Goal: Book appointment/travel/reservation

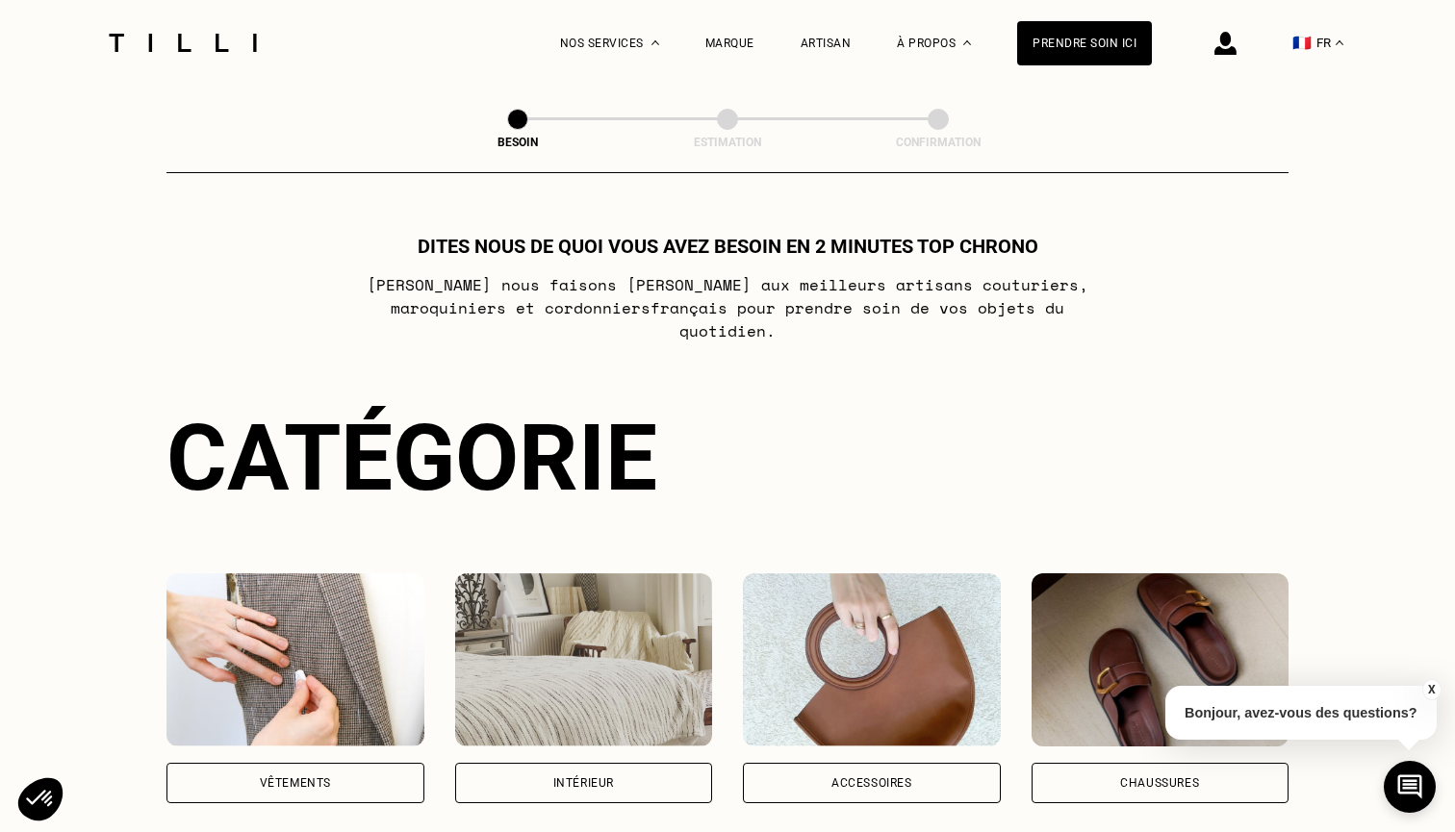
scroll to position [319, 0]
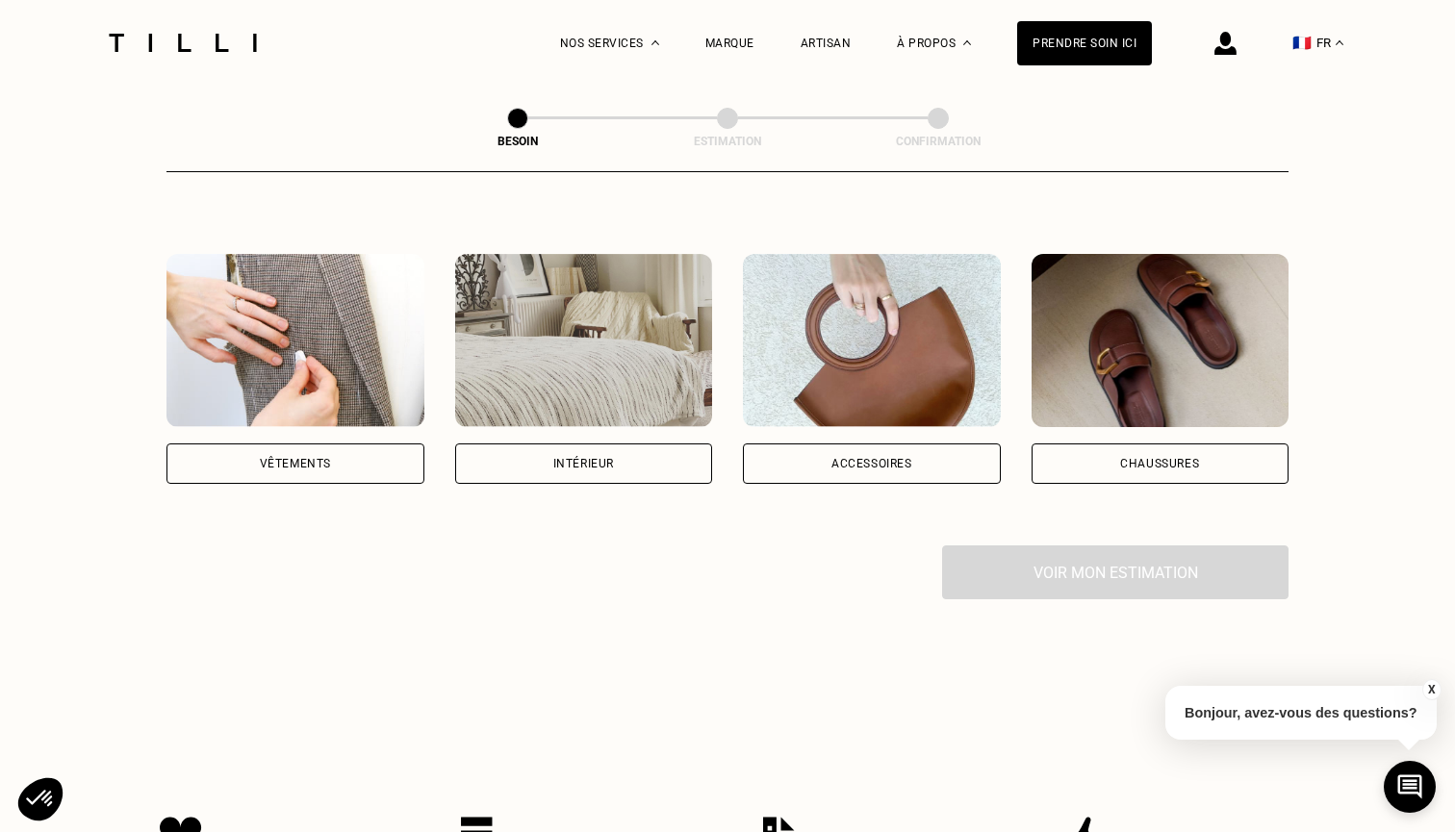
click at [314, 444] on div "Vêtements" at bounding box center [295, 464] width 258 height 40
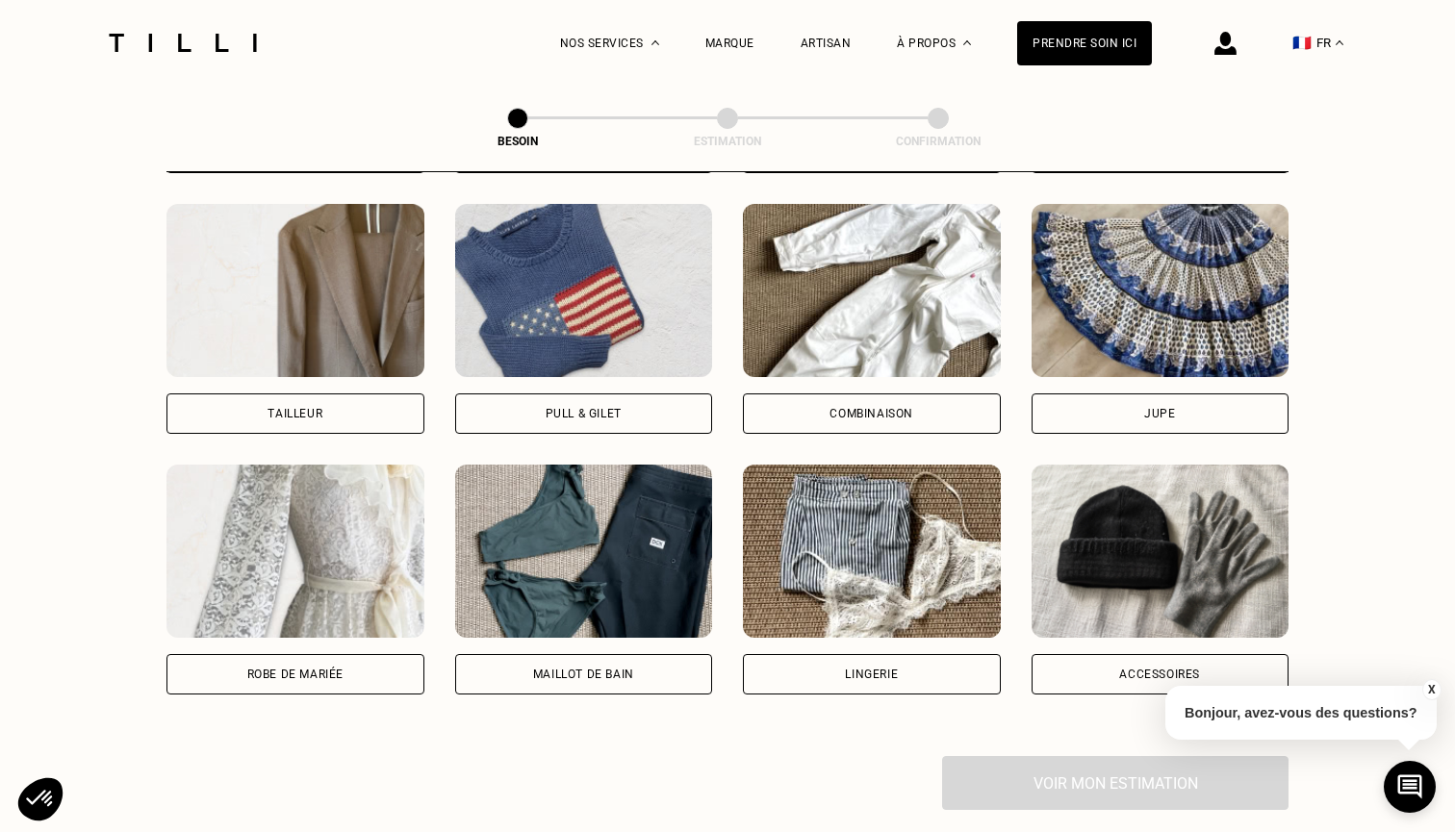
scroll to position [1159, 0]
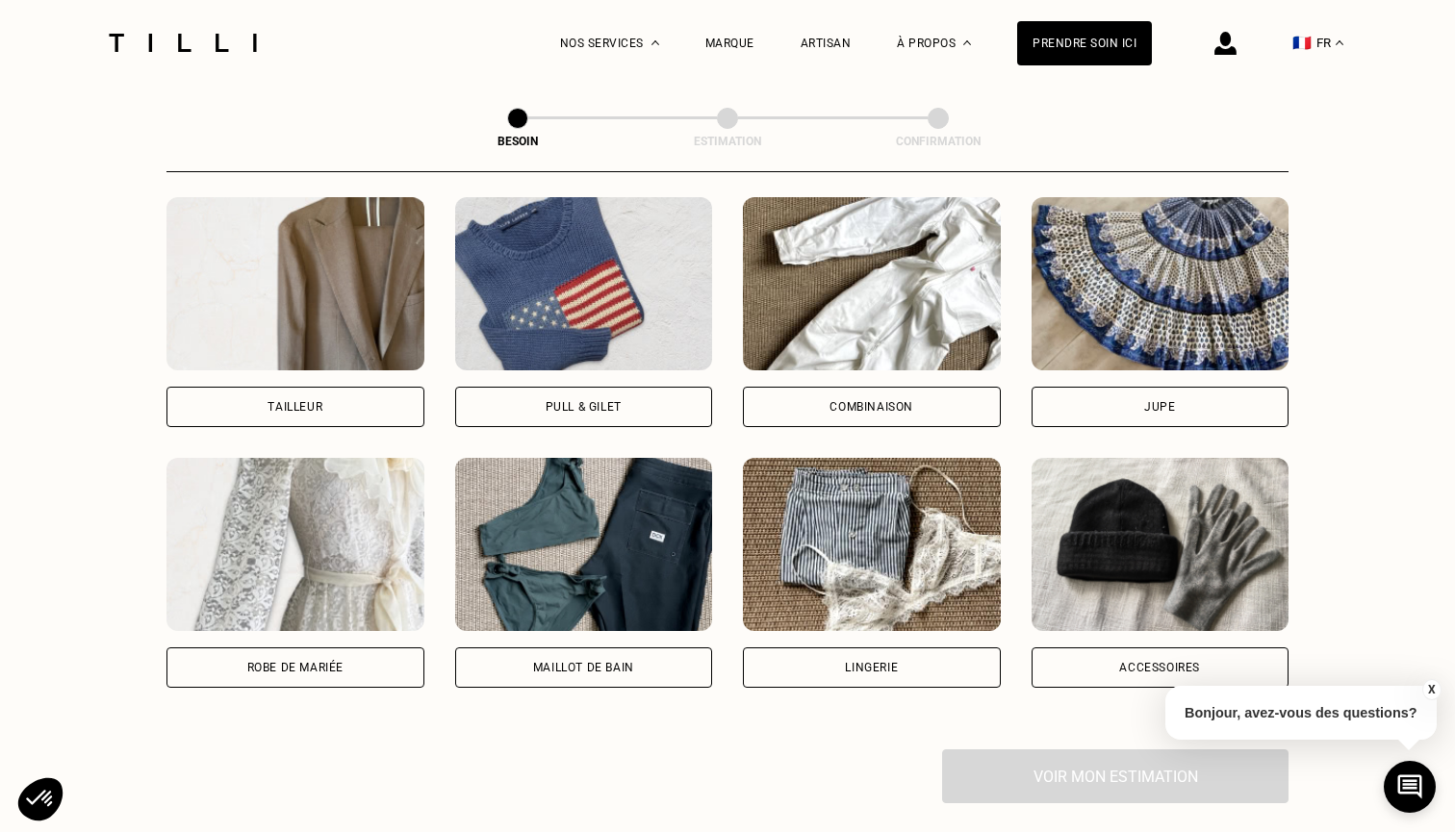
click at [338, 618] on div "Robe de mariée" at bounding box center [295, 573] width 258 height 230
select select "FR"
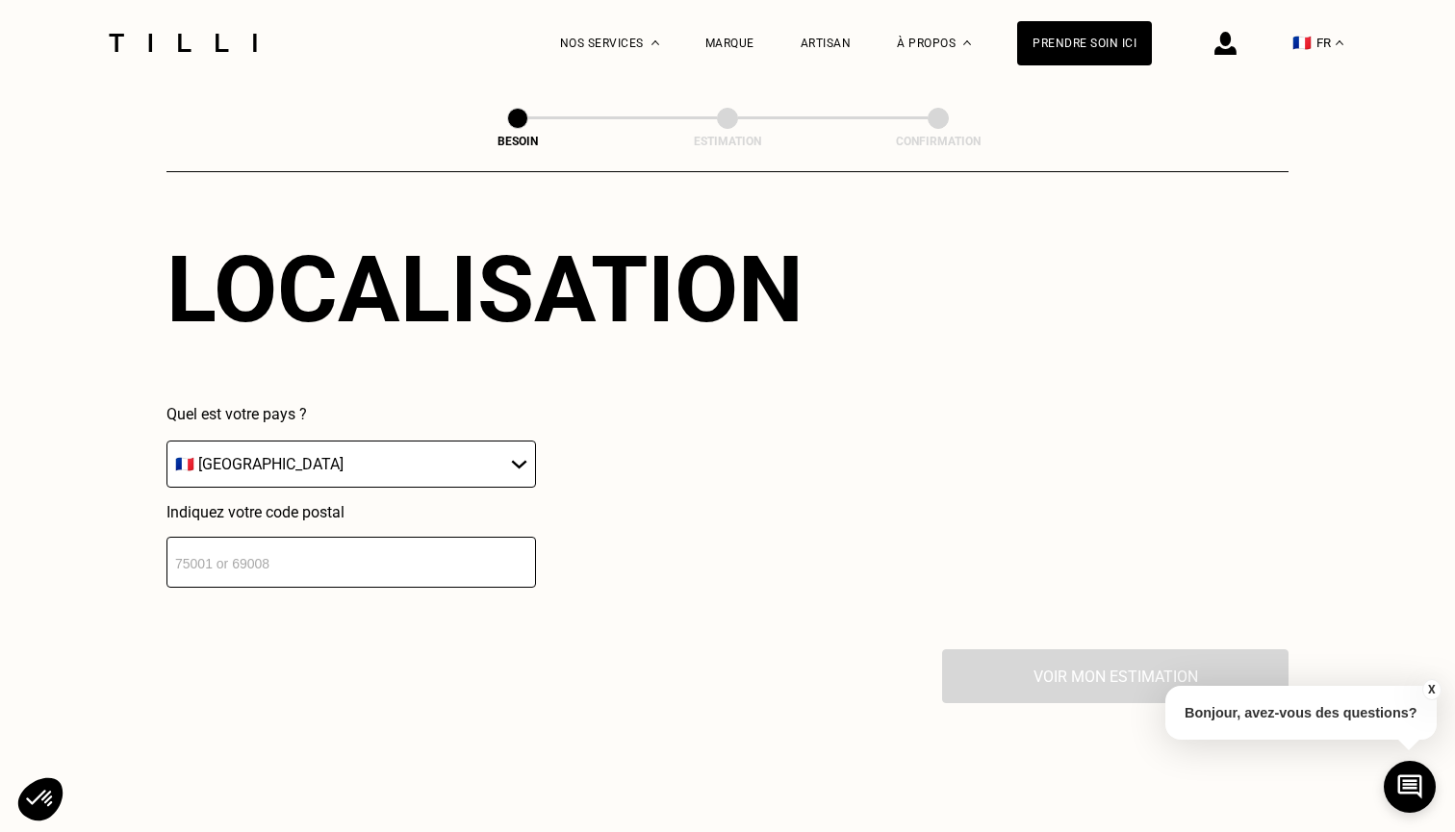
scroll to position [1753, 0]
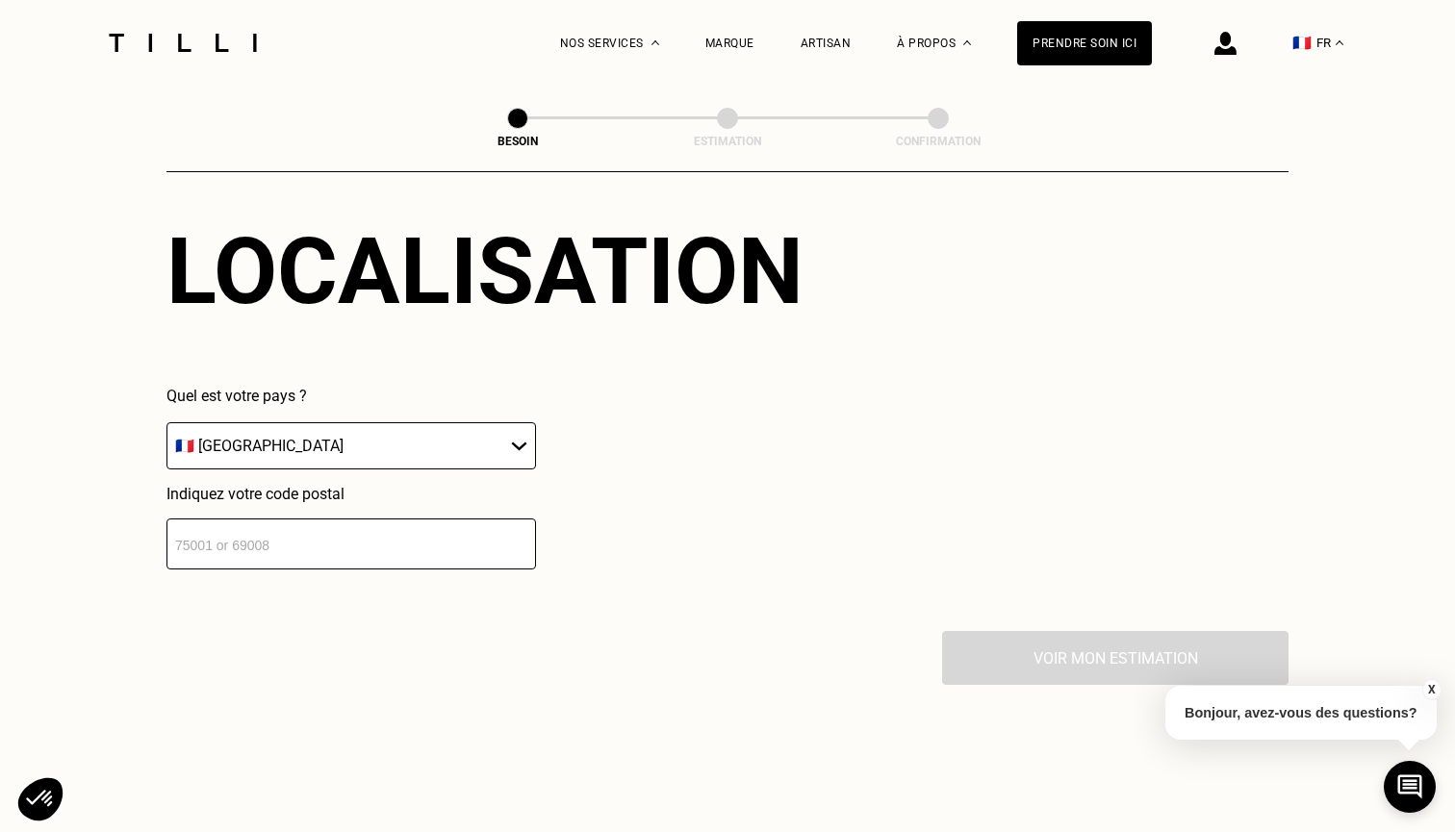
click at [347, 547] on input "number" at bounding box center [350, 544] width 369 height 51
type input "9214"
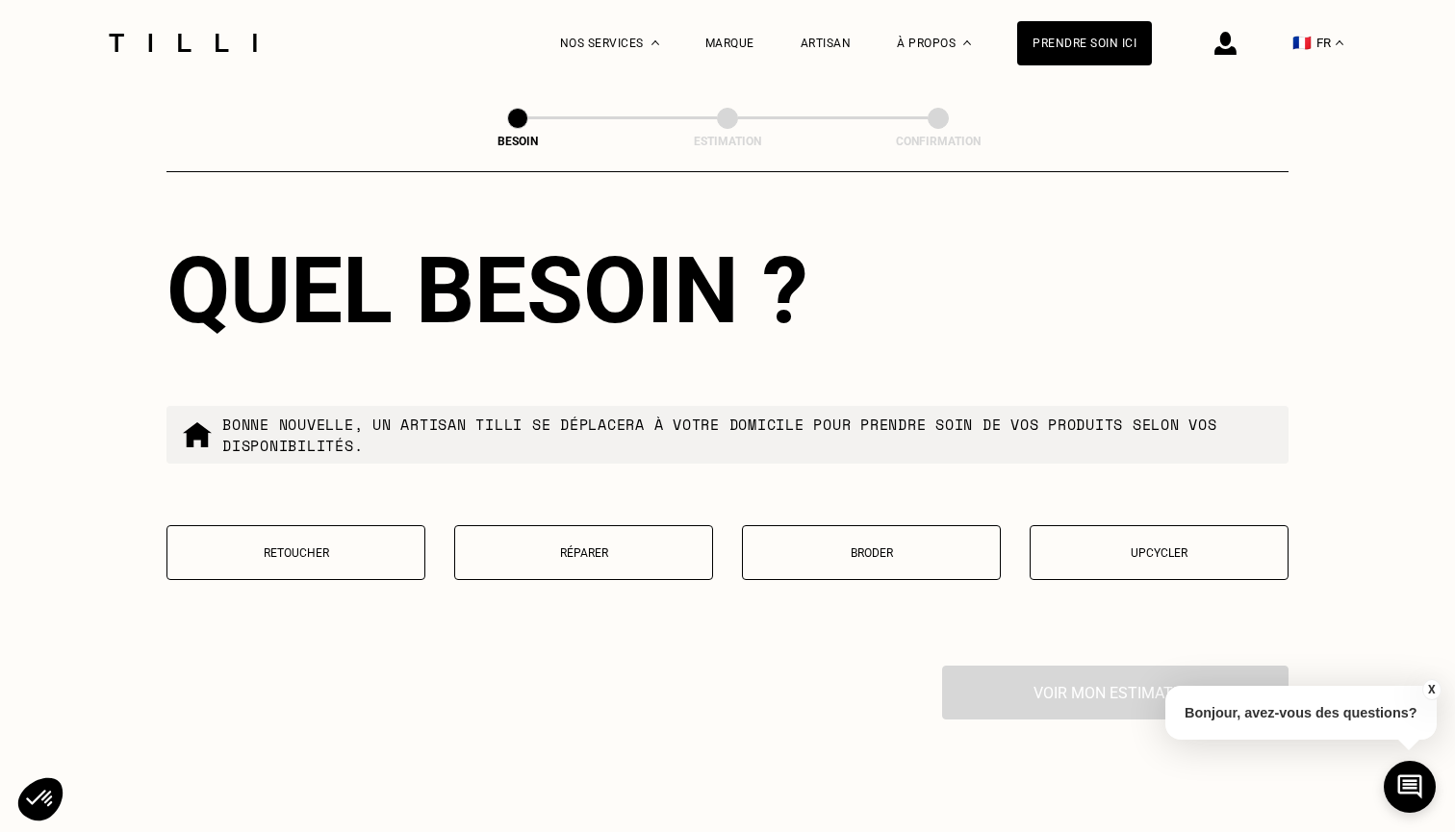
scroll to position [2220, 0]
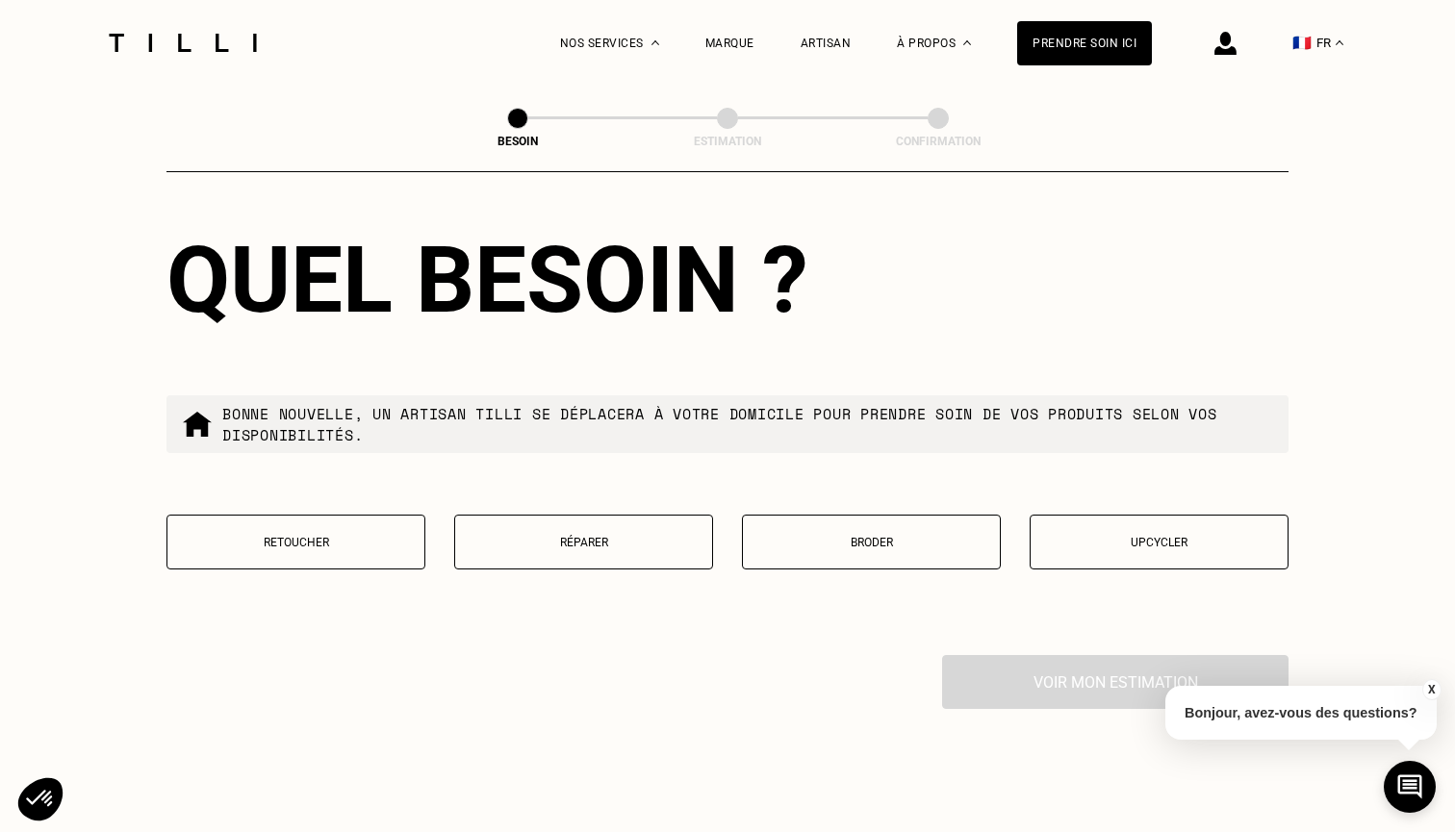
type input "92140"
click at [1112, 536] on button "Upcycler" at bounding box center [1158, 542] width 259 height 55
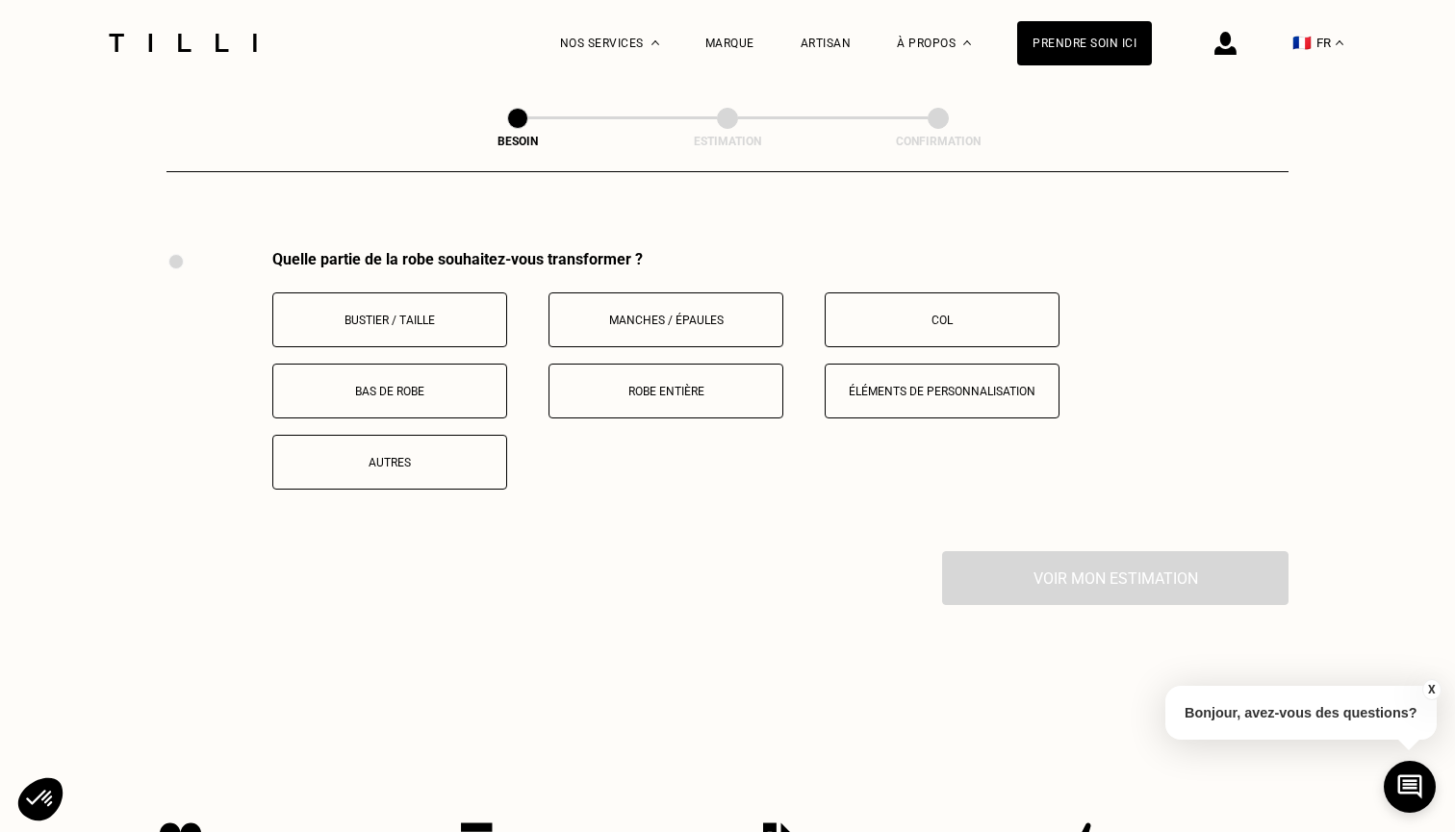
scroll to position [2613, 0]
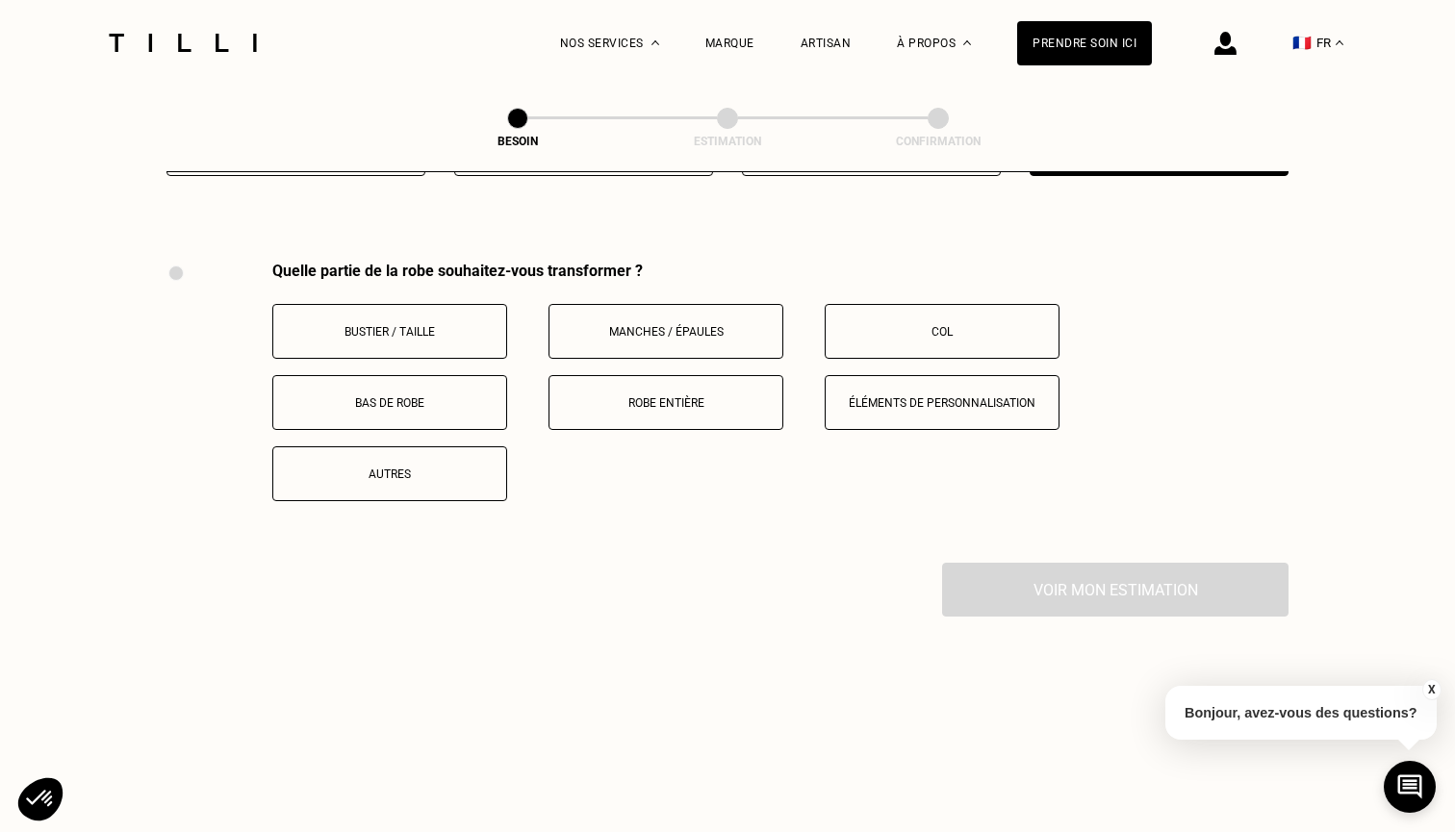
click at [656, 398] on button "Robe entière" at bounding box center [665, 402] width 235 height 55
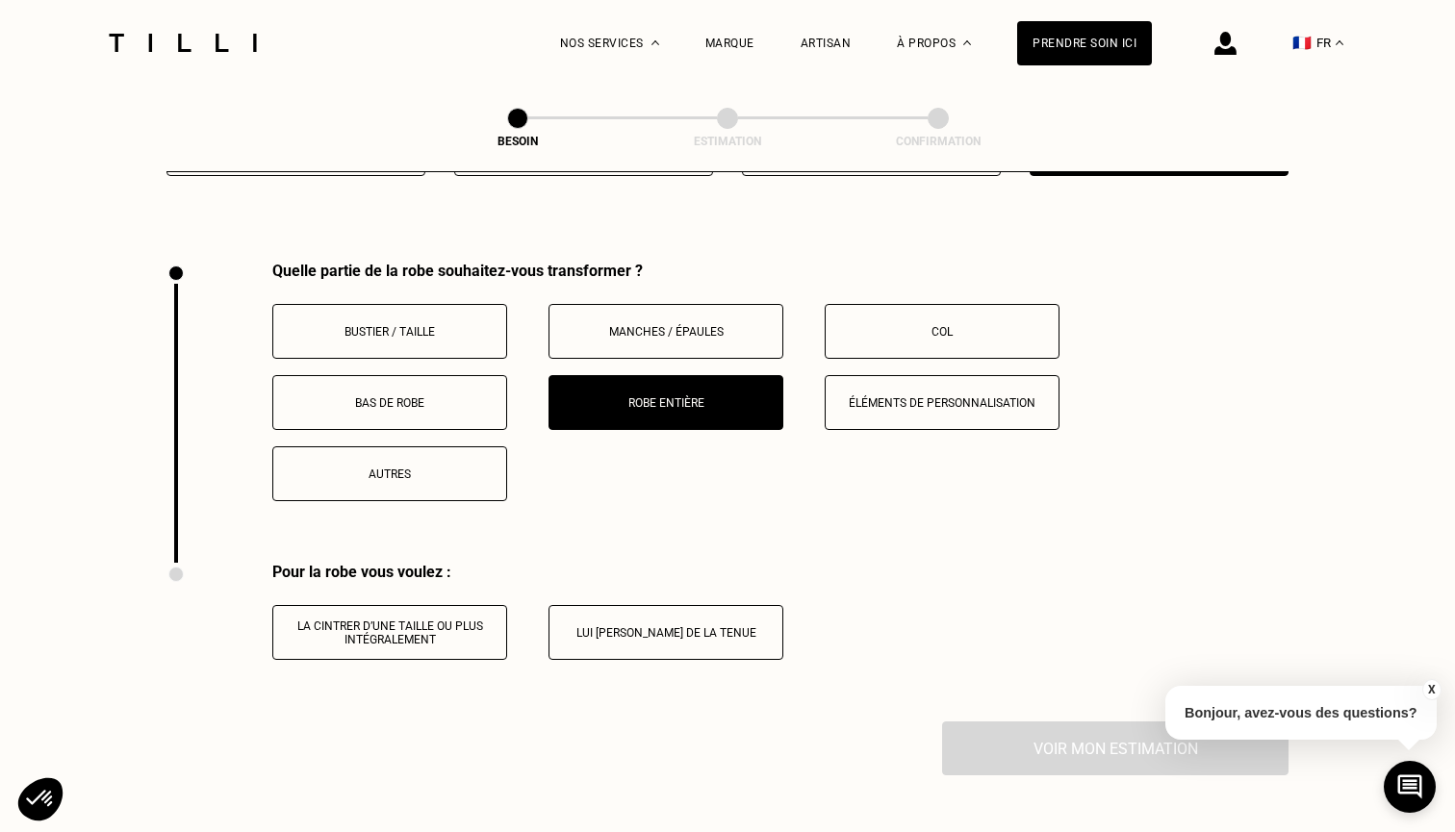
click at [655, 626] on button "Lui [PERSON_NAME] de la tenue" at bounding box center [665, 632] width 235 height 55
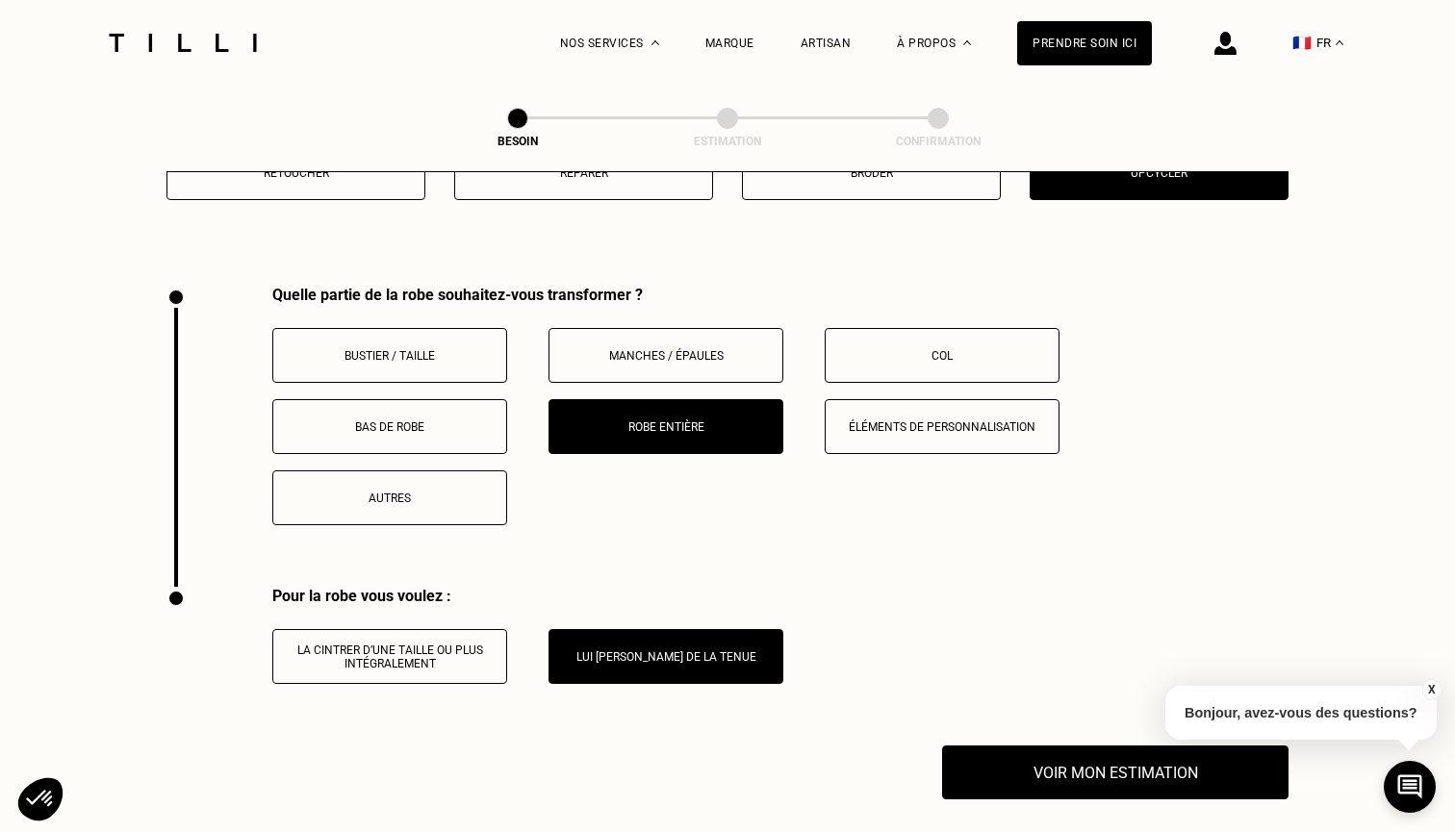
scroll to position [2575, 0]
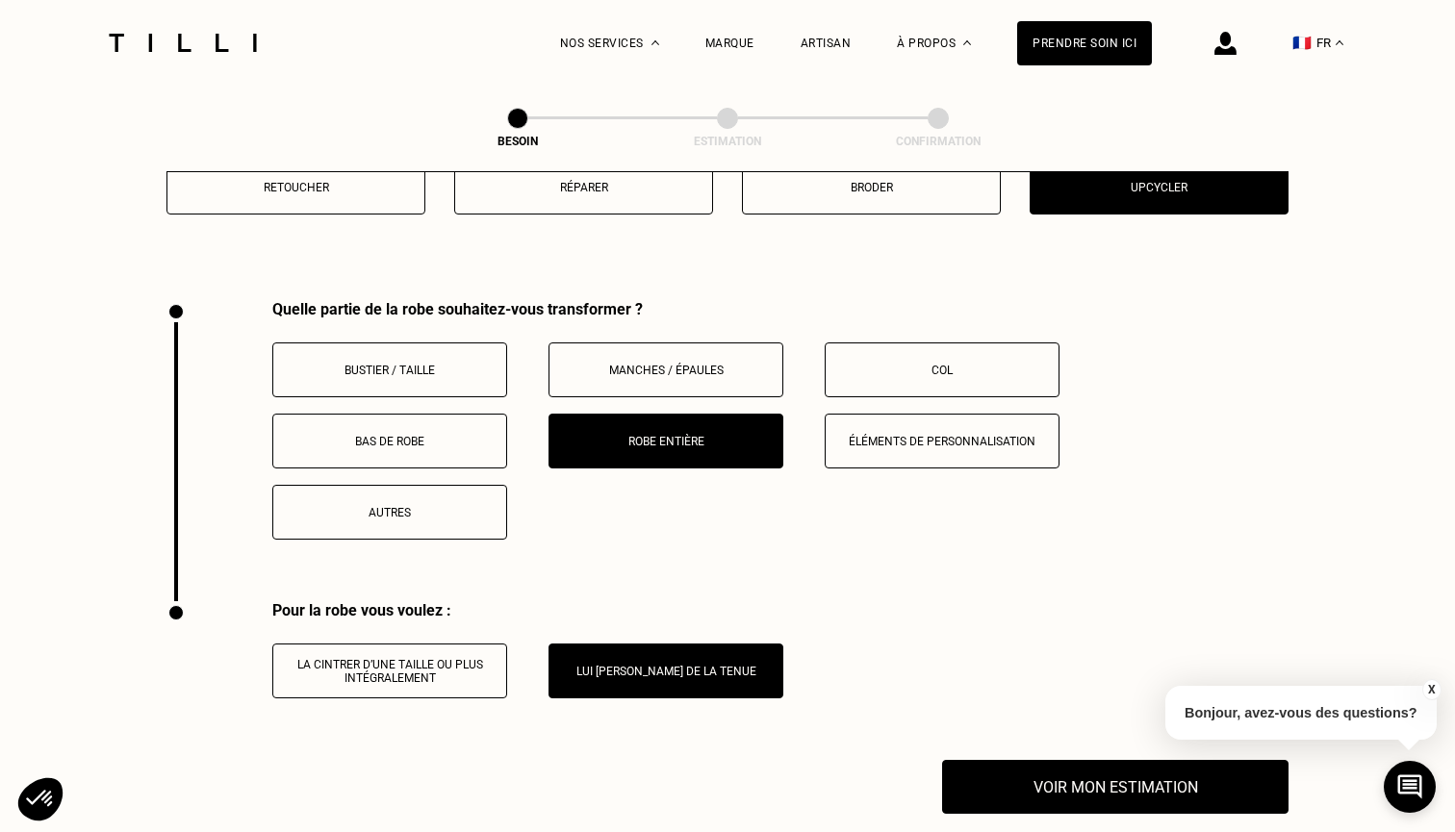
click at [465, 365] on button "Bustier / Taille" at bounding box center [389, 370] width 235 height 55
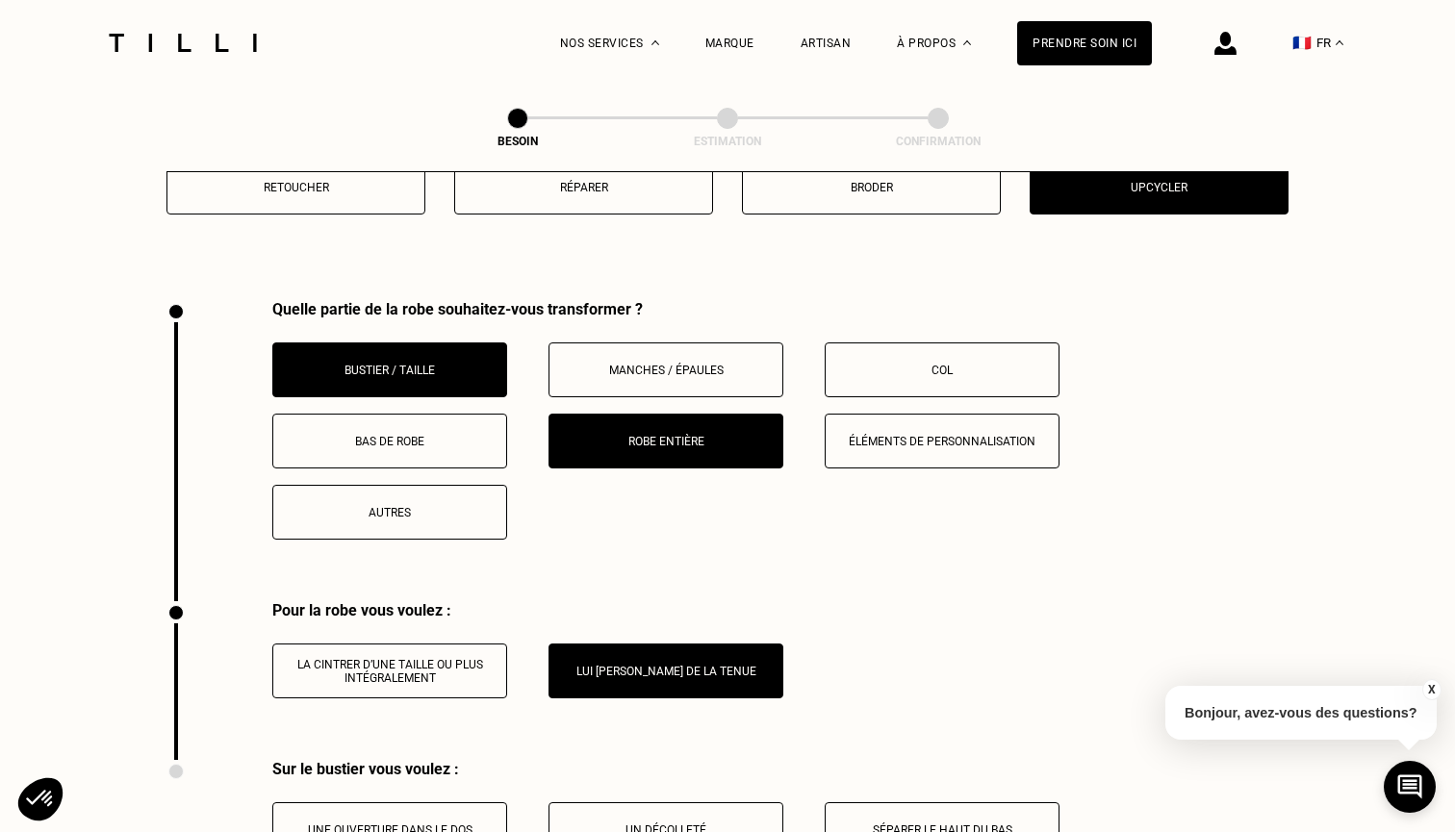
click at [427, 435] on p "Bas de robe" at bounding box center [390, 441] width 214 height 13
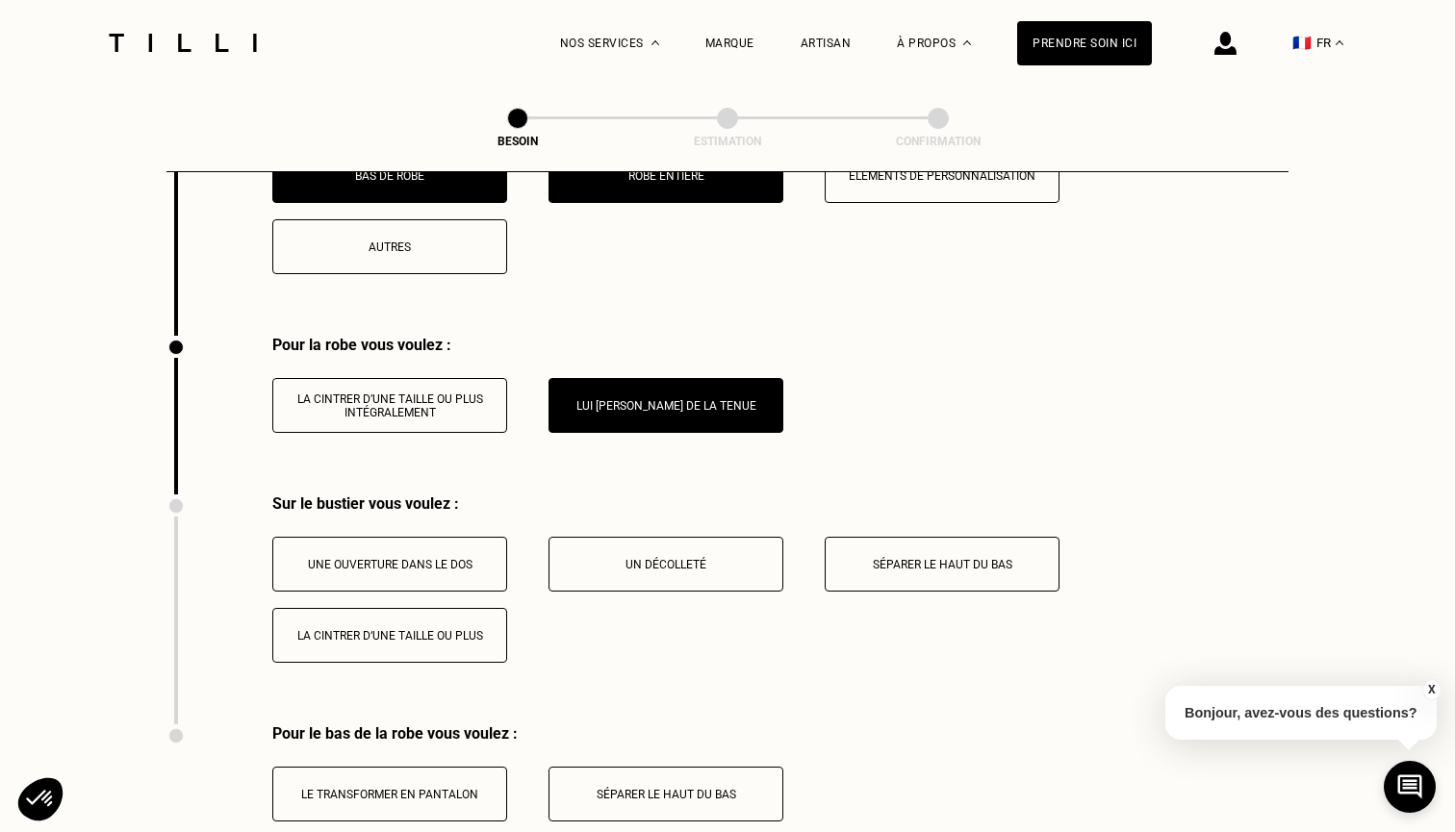
scroll to position [2876, 0]
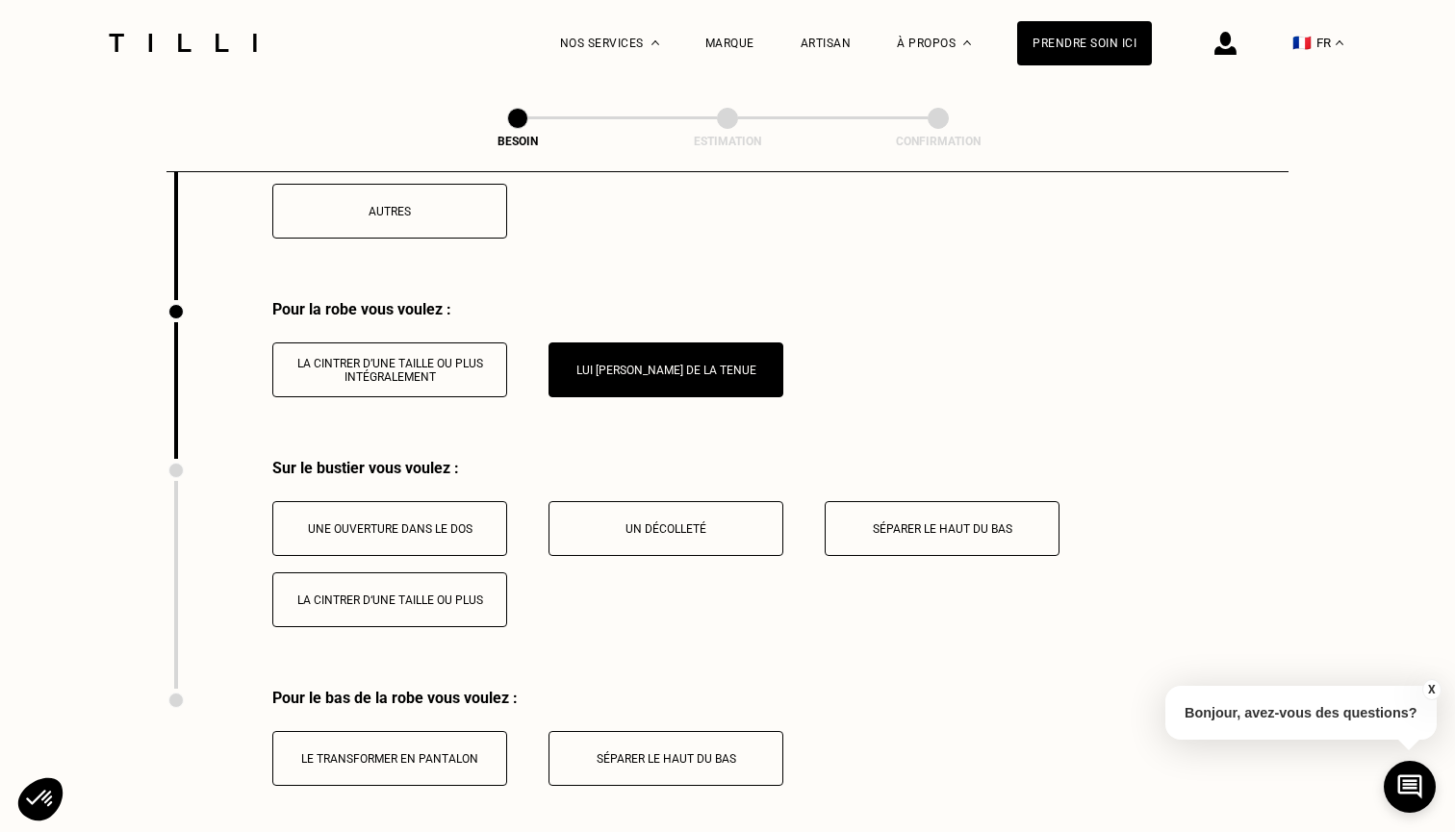
click at [925, 522] on p "Séparer le haut du bas" at bounding box center [942, 528] width 214 height 13
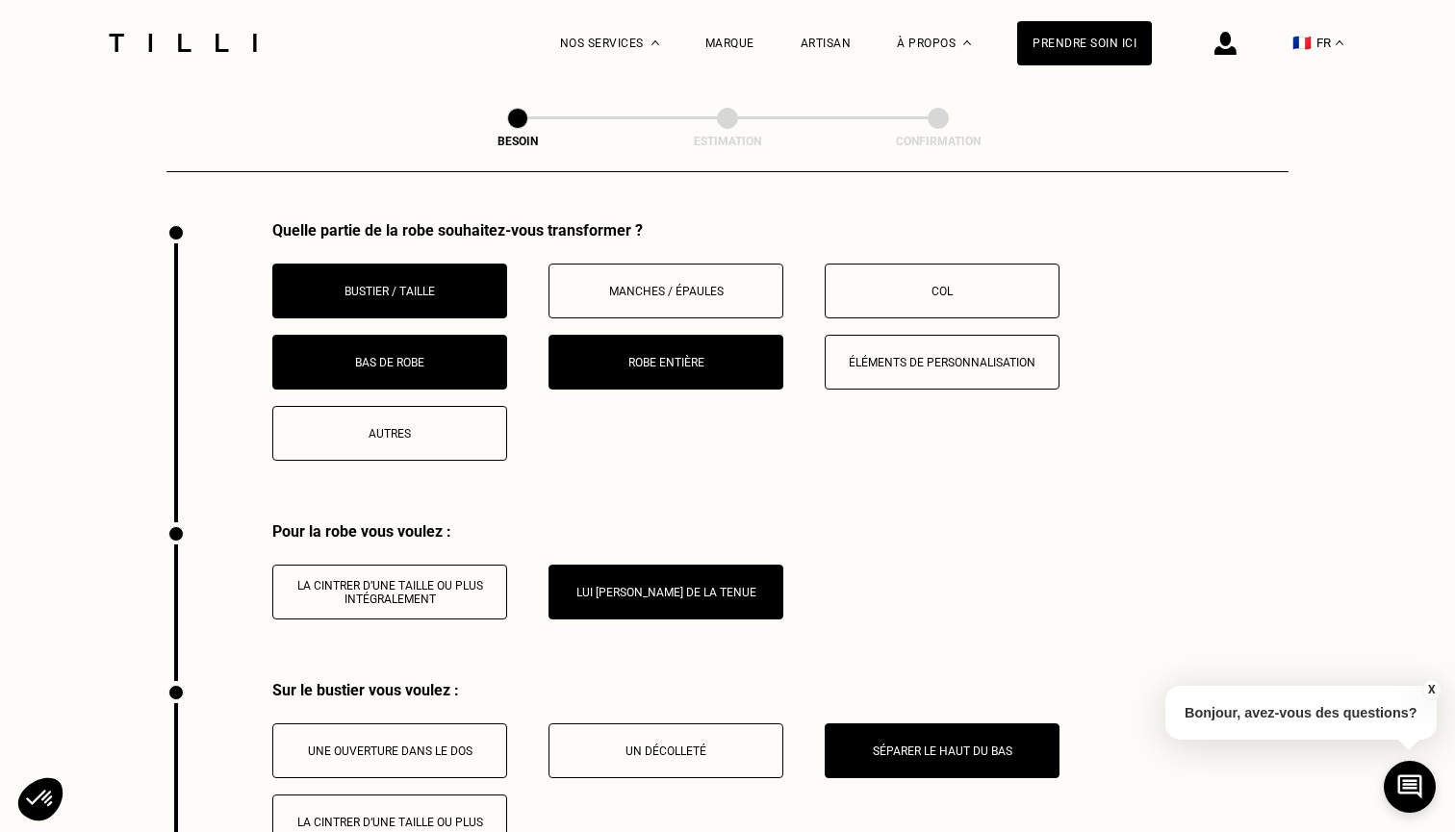
scroll to position [2633, 0]
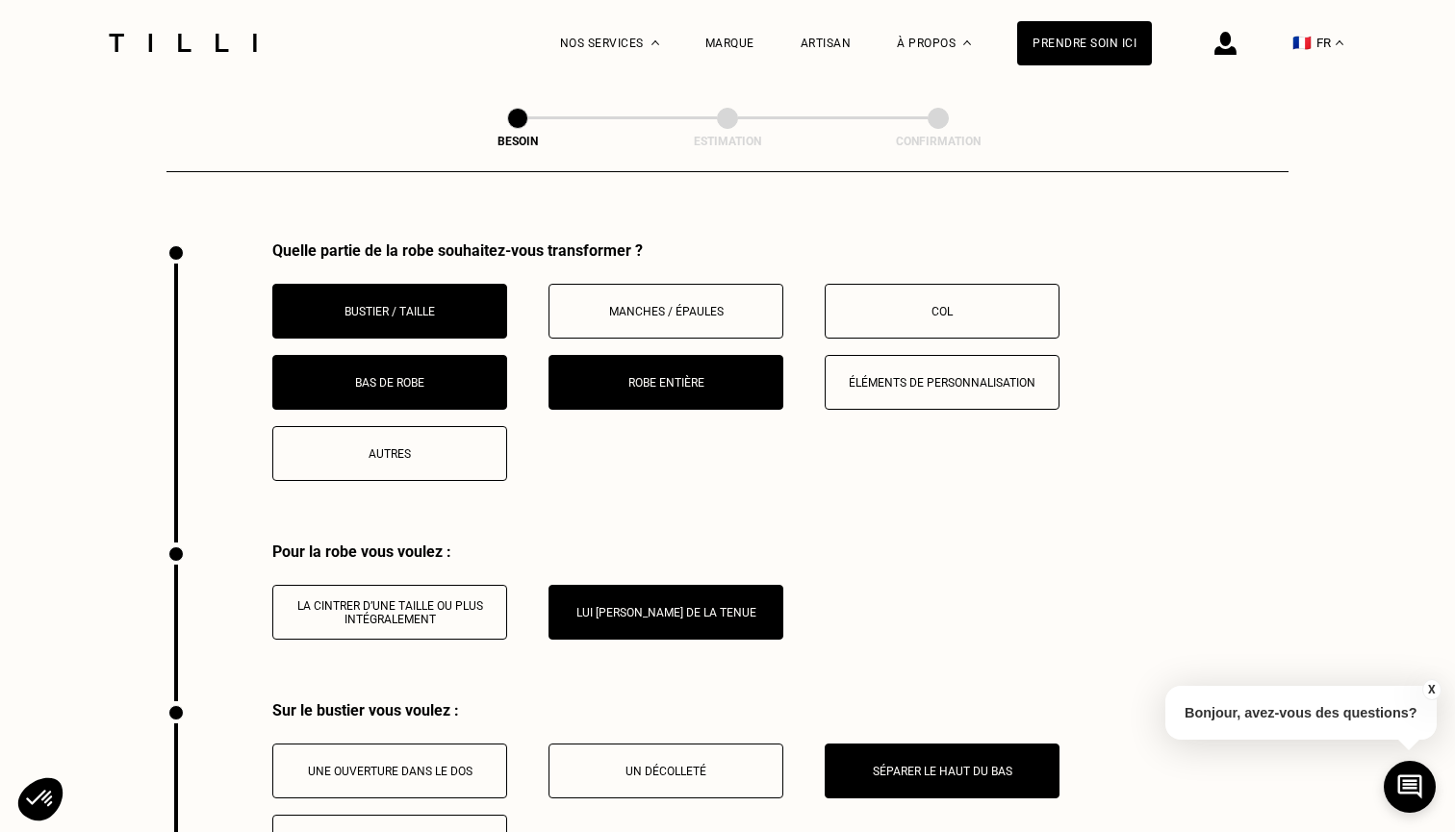
click at [895, 379] on button "Éléments de personnalisation" at bounding box center [942, 382] width 235 height 55
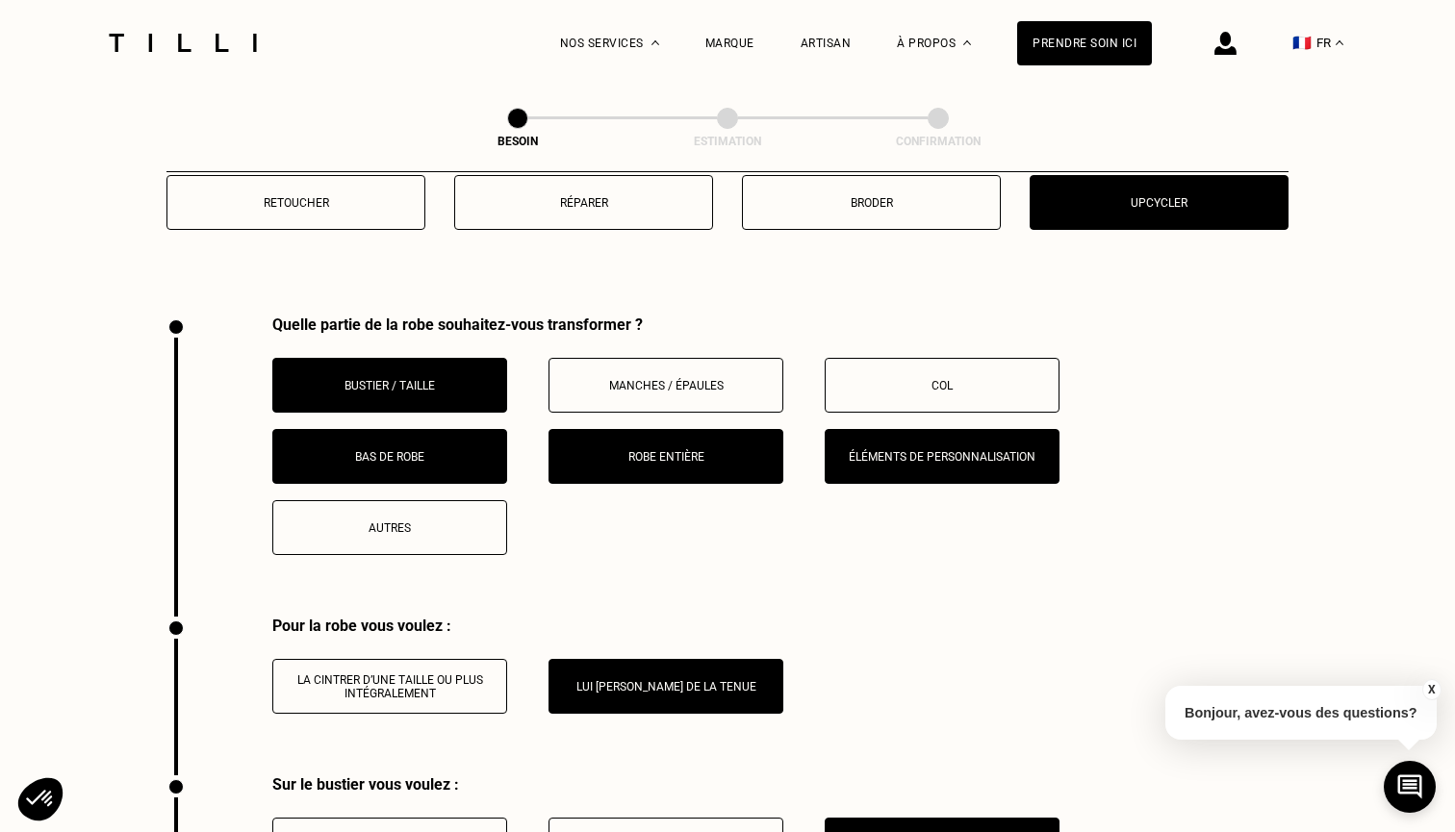
scroll to position [2559, 0]
click at [940, 450] on p "Éléments de personnalisation" at bounding box center [942, 456] width 214 height 13
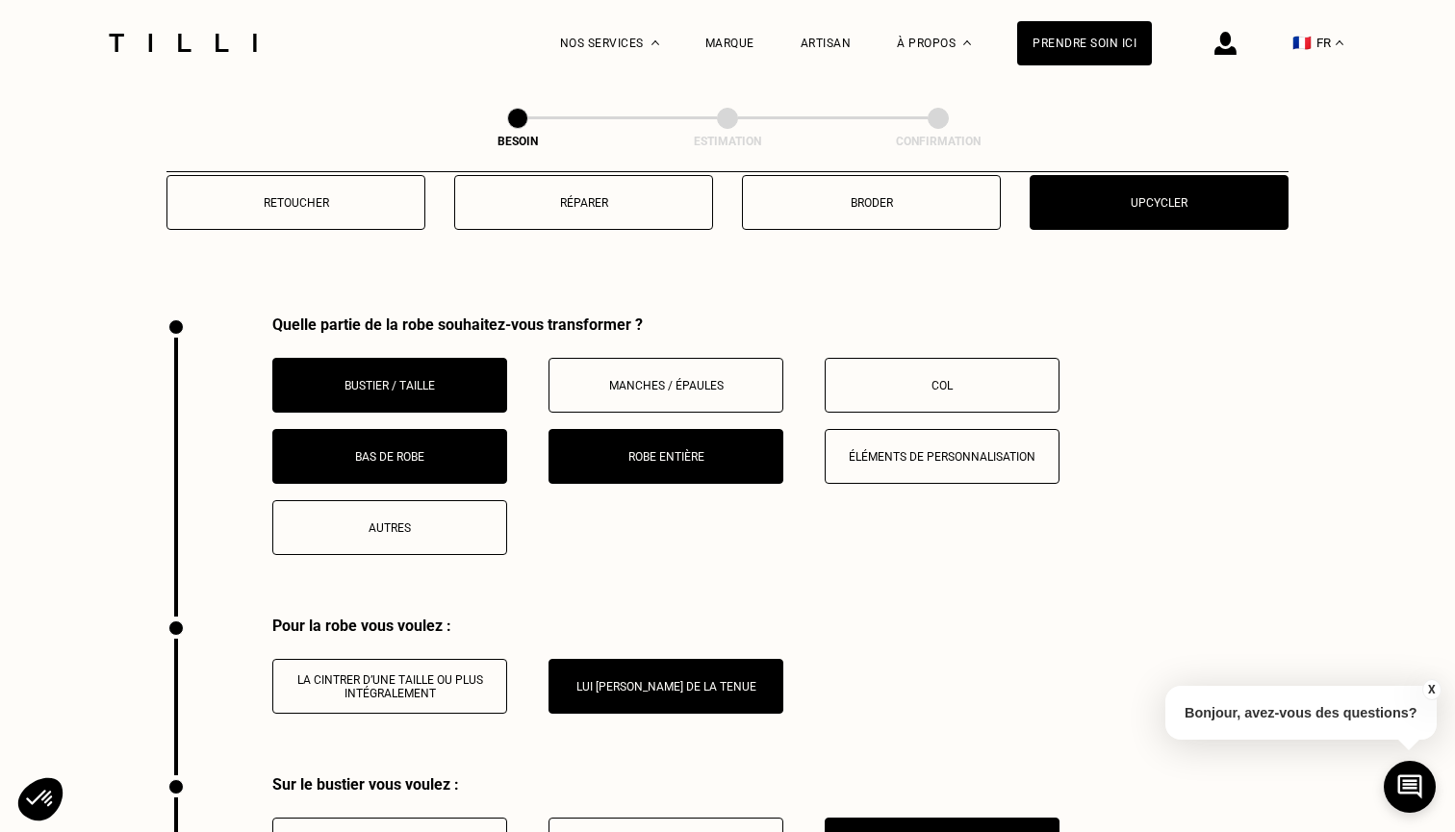
click at [734, 379] on p "Manches / Épaules" at bounding box center [666, 385] width 214 height 13
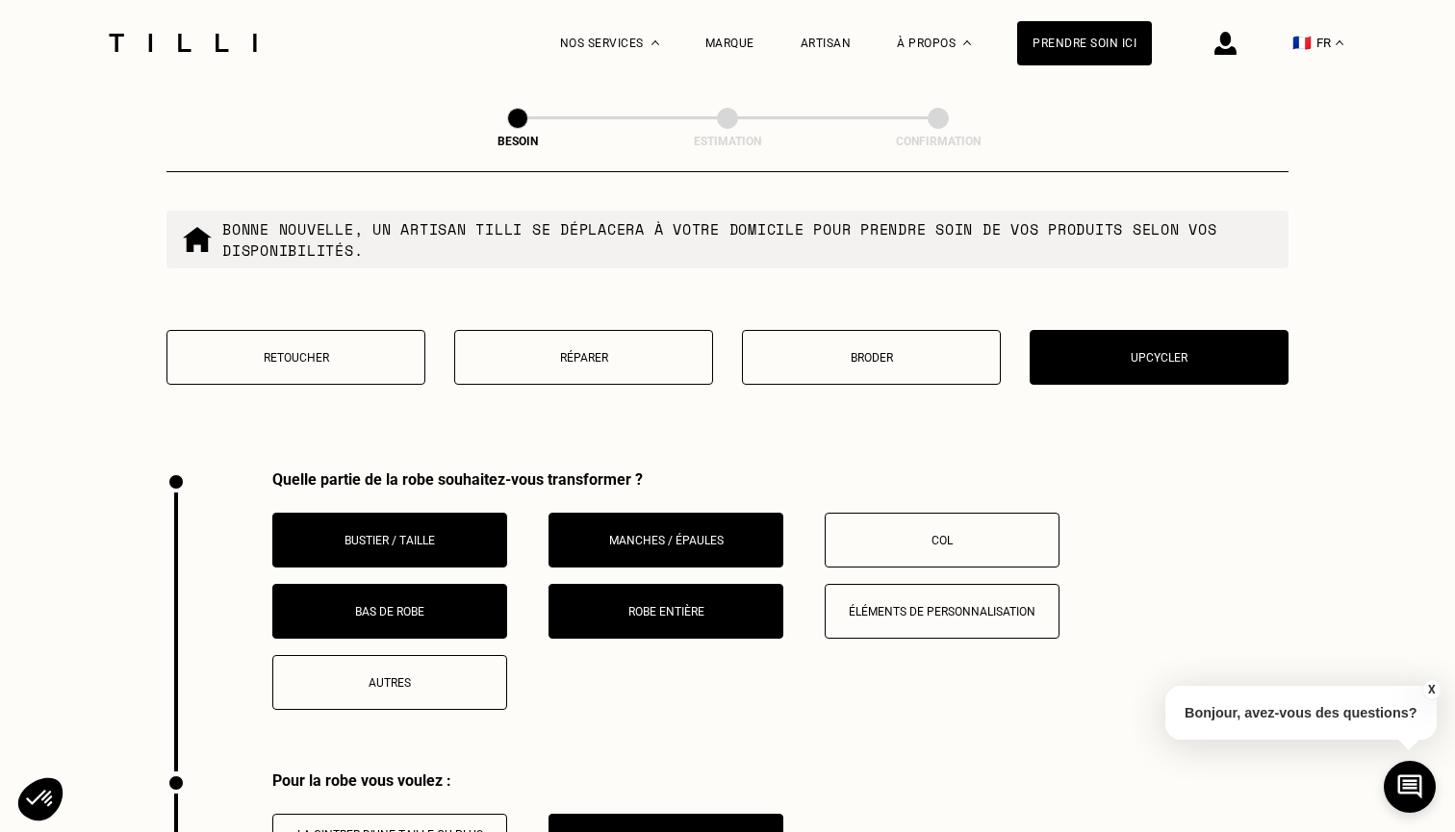
scroll to position [2428, 0]
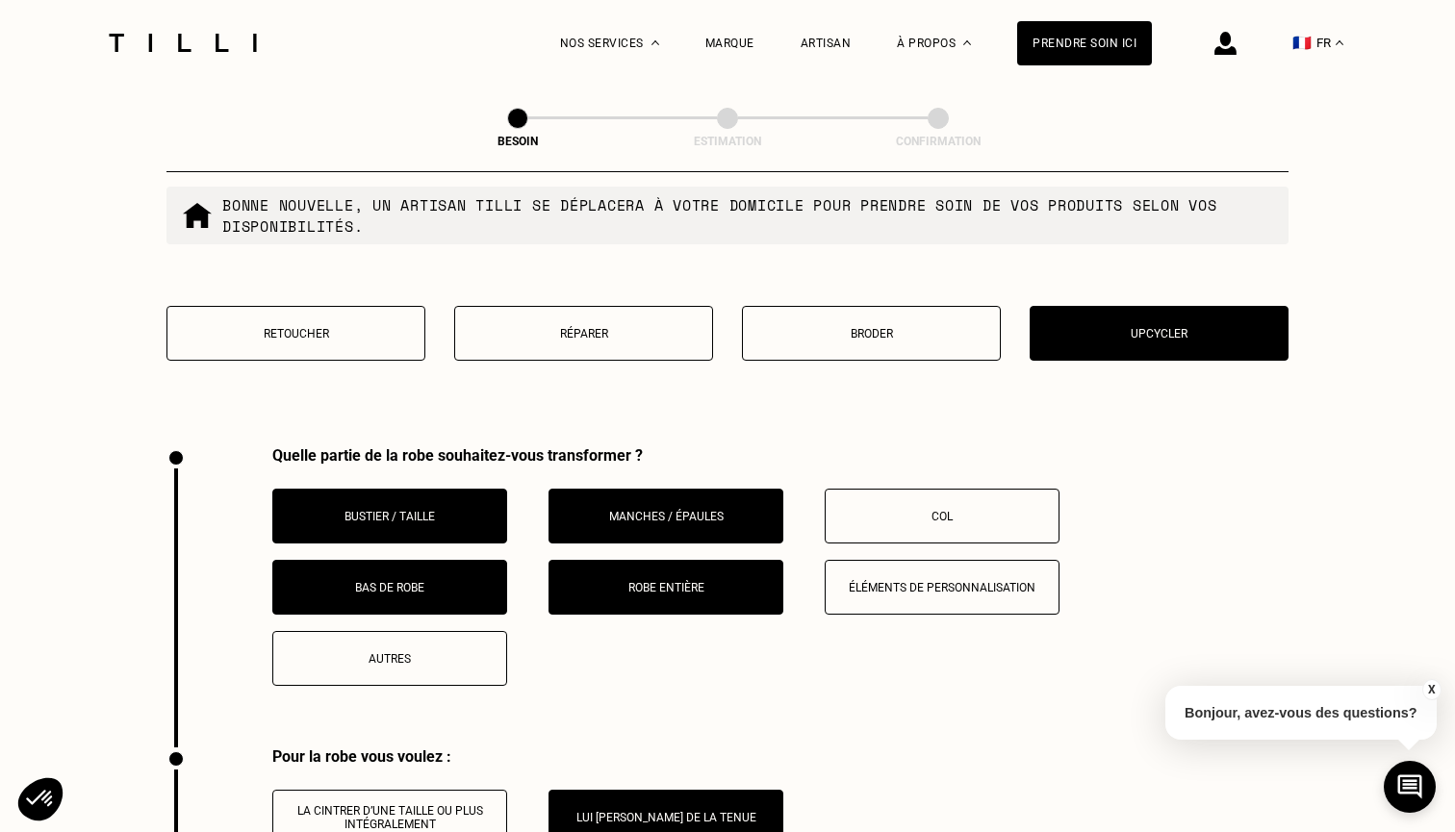
click at [694, 510] on p "Manches / Épaules" at bounding box center [666, 516] width 214 height 13
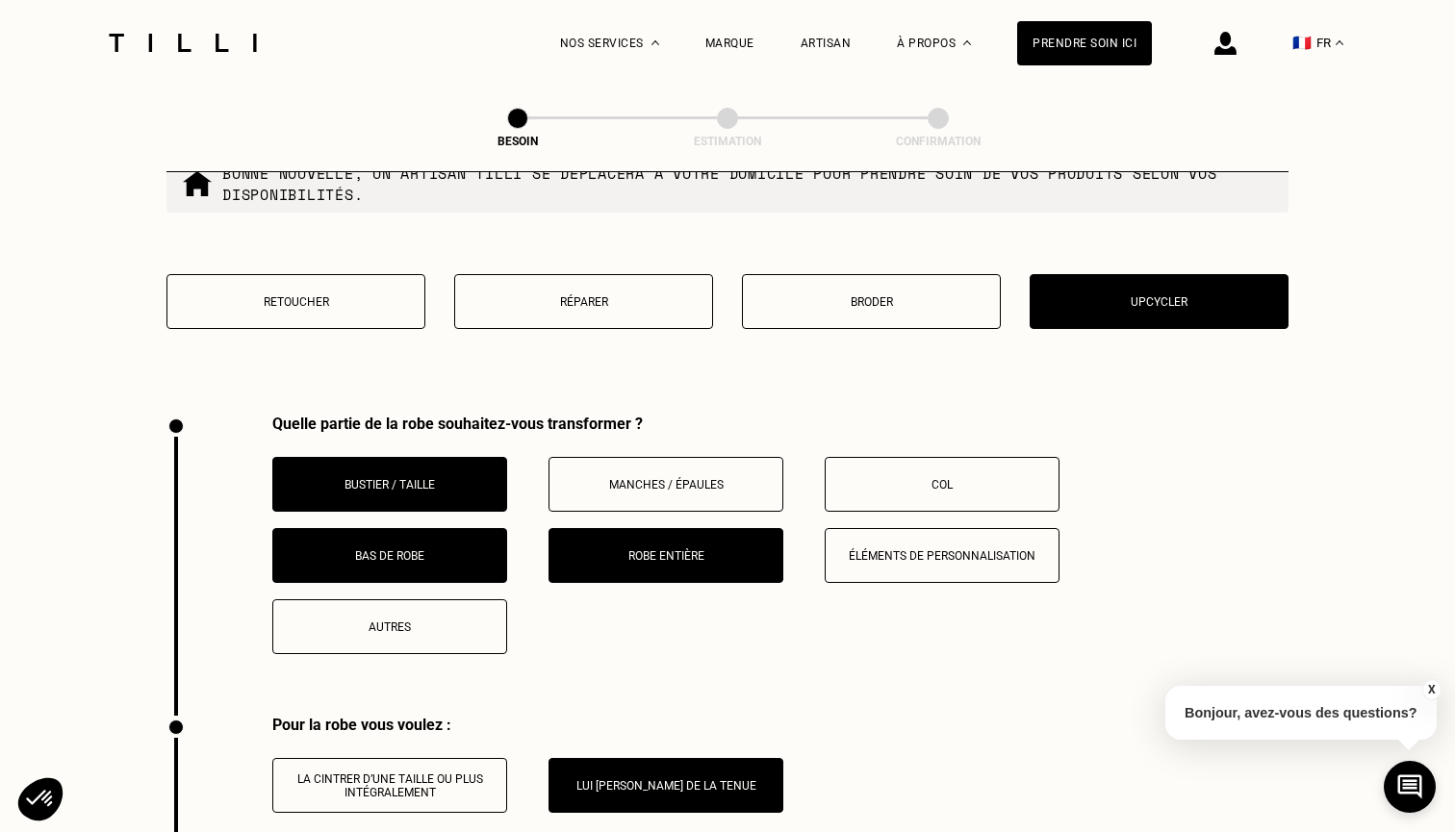
scroll to position [2462, 0]
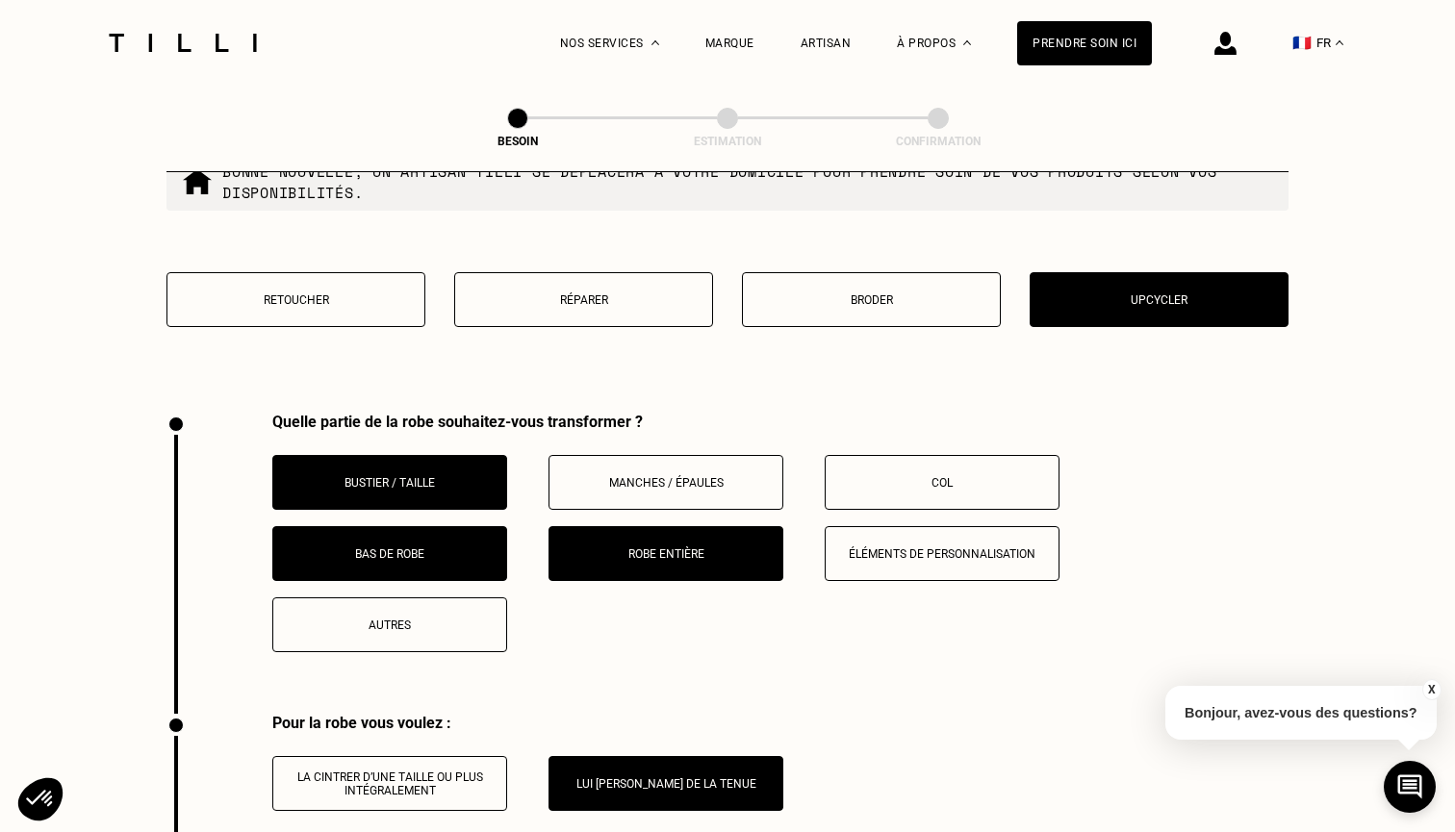
click at [720, 492] on button "Manches / Épaules" at bounding box center [665, 482] width 235 height 55
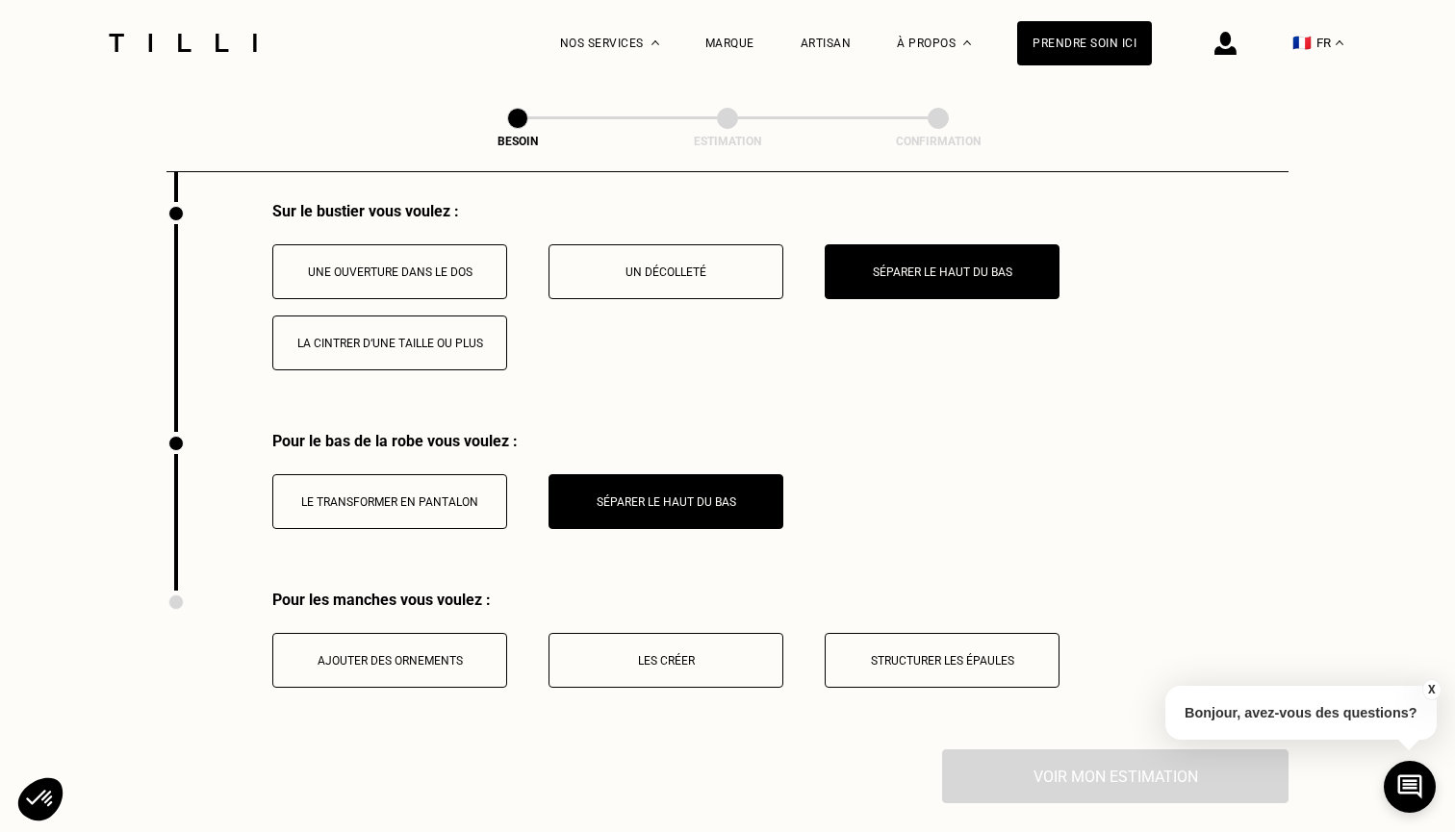
scroll to position [3281, 0]
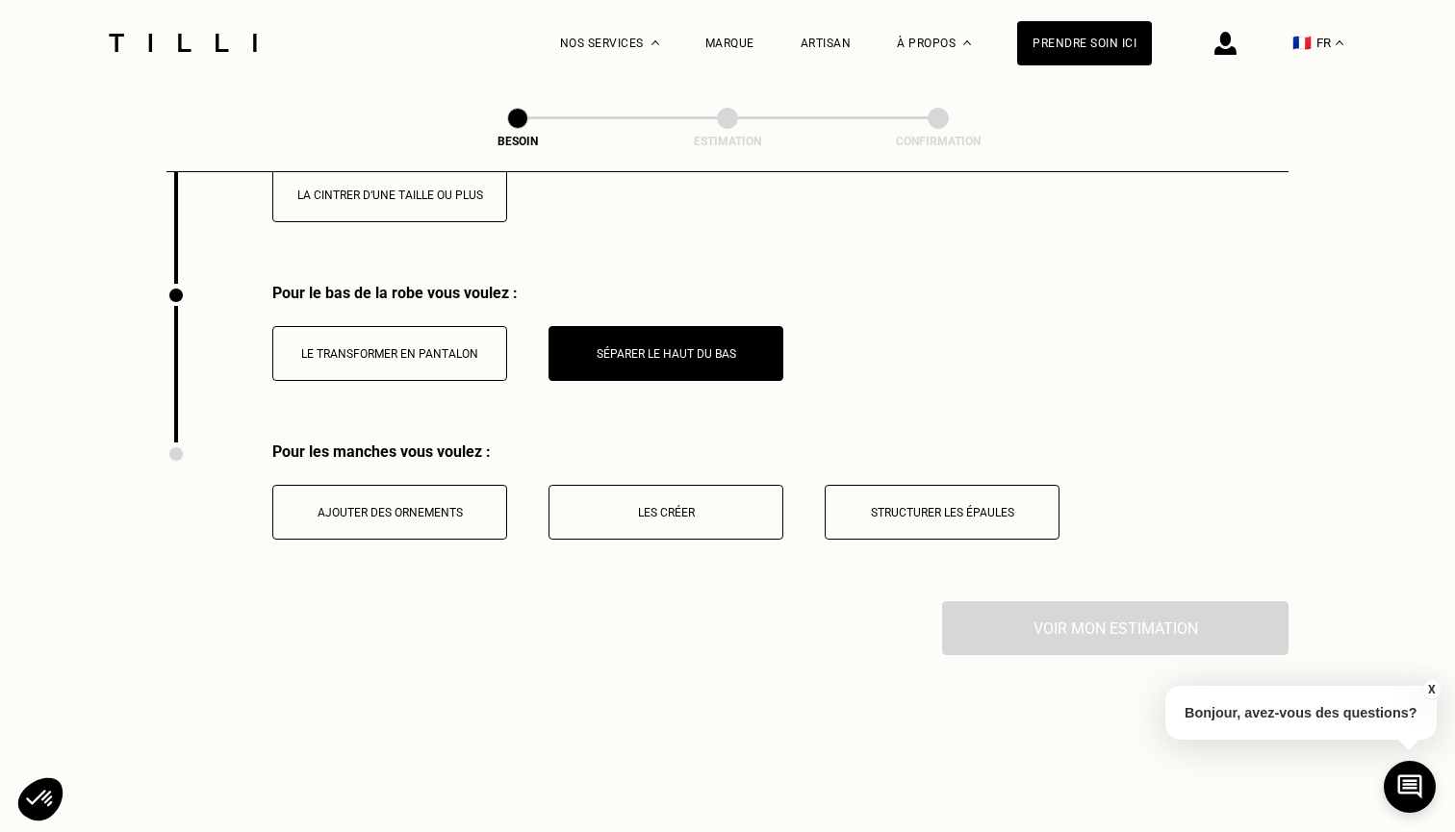
click at [871, 506] on button "Structurer les épaules" at bounding box center [942, 512] width 235 height 55
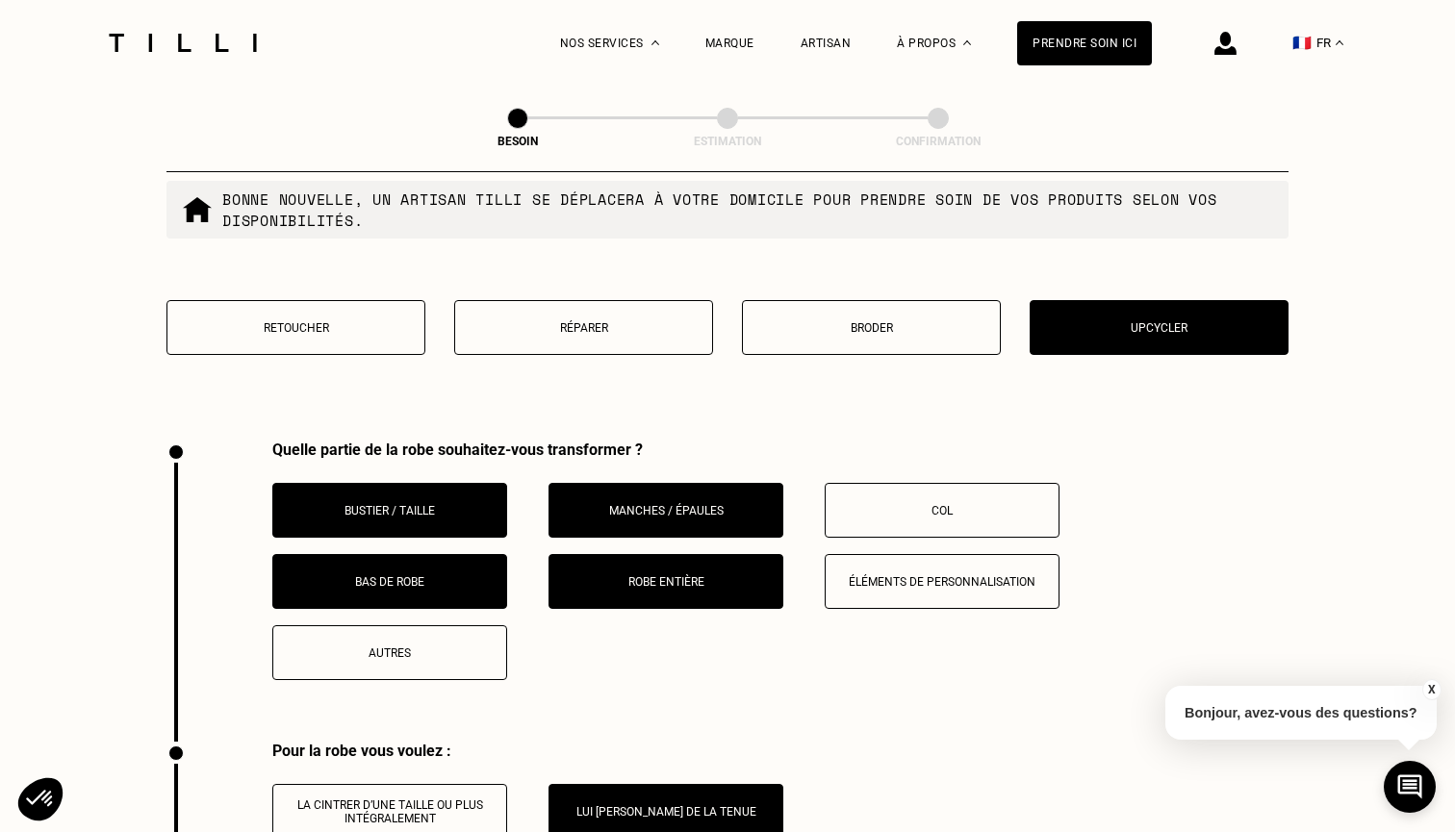
scroll to position [2434, 0]
click at [938, 504] on p "Col" at bounding box center [942, 510] width 214 height 13
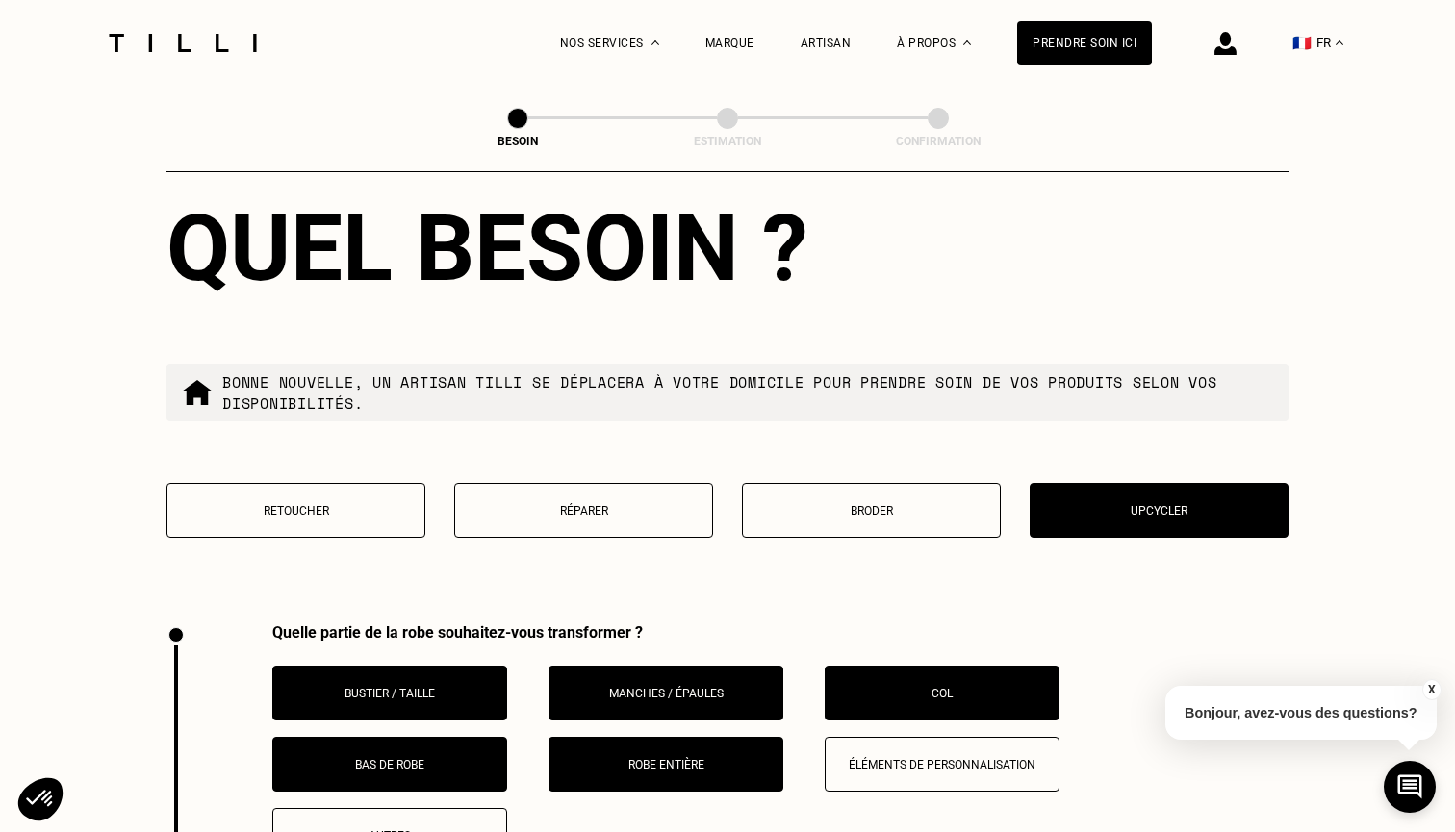
scroll to position [2240, 0]
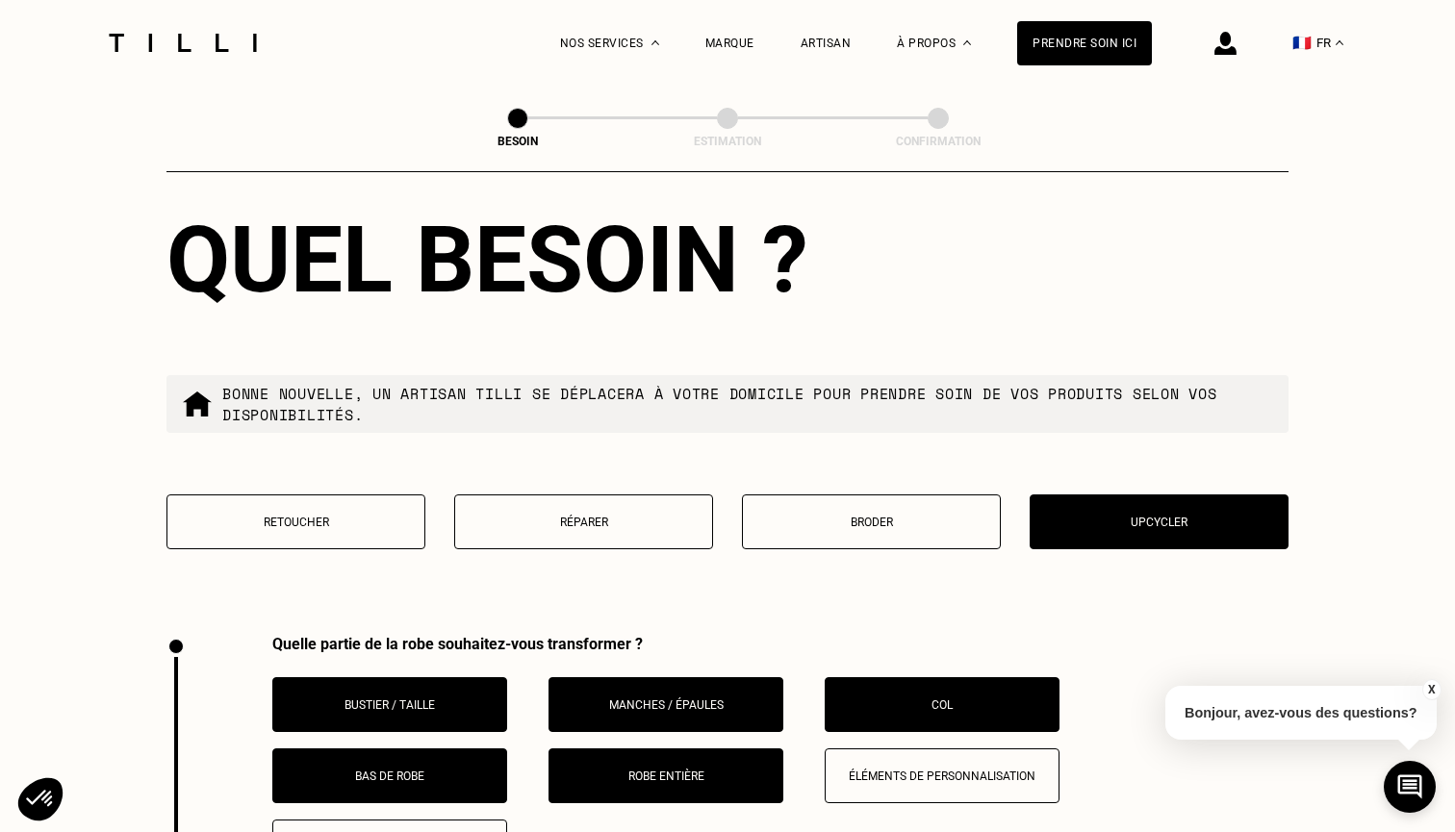
click at [942, 697] on button "Col" at bounding box center [942, 704] width 235 height 55
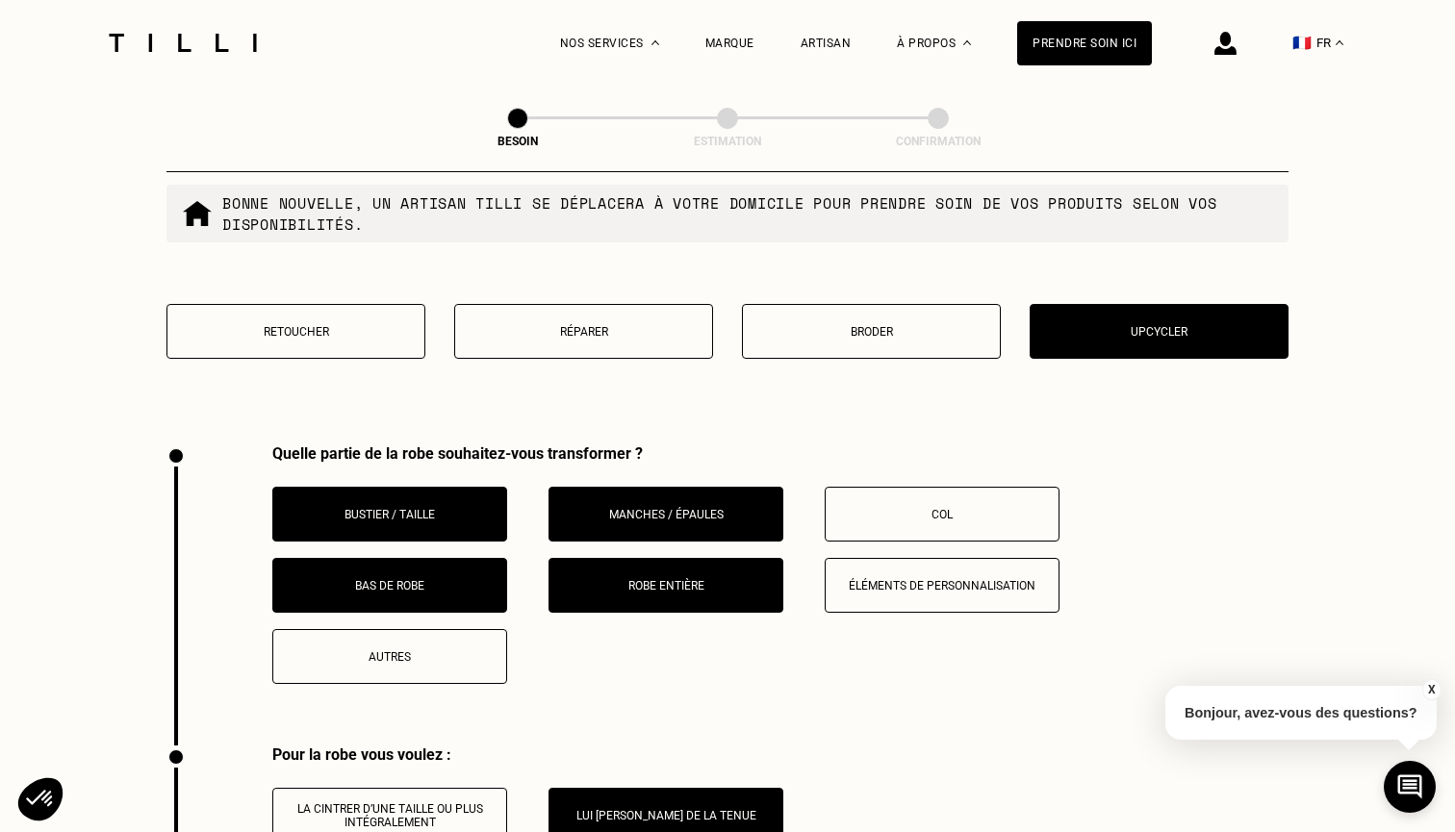
scroll to position [2525, 0]
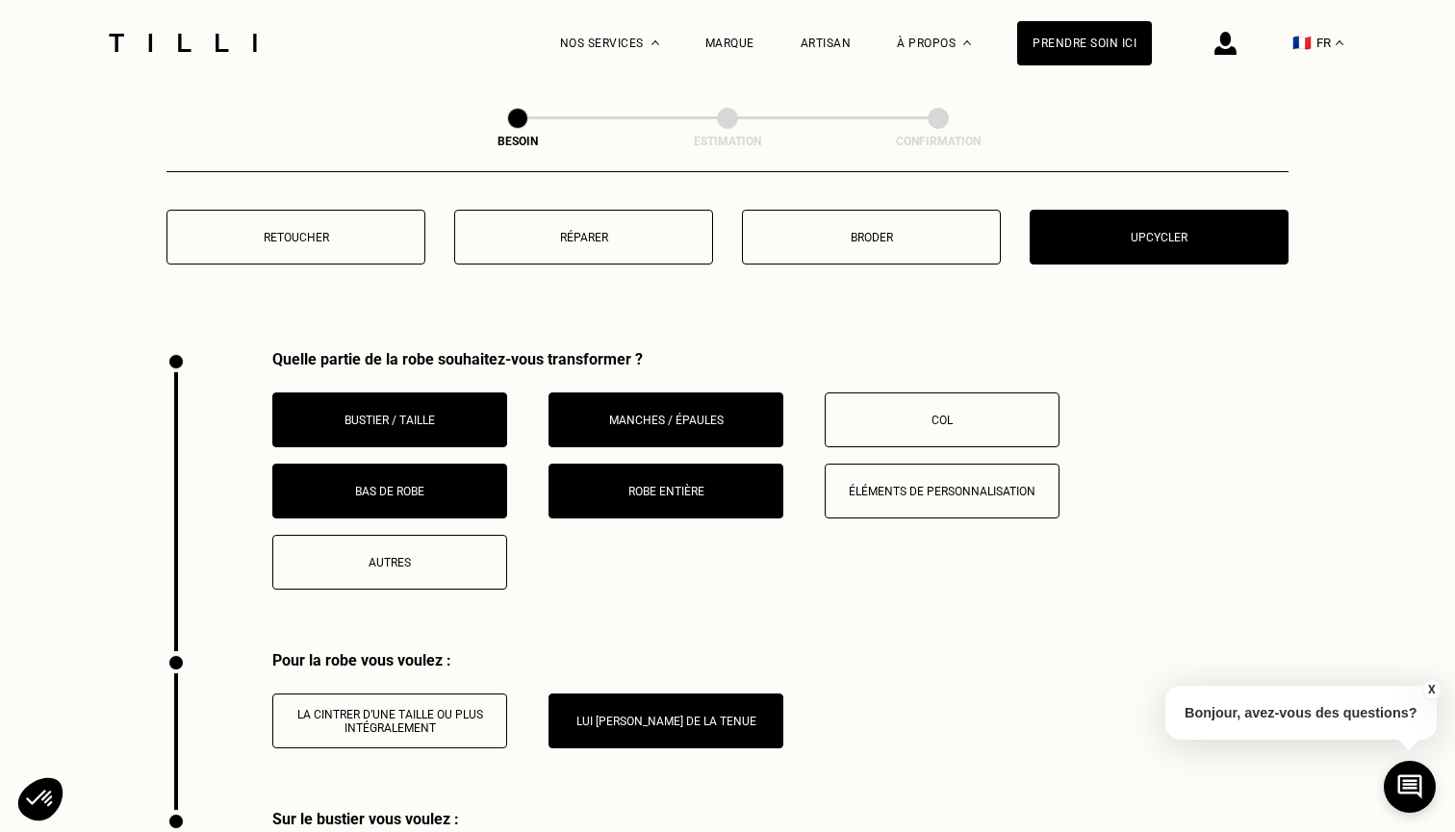
click at [441, 569] on button "Autres" at bounding box center [389, 562] width 235 height 55
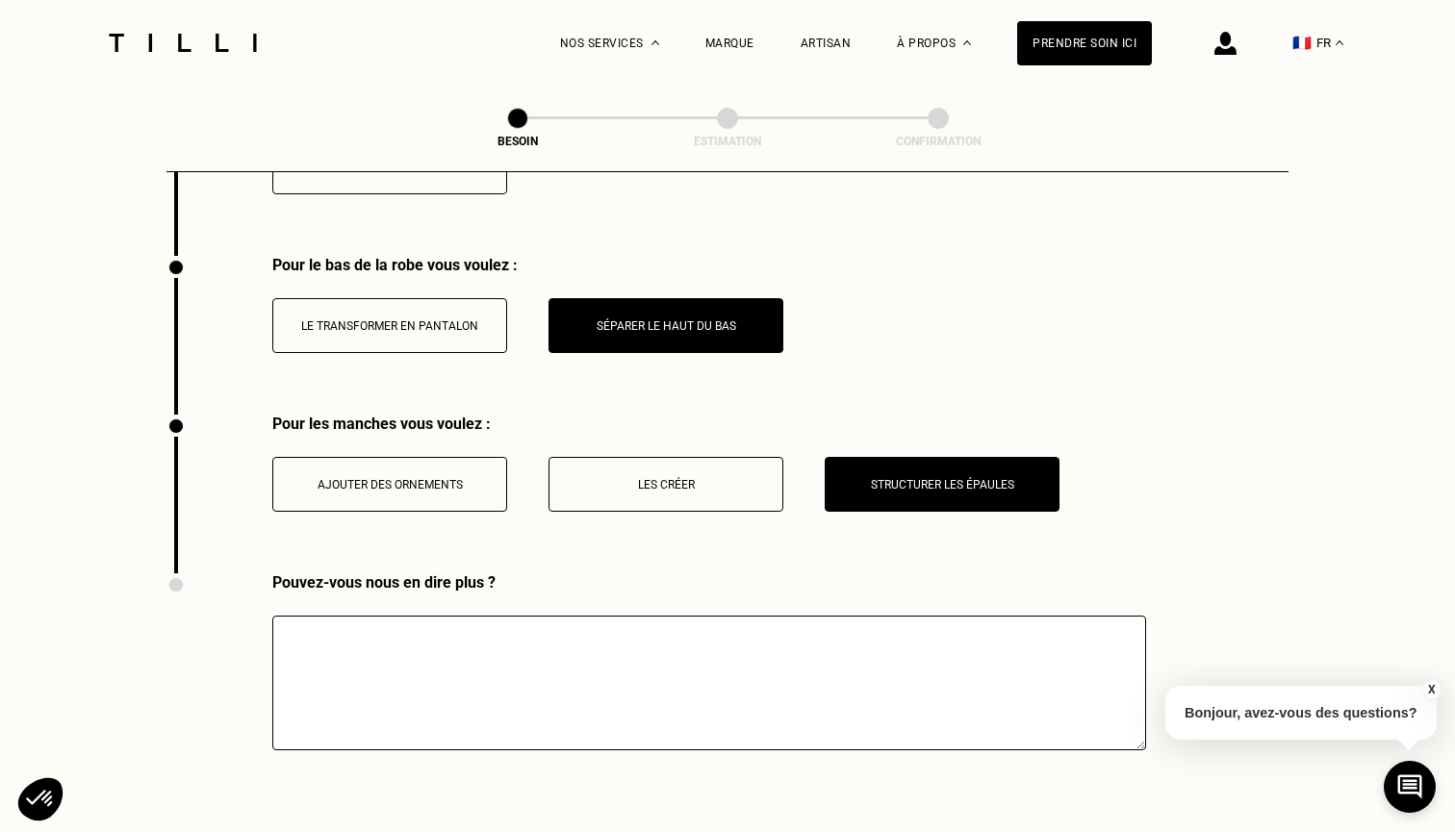
scroll to position [3383, 0]
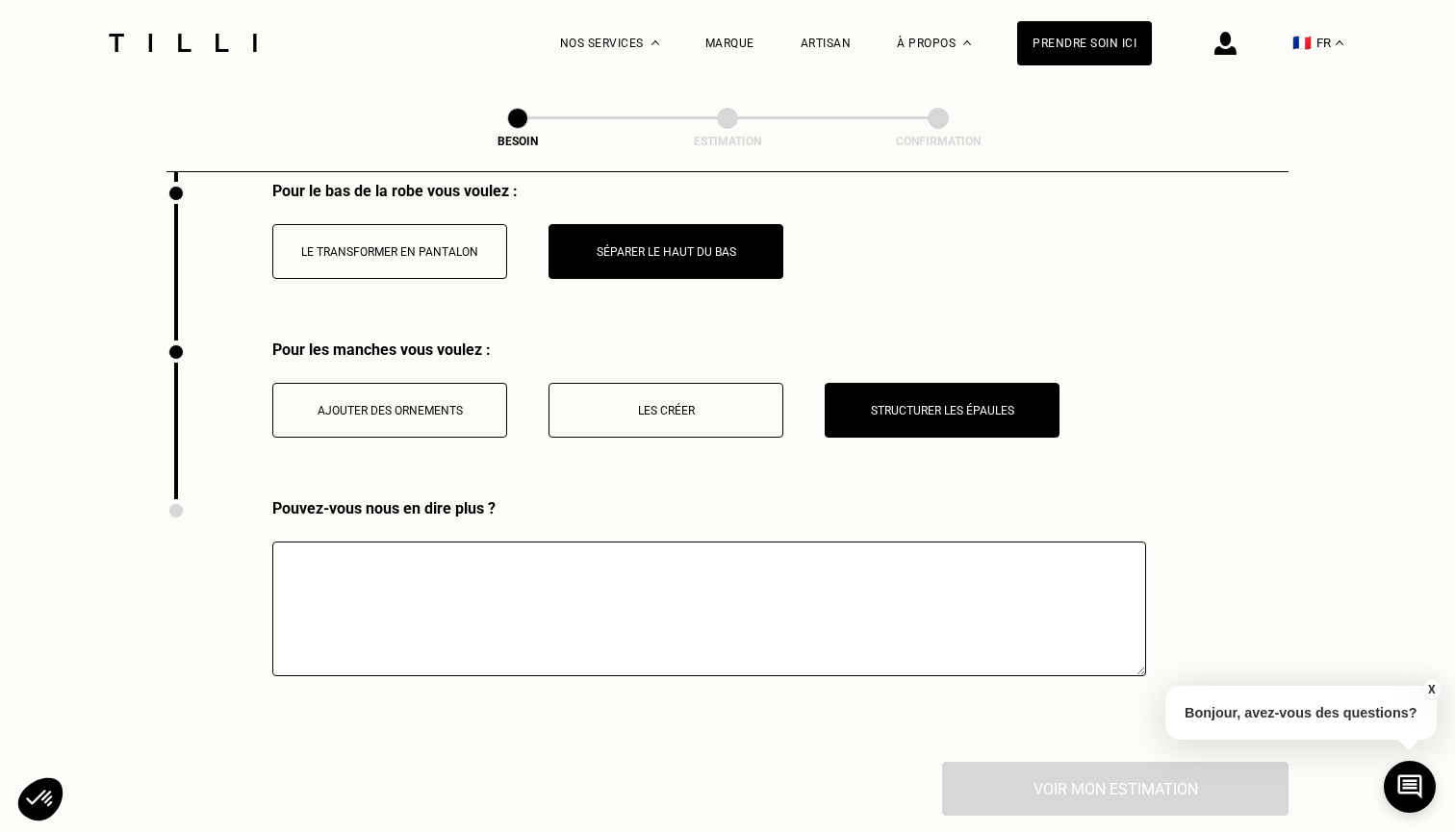
click at [554, 608] on textarea at bounding box center [709, 609] width 874 height 135
click at [615, 518] on div at bounding box center [709, 597] width 874 height 159
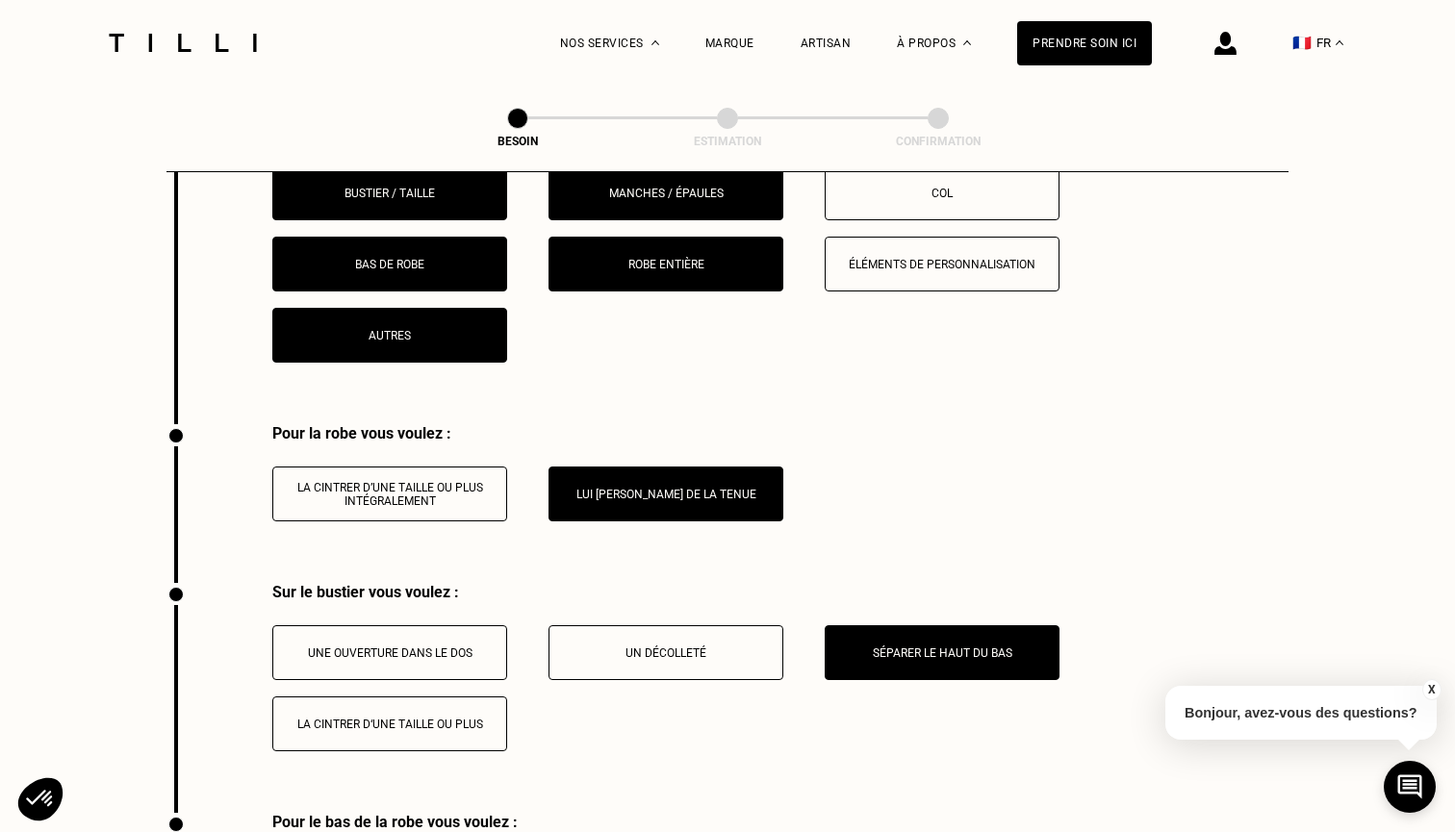
scroll to position [2711, 0]
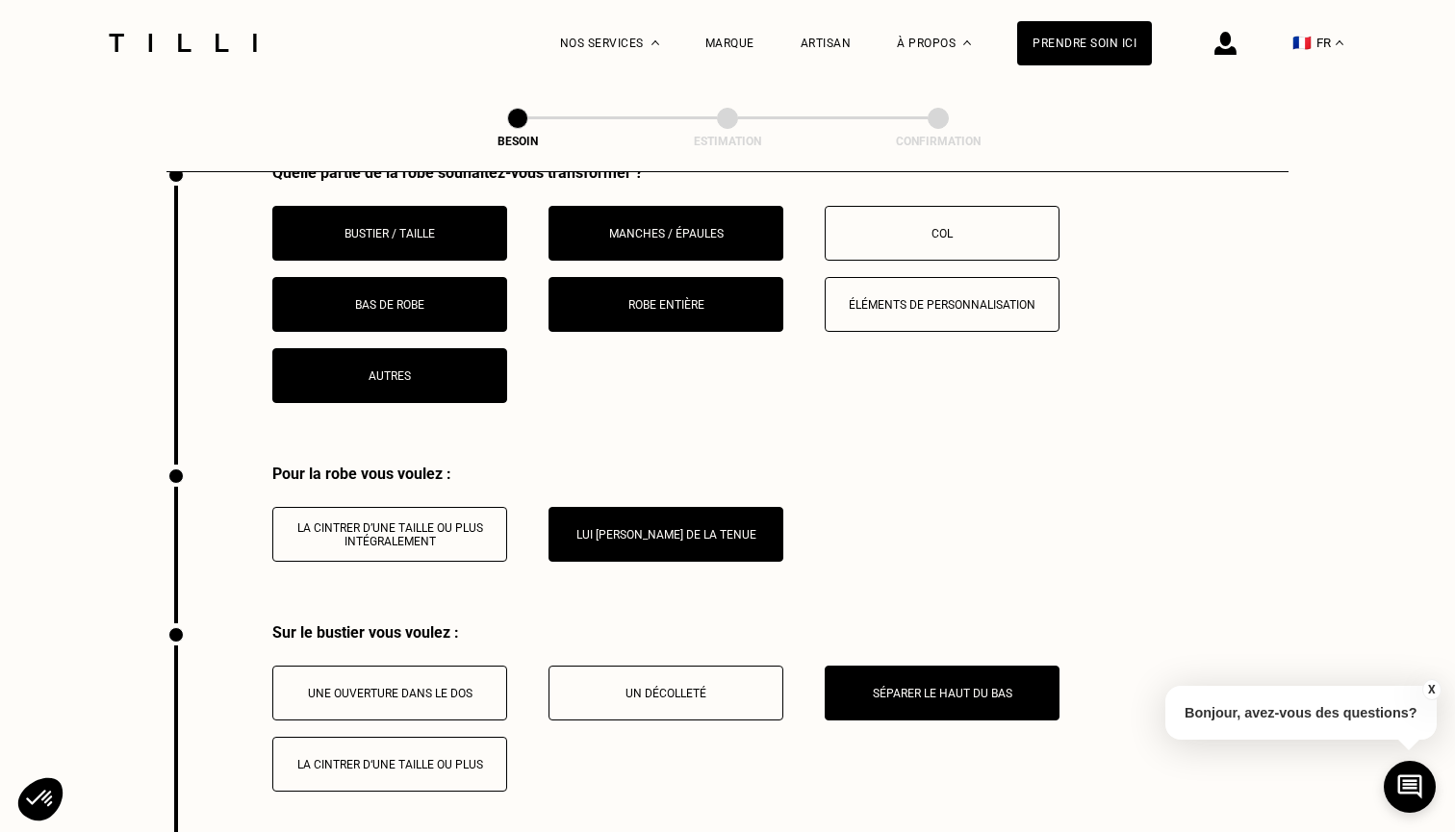
click at [444, 370] on button "Autres" at bounding box center [389, 375] width 235 height 55
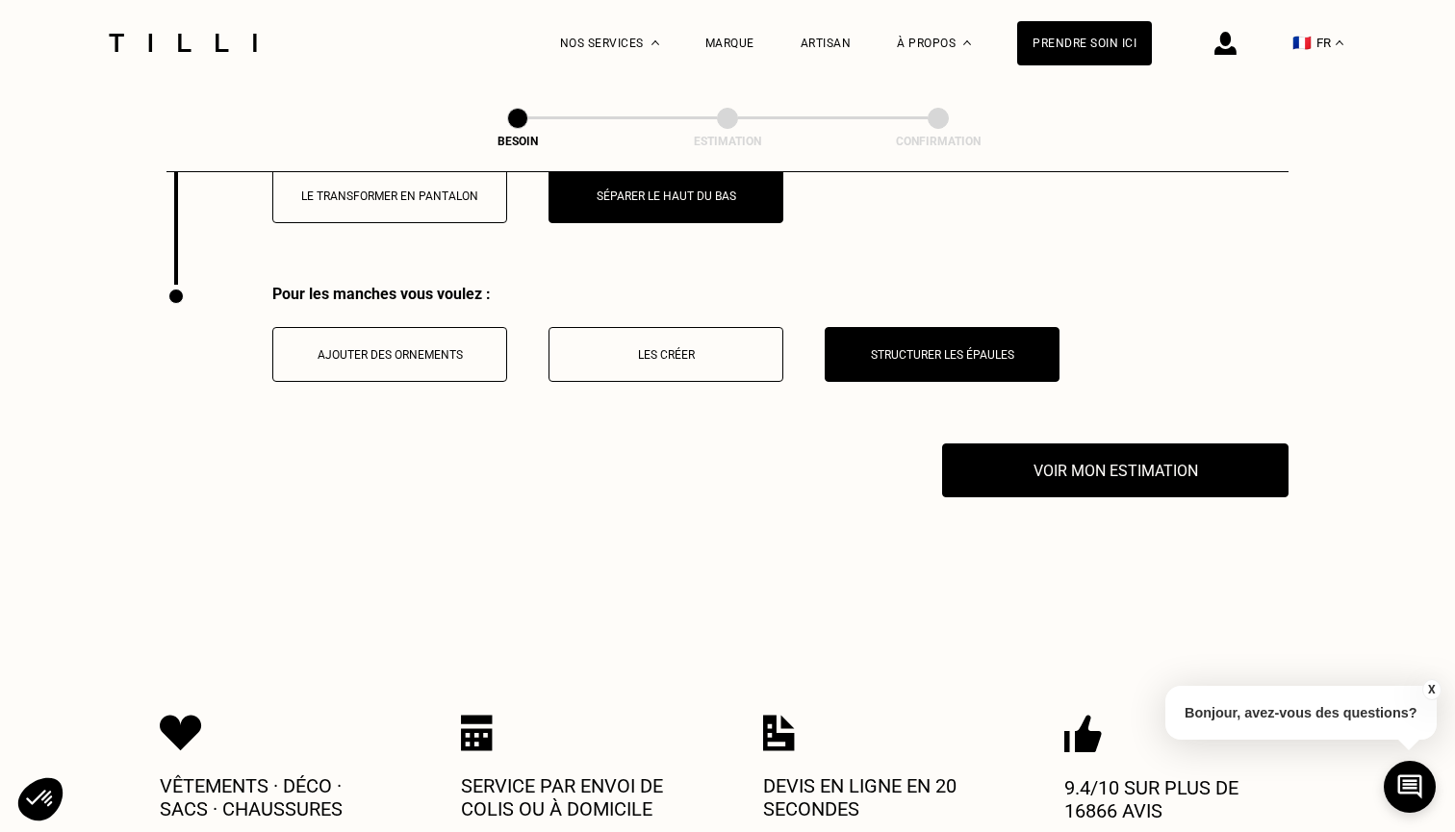
scroll to position [3465, 0]
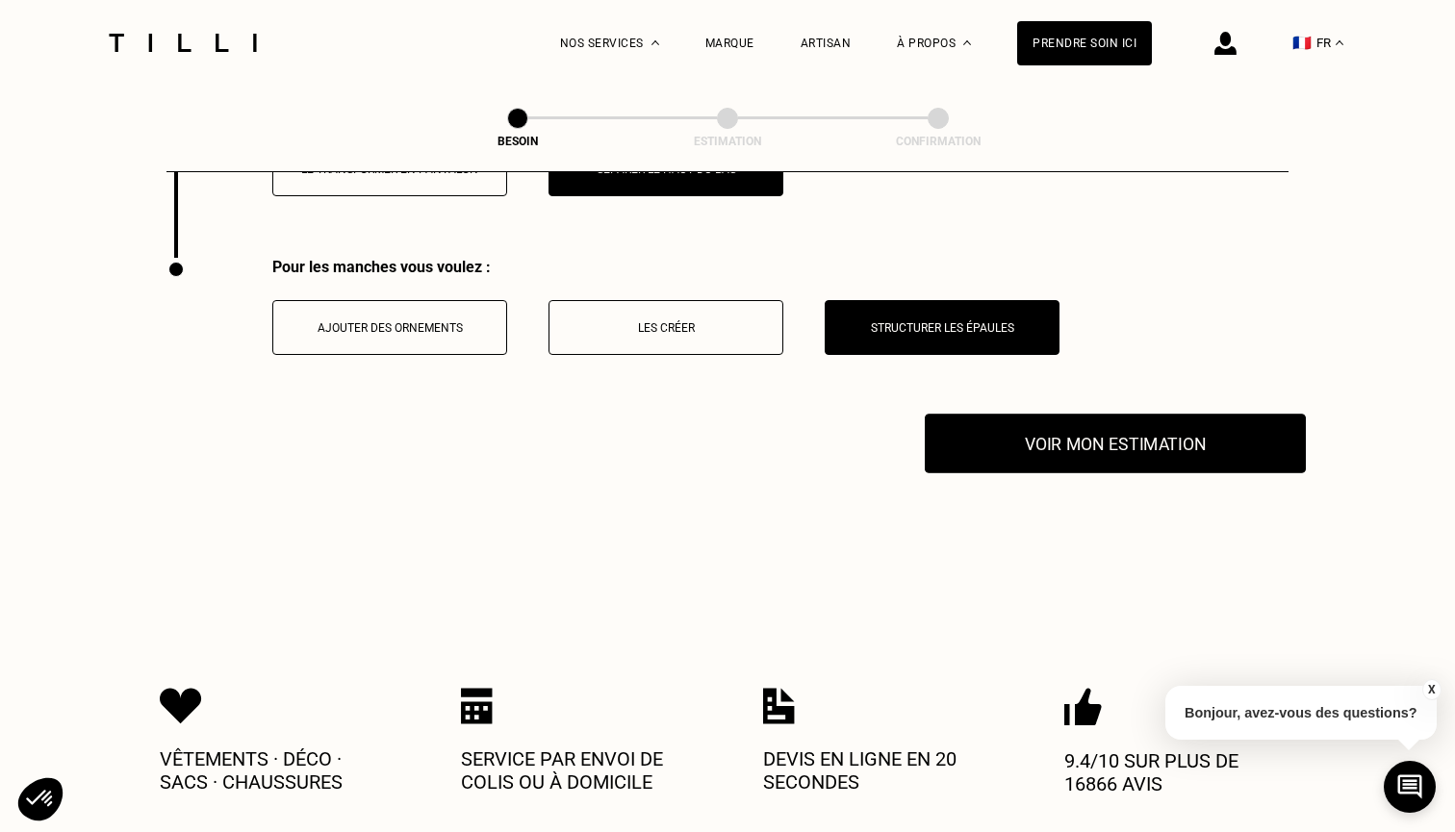
click at [1033, 428] on button "Voir mon estimation" at bounding box center [1115, 444] width 381 height 60
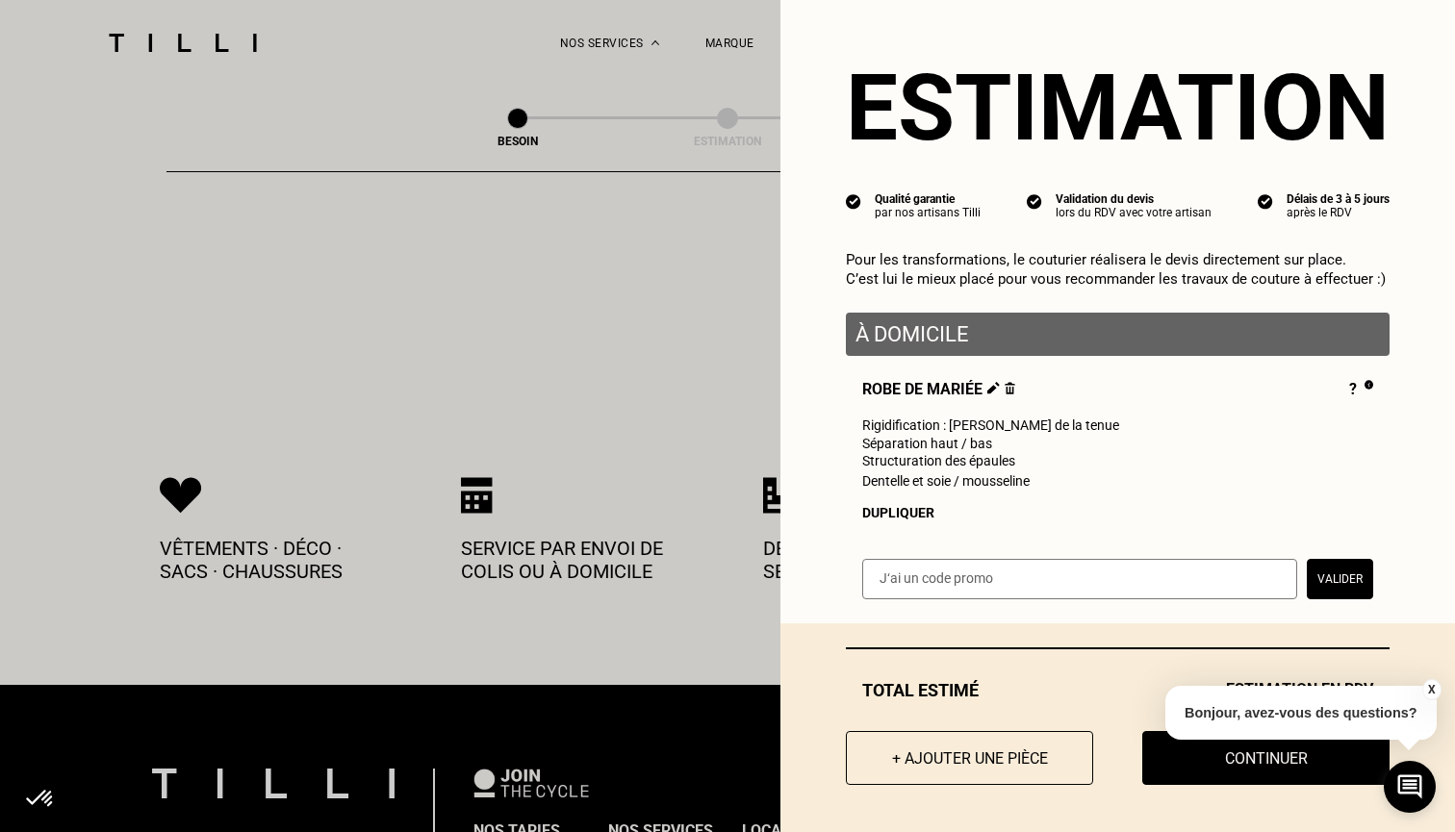
scroll to position [3686, 0]
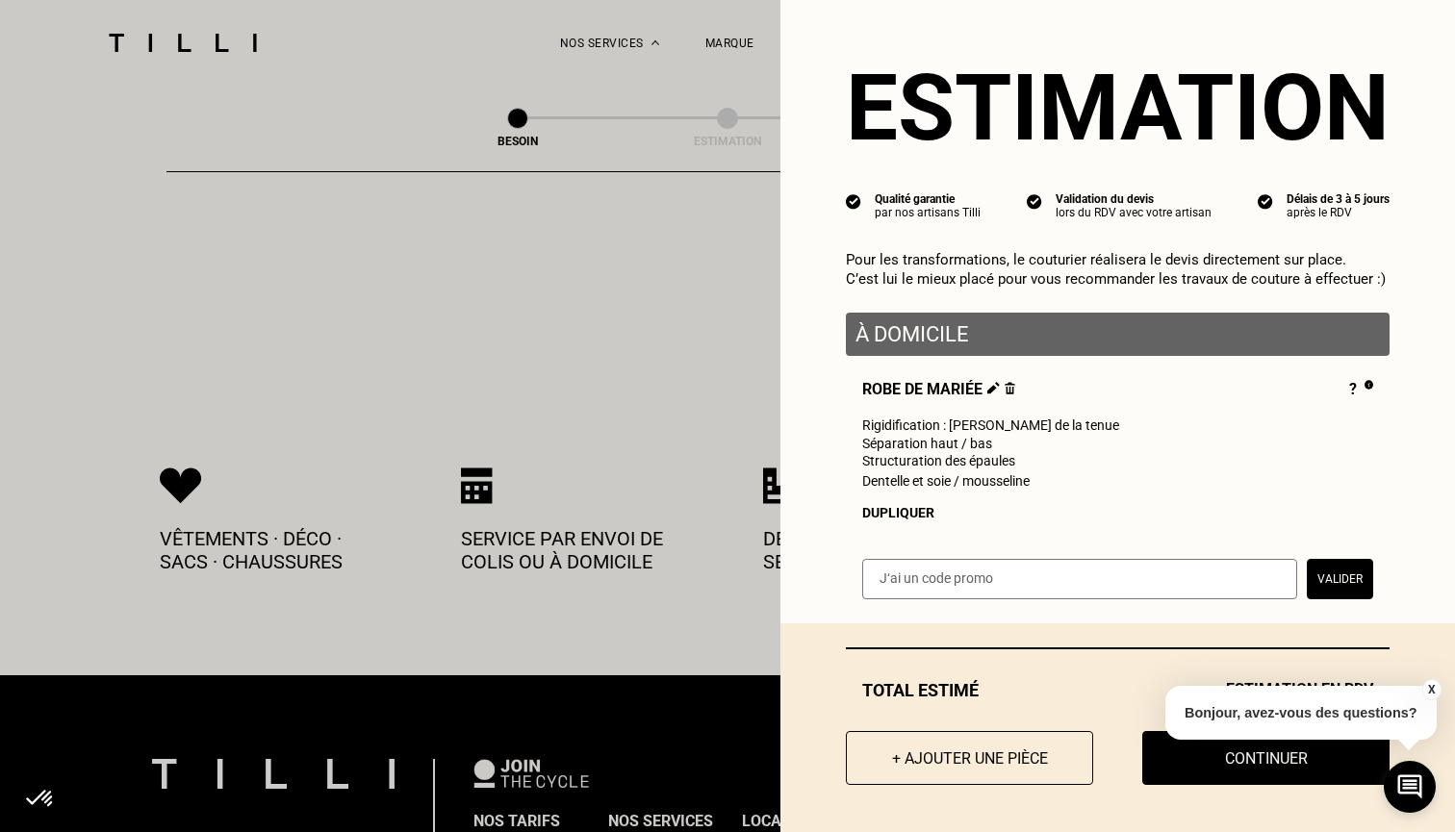
click at [1432, 689] on button "X" at bounding box center [1430, 689] width 19 height 21
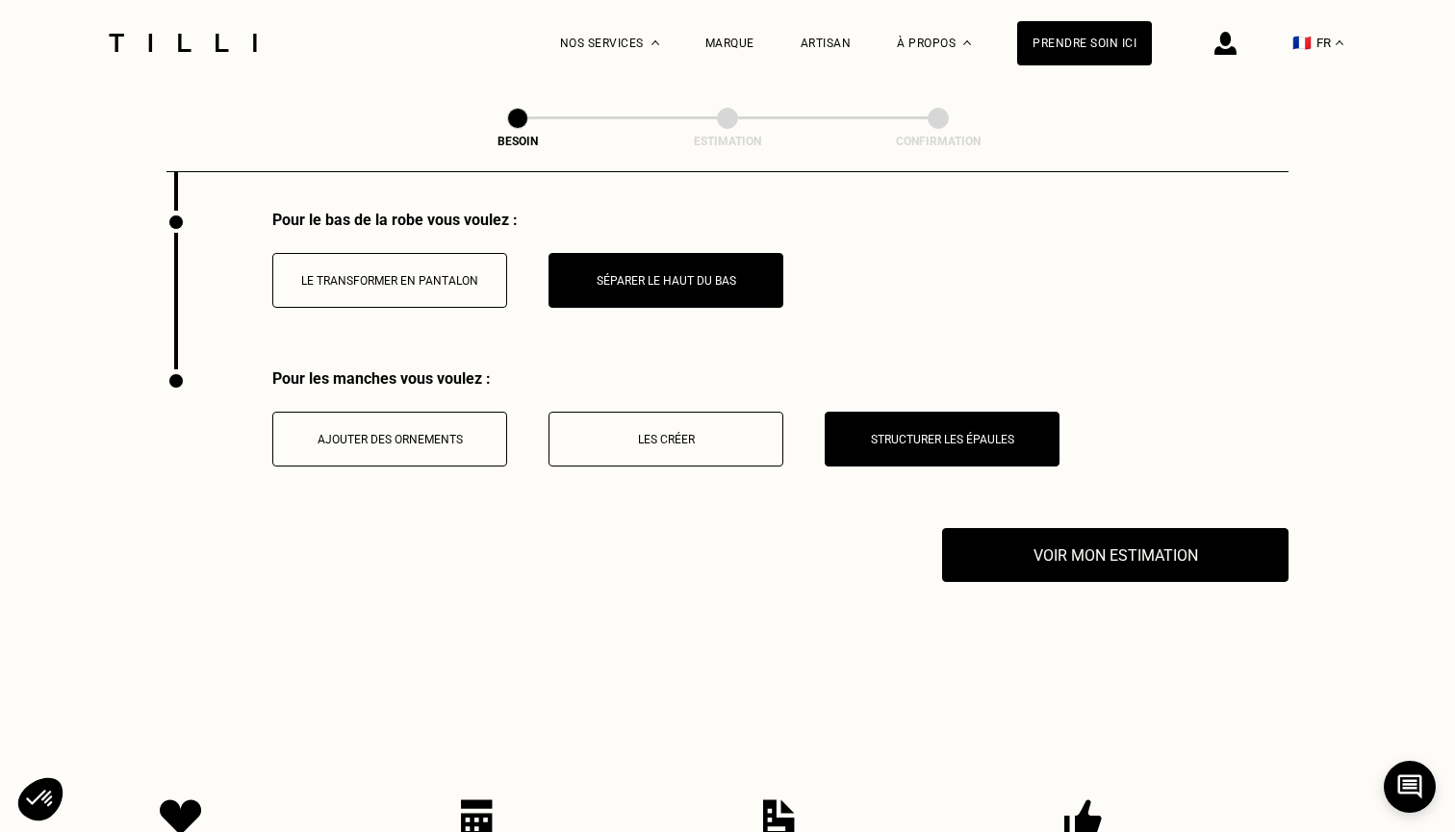
scroll to position [3158, 0]
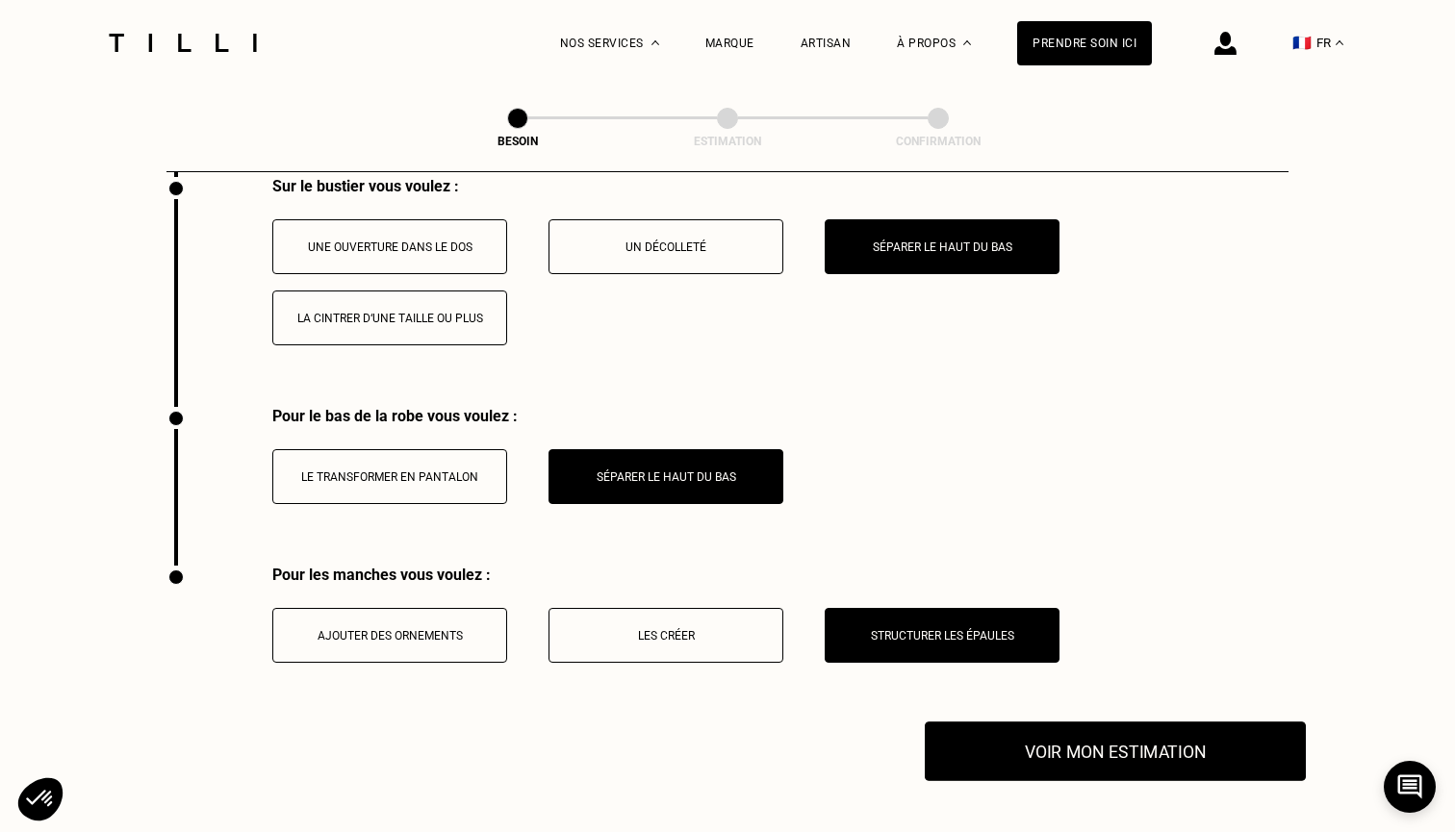
click at [1199, 722] on button "Voir mon estimation" at bounding box center [1115, 752] width 381 height 60
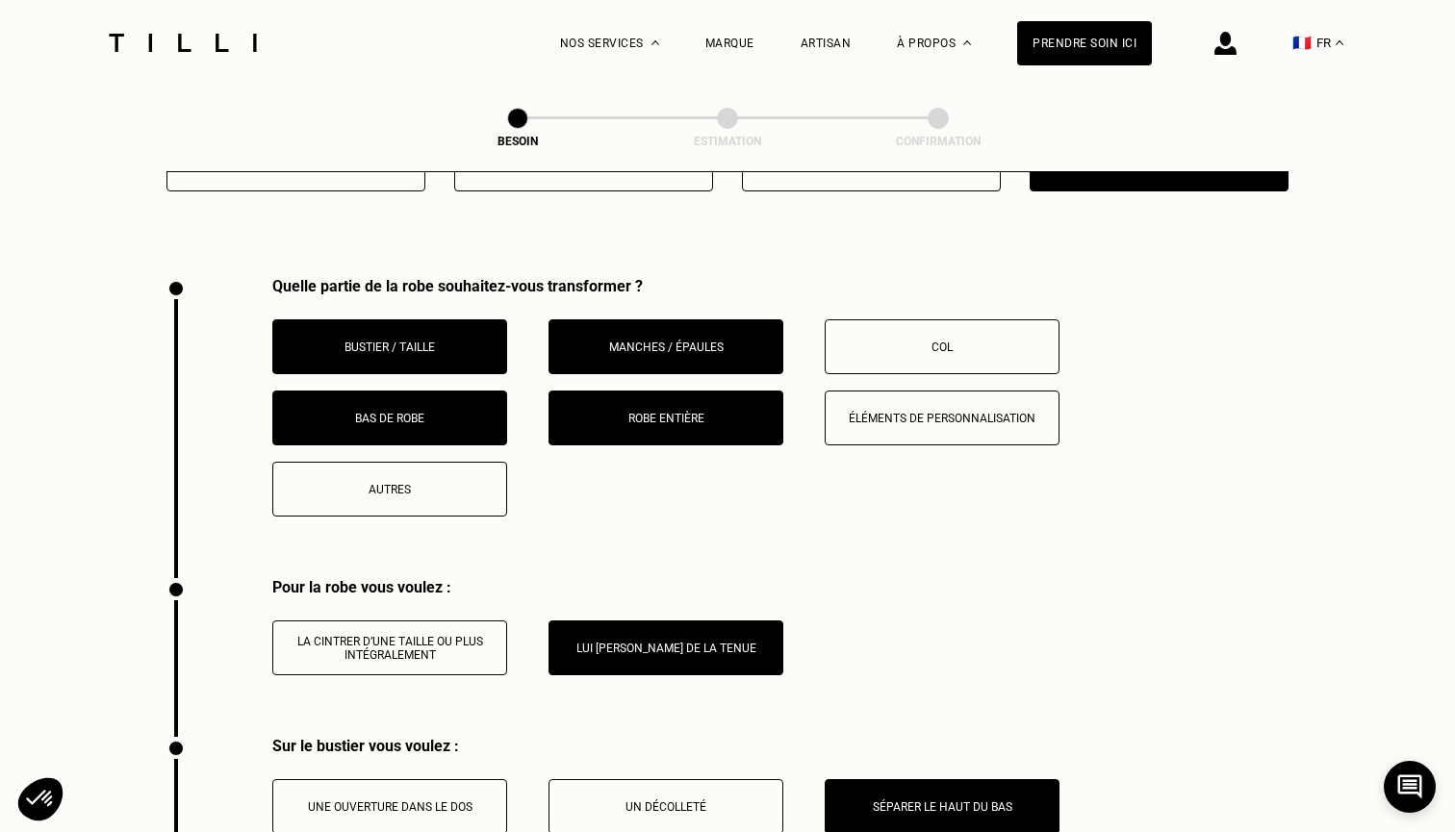
scroll to position [2619, 0]
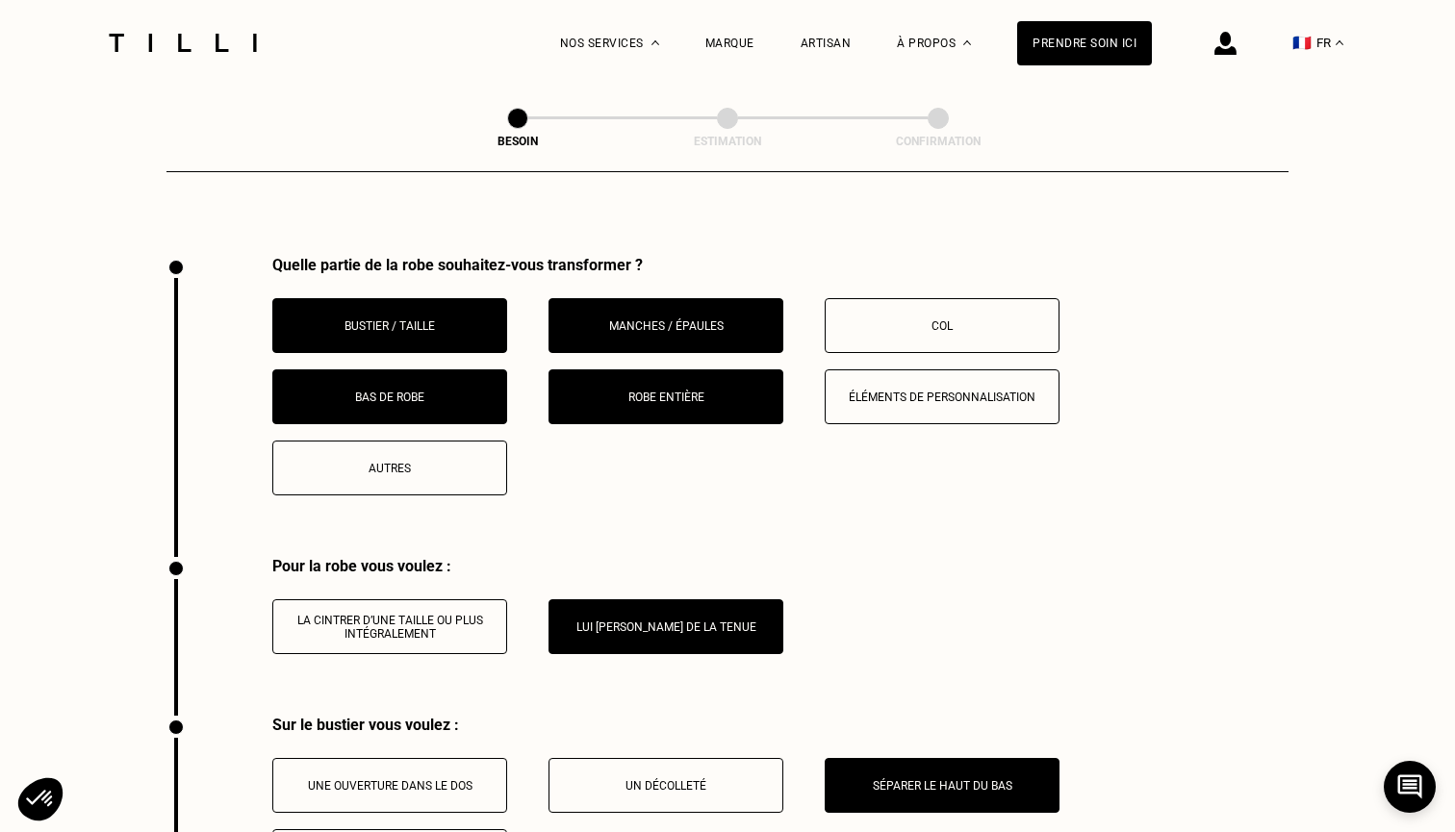
click at [485, 614] on p "La cintrer d’une taille ou plus intégralement" at bounding box center [390, 627] width 214 height 27
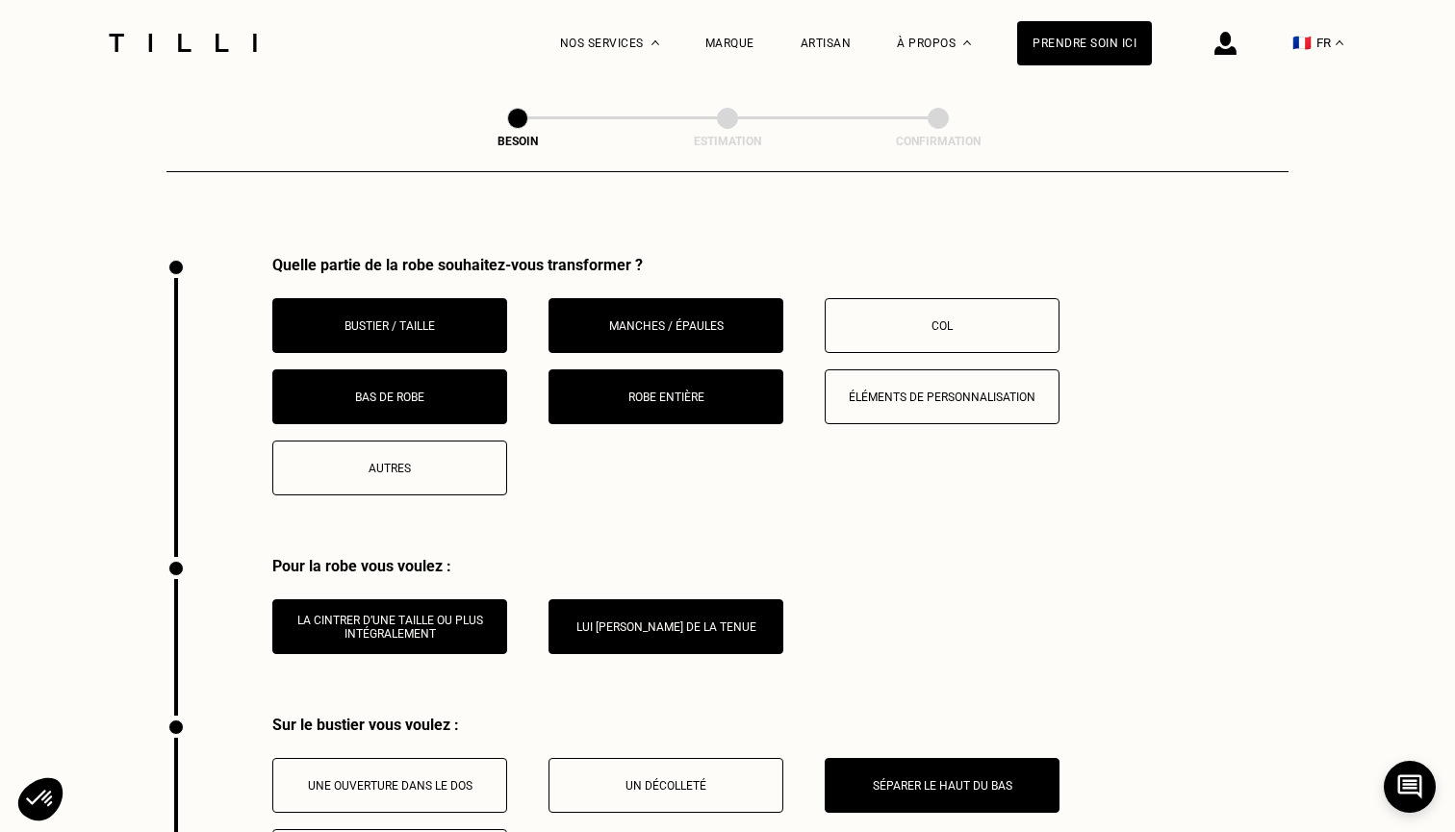
click at [622, 621] on p "Lui [PERSON_NAME] de la tenue" at bounding box center [666, 627] width 214 height 13
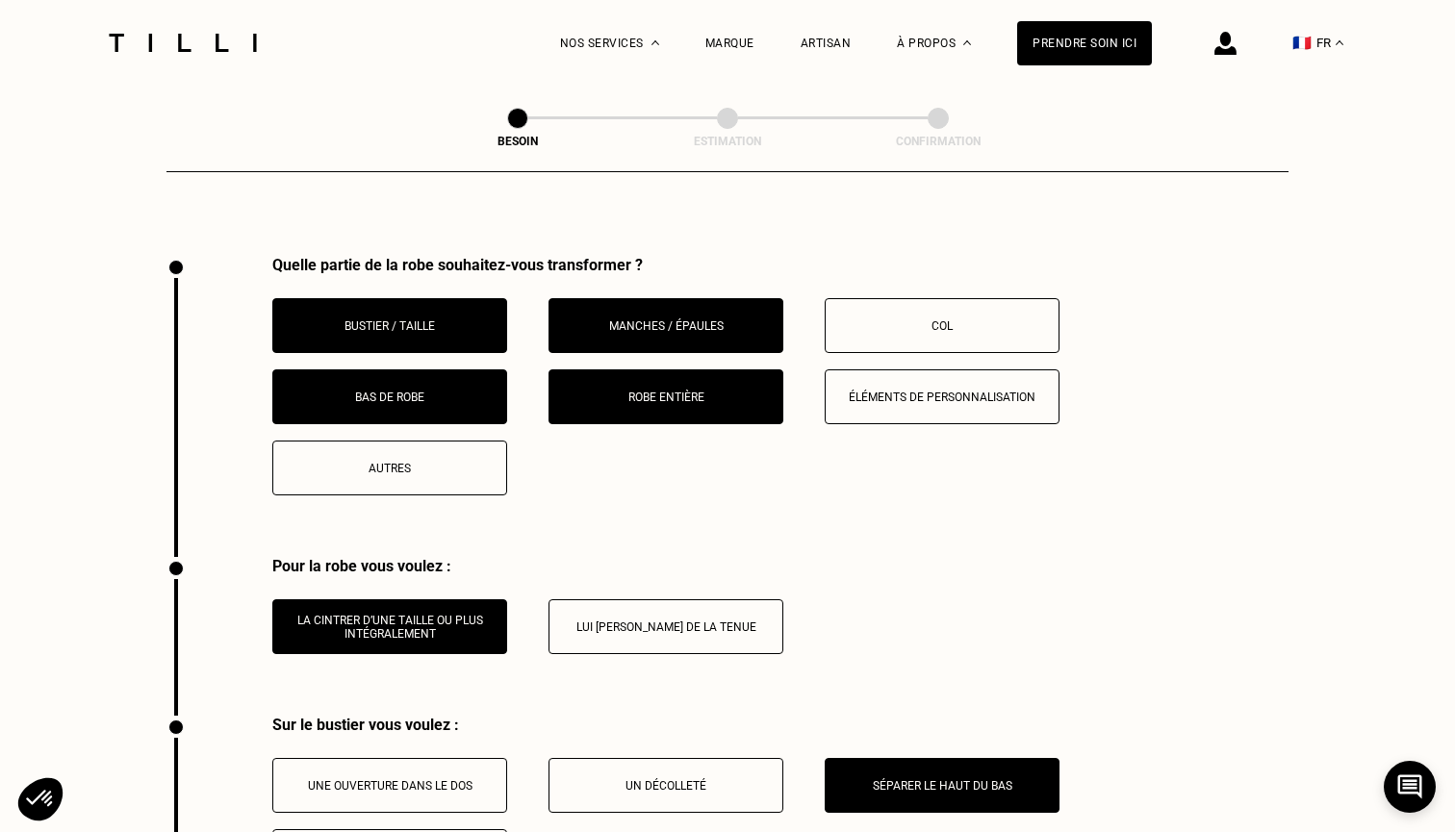
click at [474, 619] on p "La cintrer d’une taille ou plus intégralement" at bounding box center [390, 627] width 214 height 27
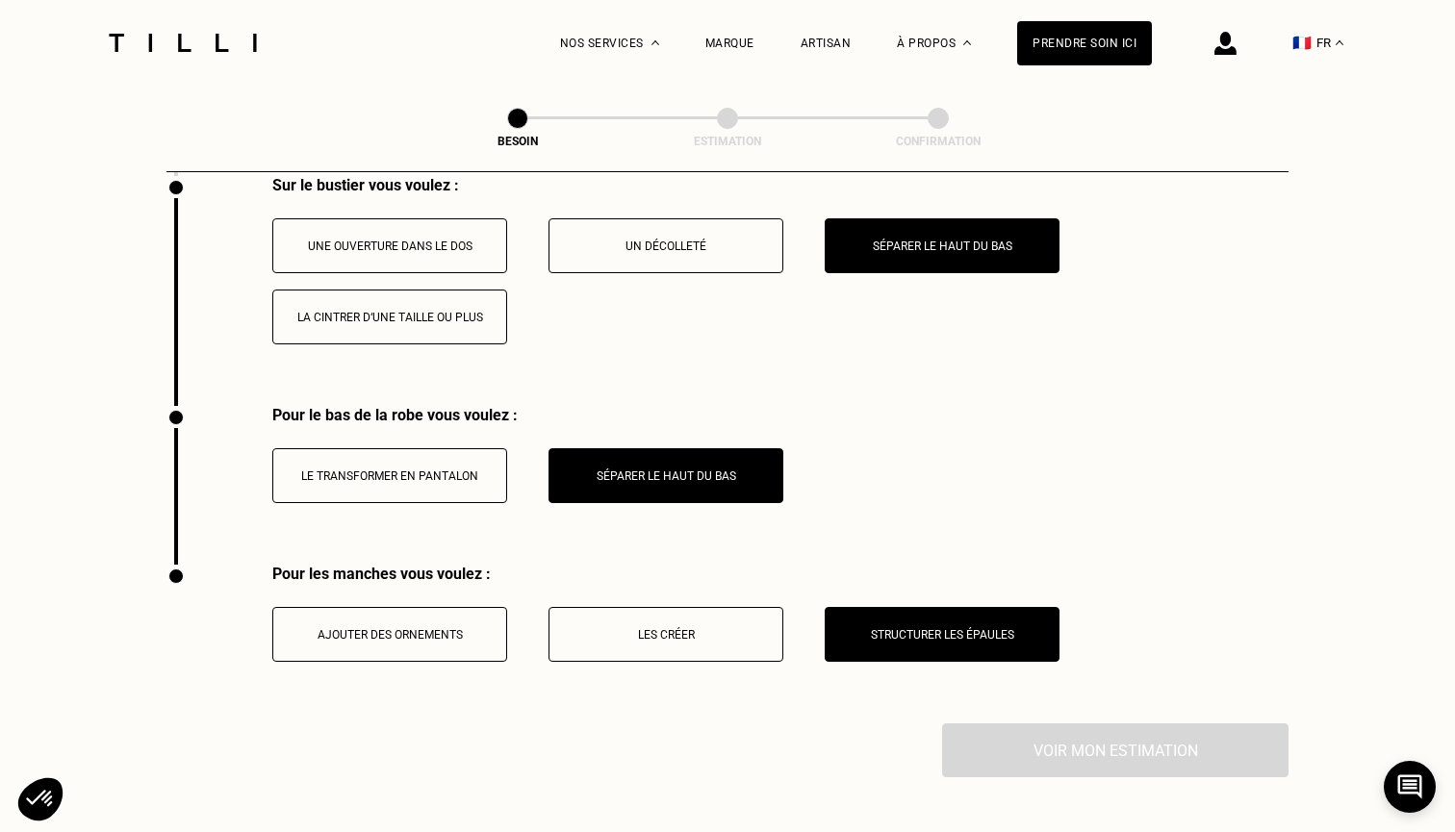
scroll to position [3187, 0]
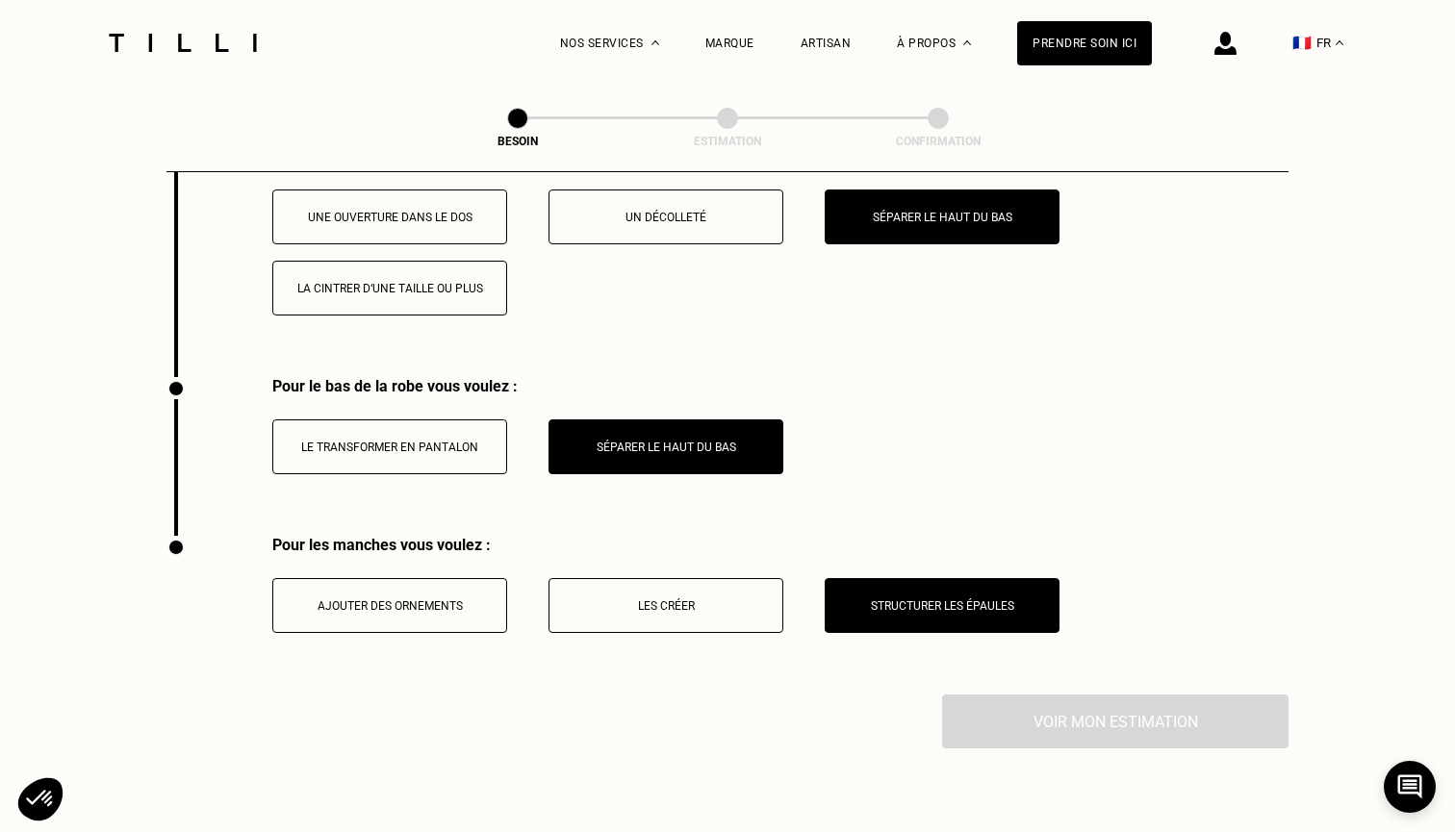
click at [878, 599] on p "Structurer les épaules" at bounding box center [942, 605] width 214 height 13
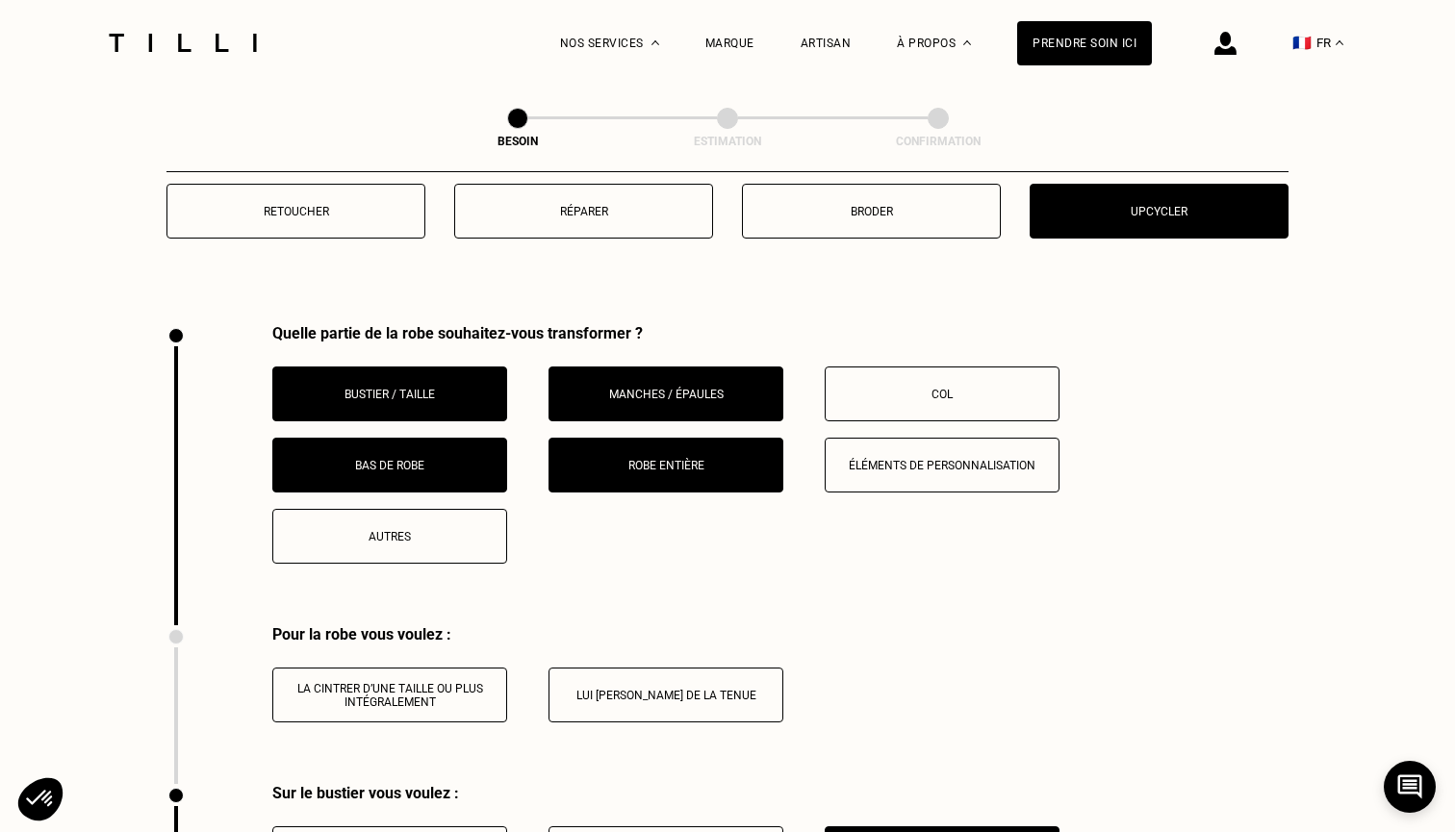
scroll to position [2504, 0]
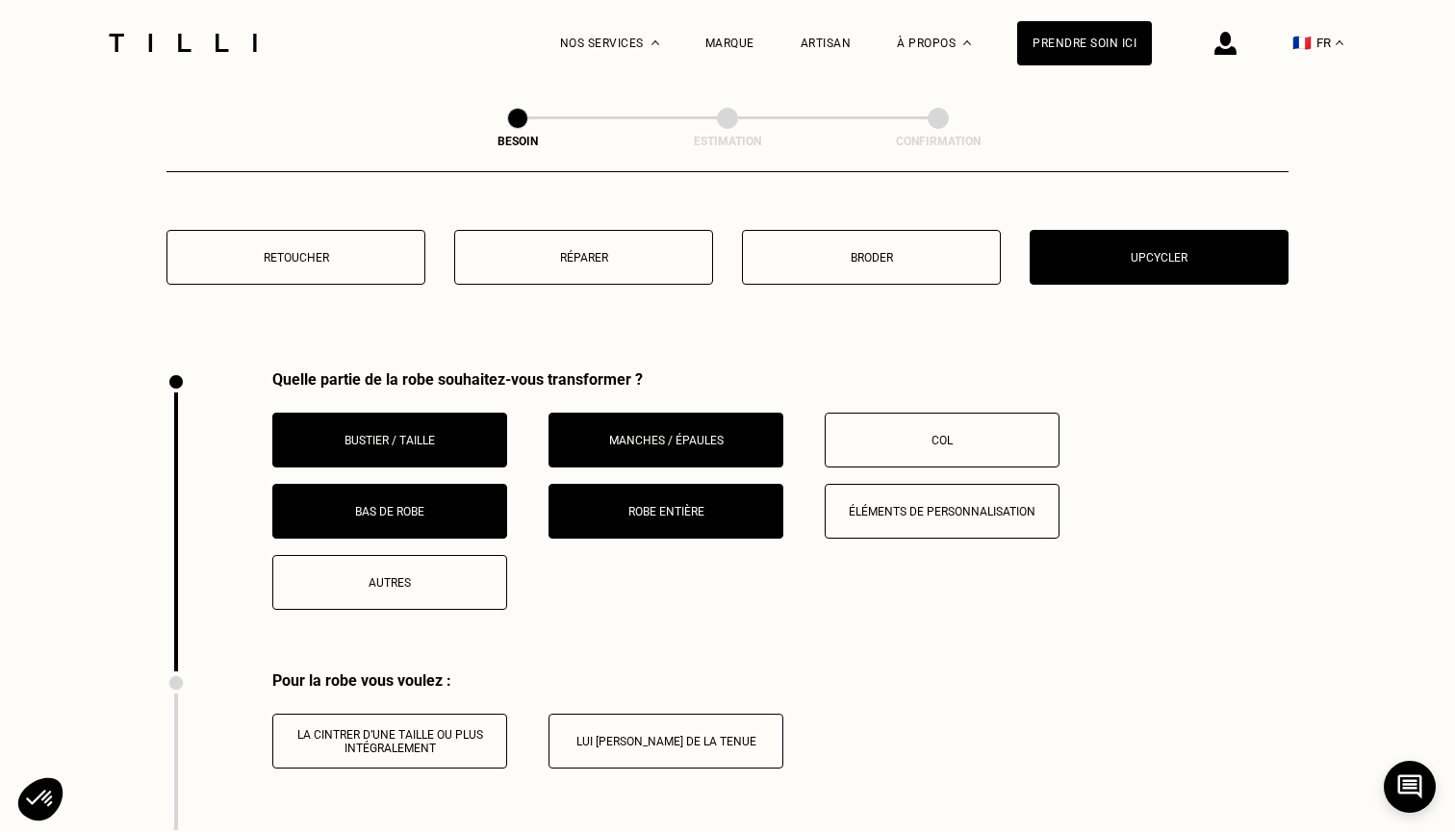
click at [685, 440] on button "Manches / Épaules" at bounding box center [665, 440] width 235 height 55
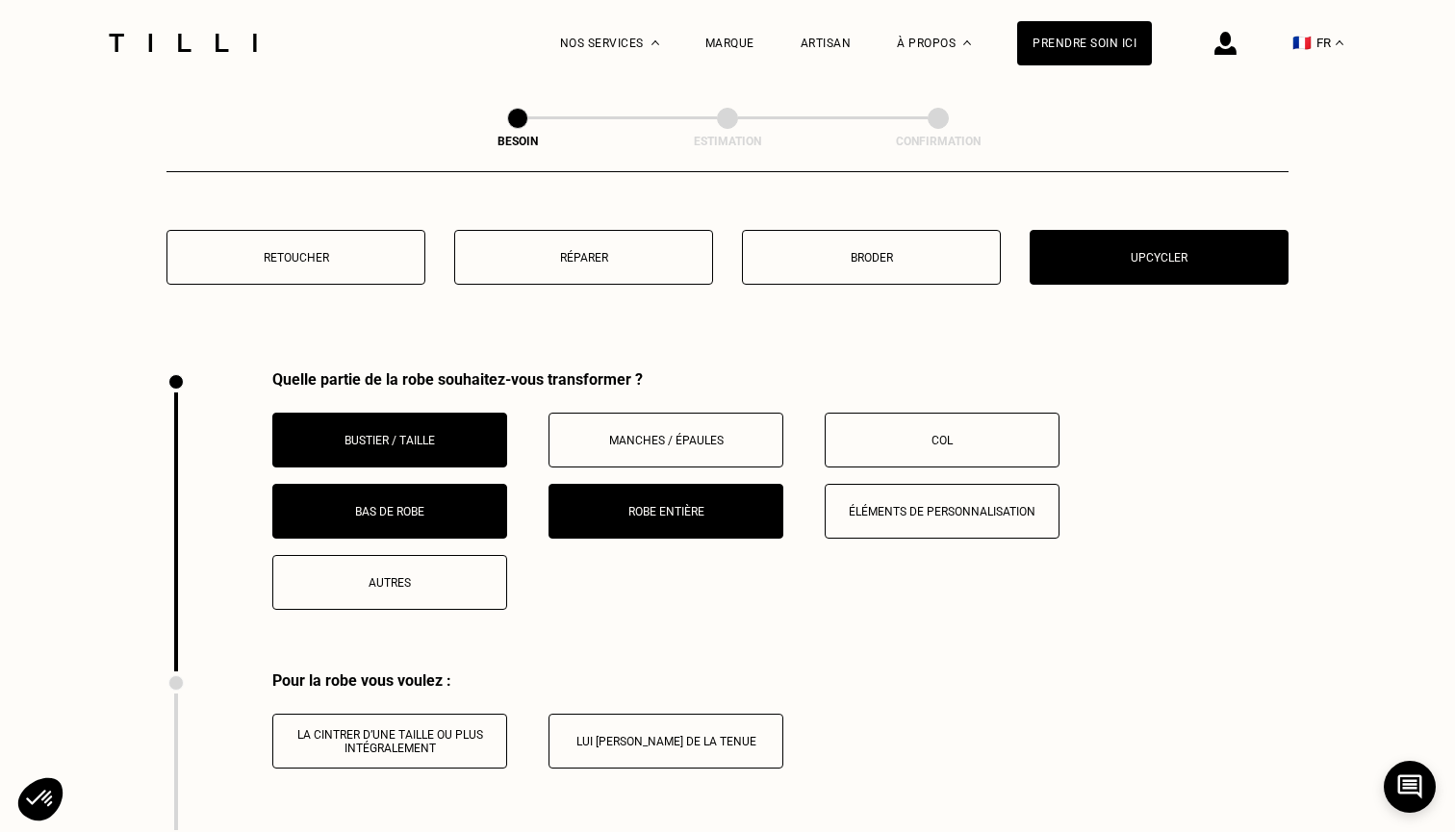
click at [451, 434] on p "Bustier / Taille" at bounding box center [390, 440] width 214 height 13
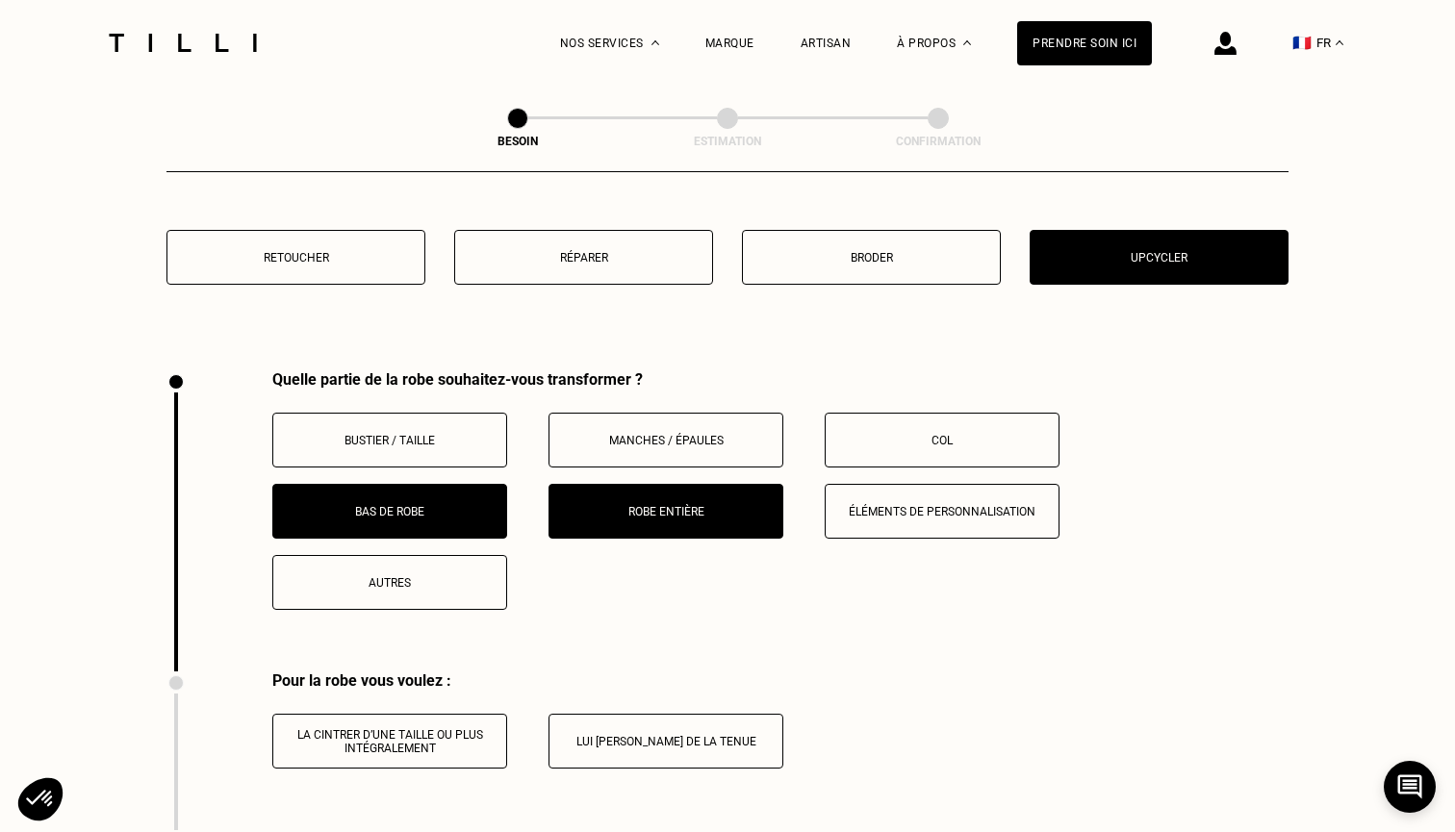
click at [451, 434] on p "Bustier / Taille" at bounding box center [390, 440] width 214 height 13
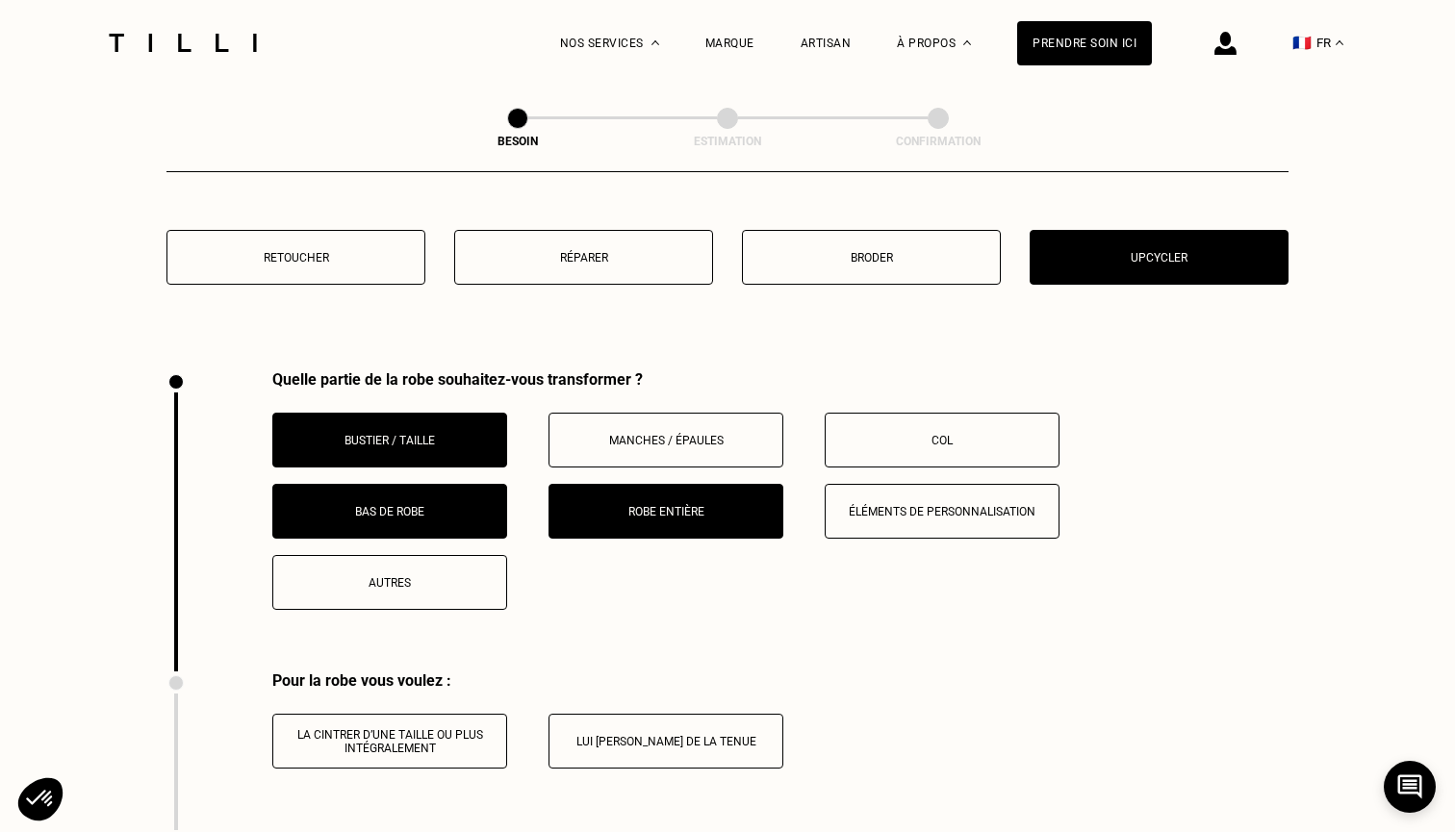
click at [610, 505] on p "Robe entière" at bounding box center [666, 511] width 214 height 13
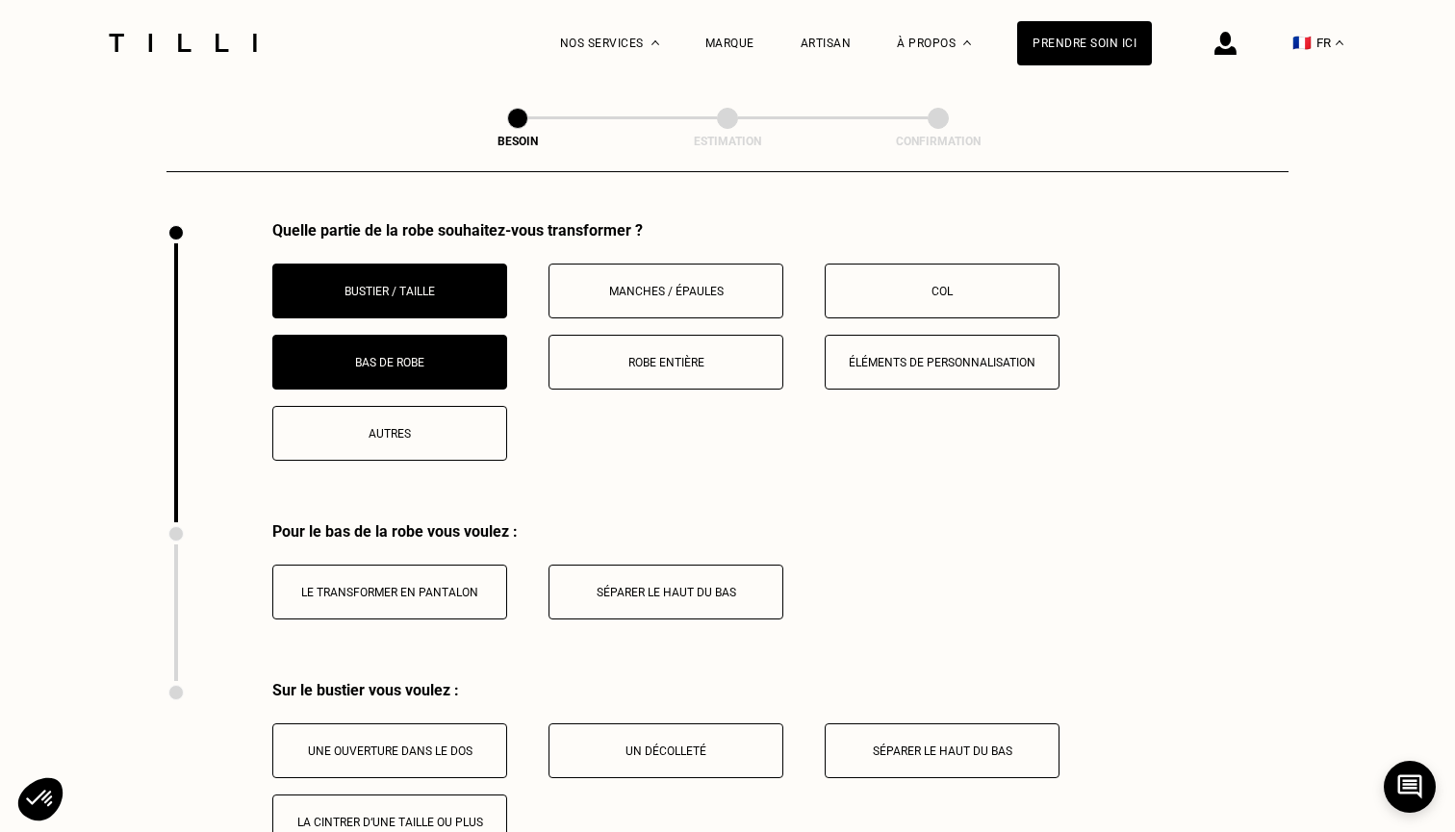
scroll to position [2660, 0]
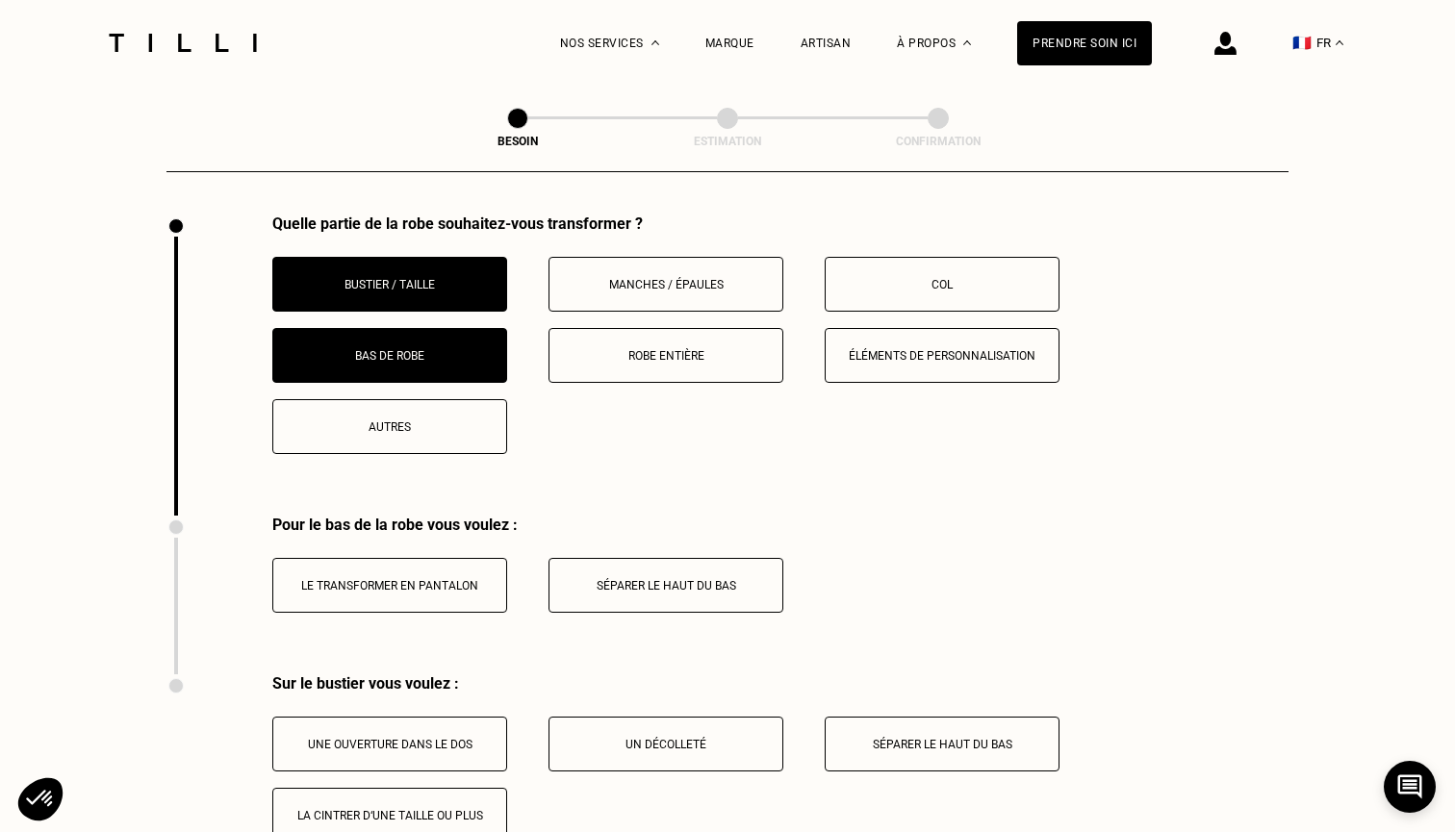
click at [622, 579] on p "Séparer le haut du bas" at bounding box center [666, 585] width 214 height 13
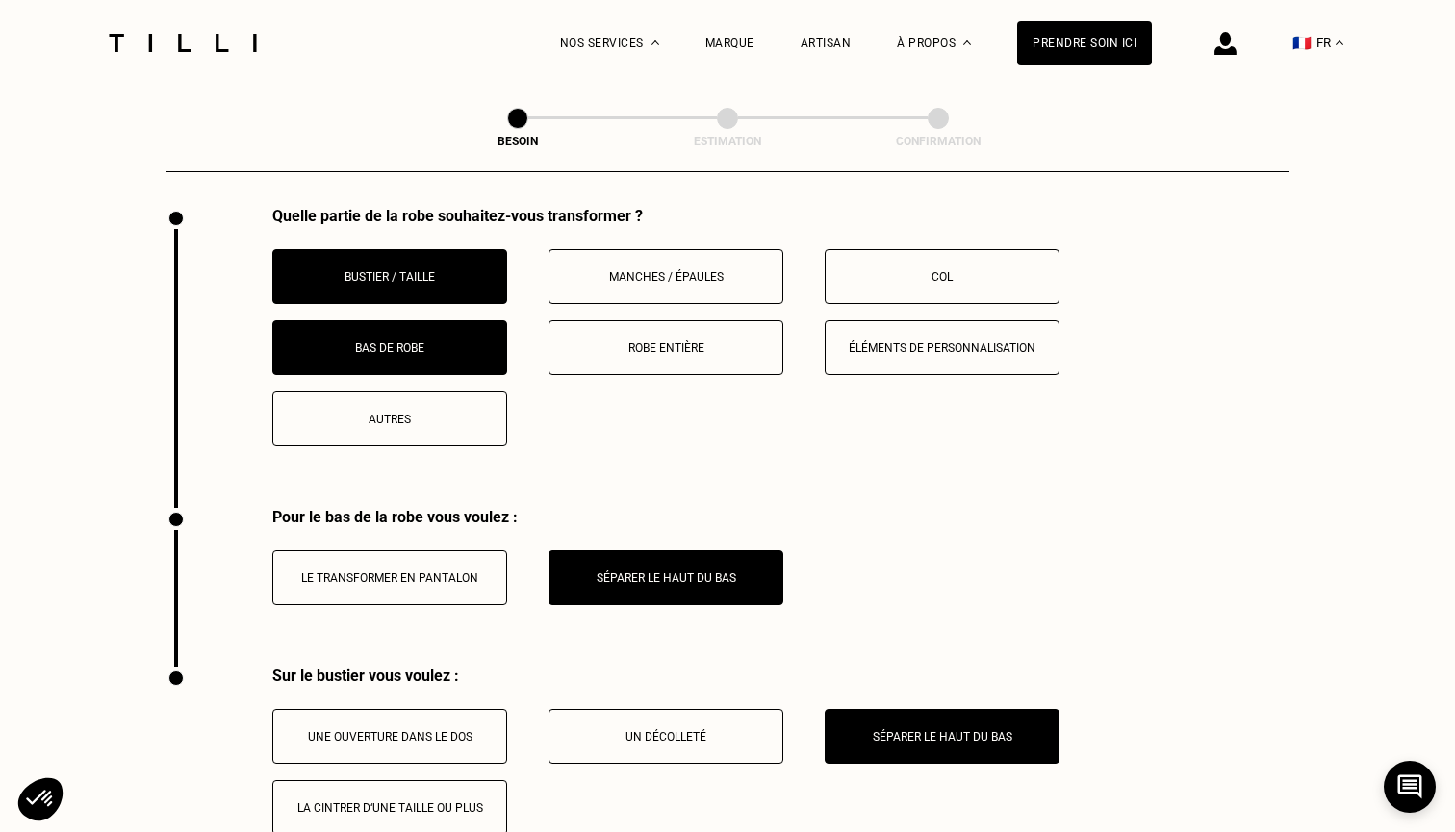
scroll to position [2641, 0]
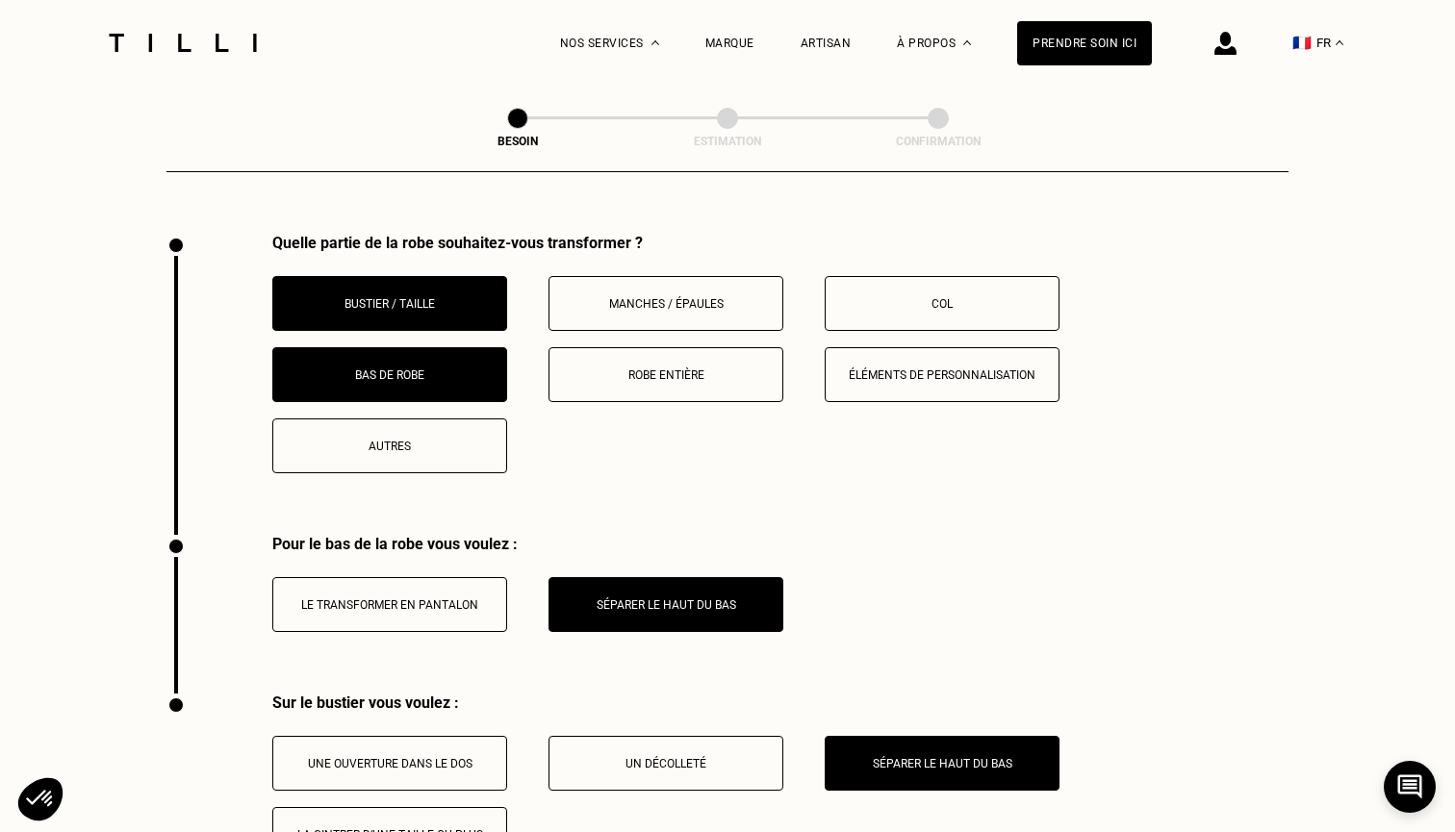
click at [662, 368] on p "Robe entière" at bounding box center [666, 374] width 214 height 13
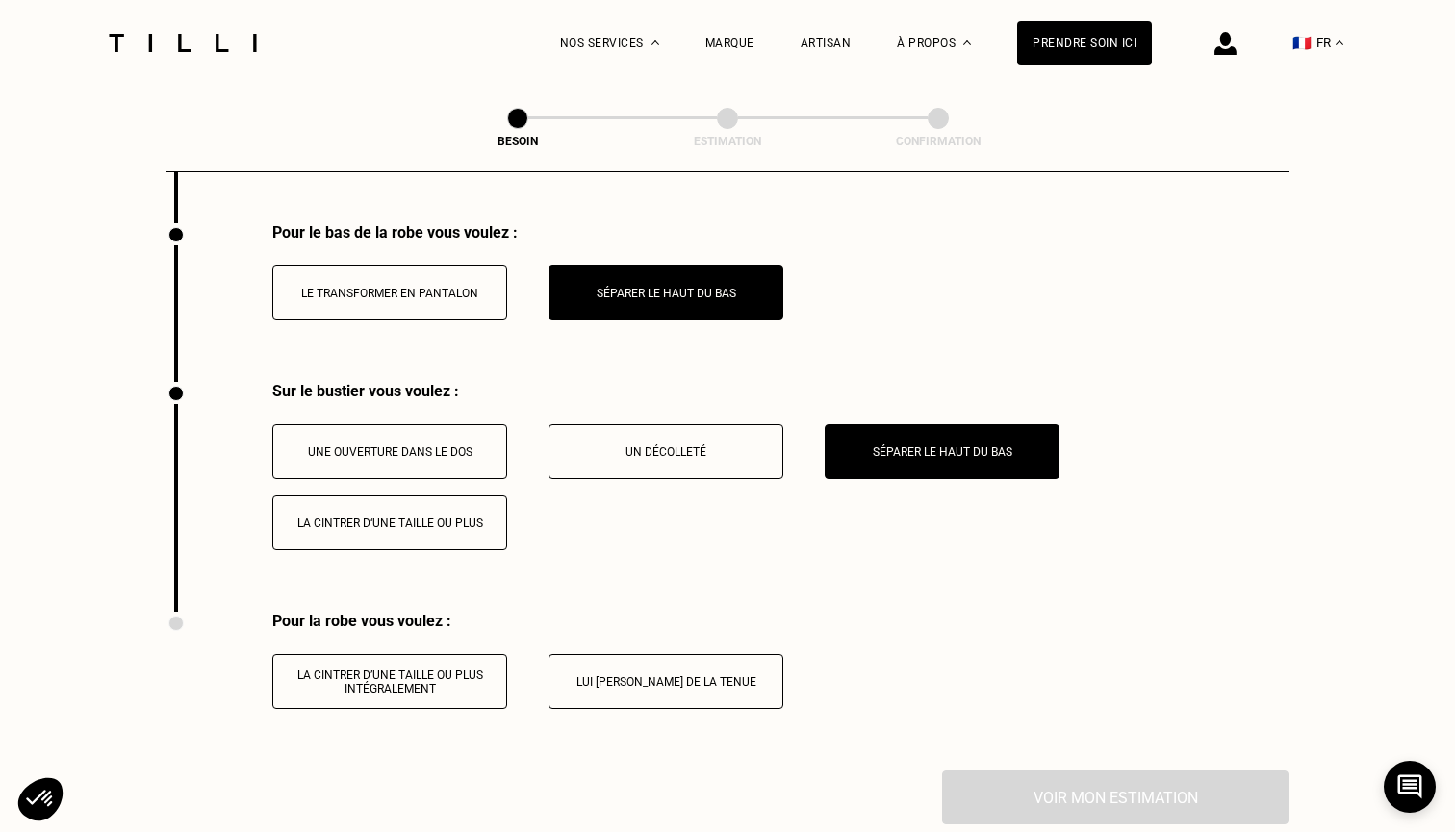
scroll to position [2963, 0]
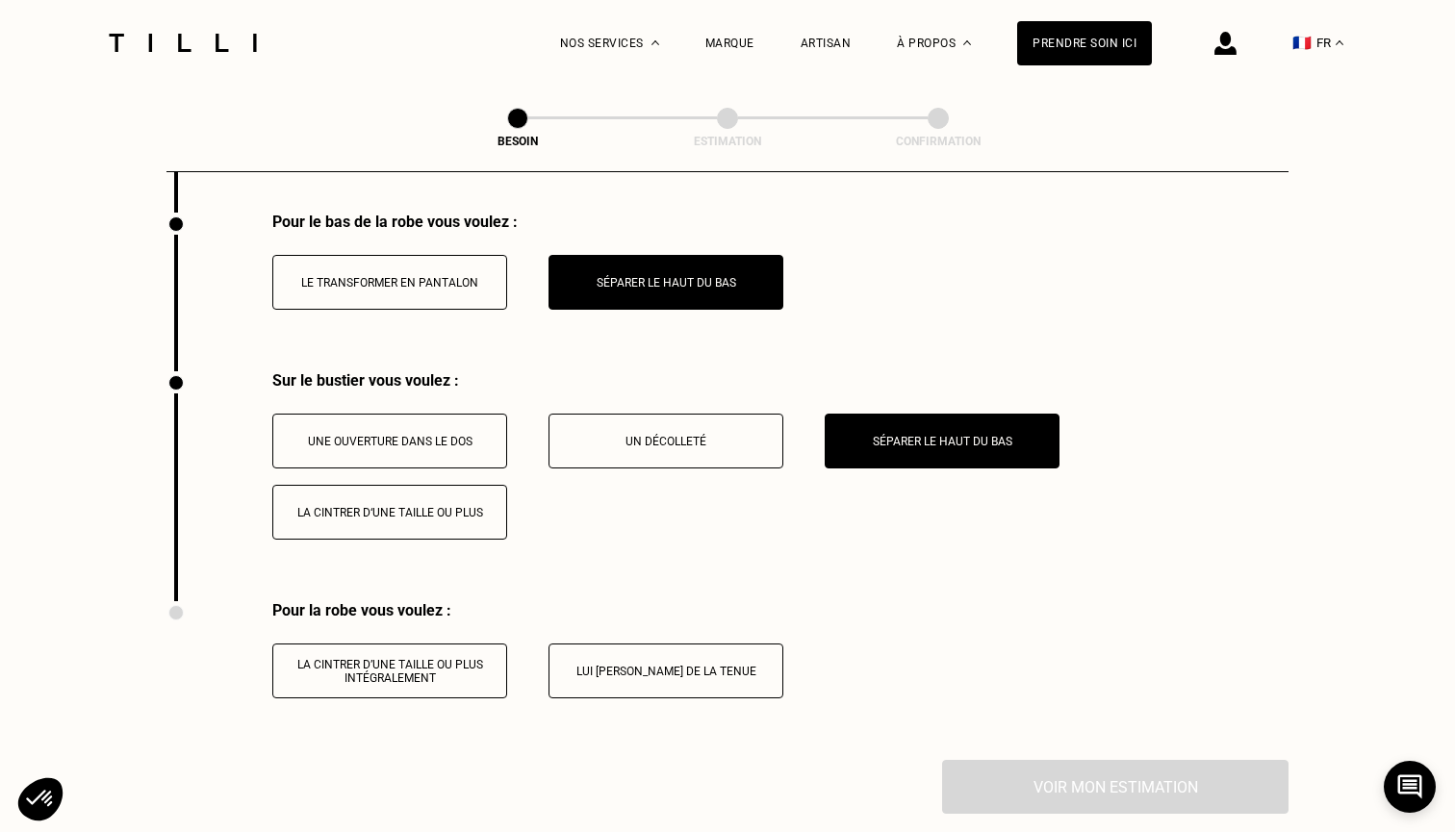
click at [419, 671] on button "La cintrer d’une taille ou plus intégralement" at bounding box center [389, 671] width 235 height 55
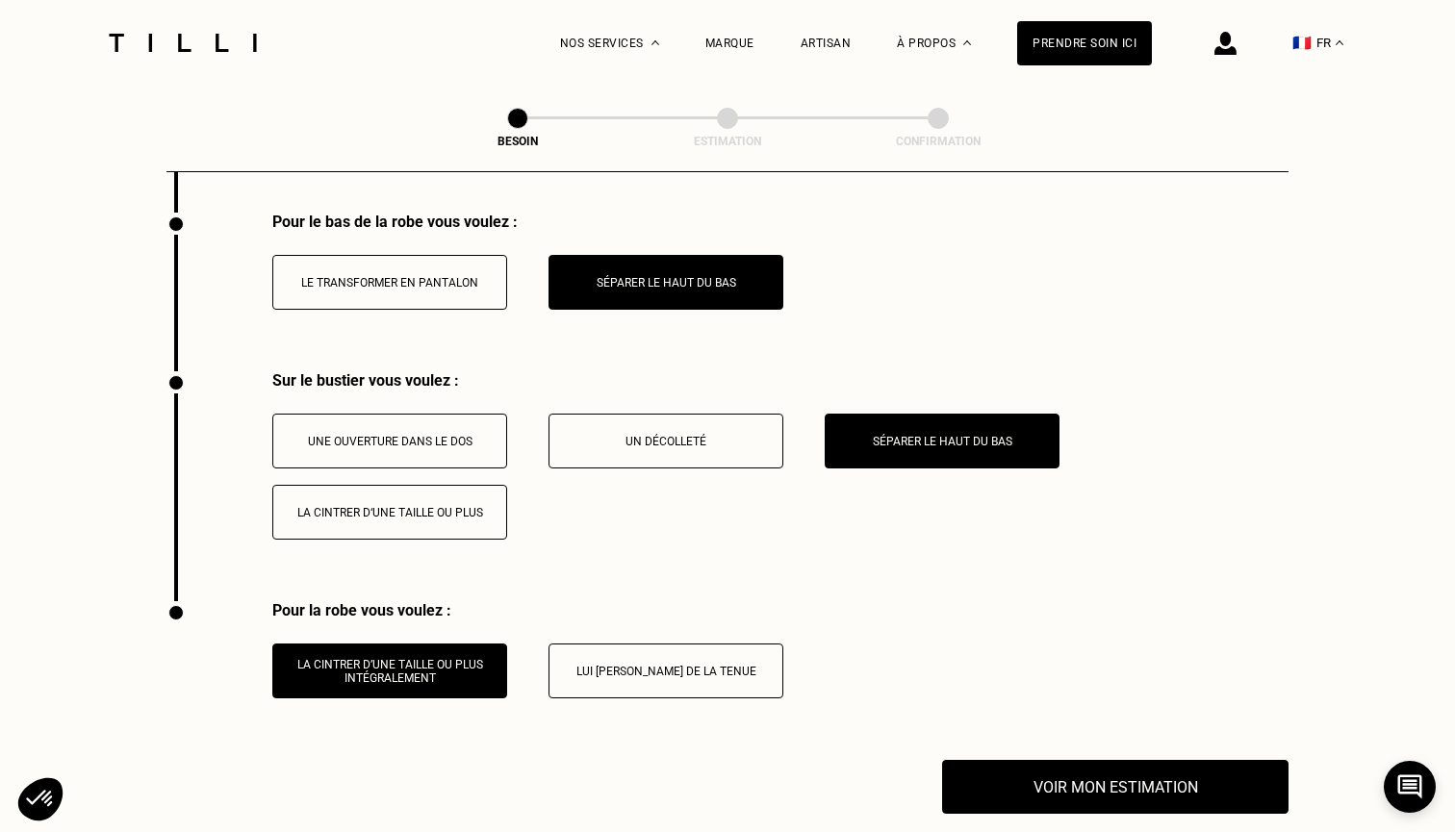
scroll to position [2989, 0]
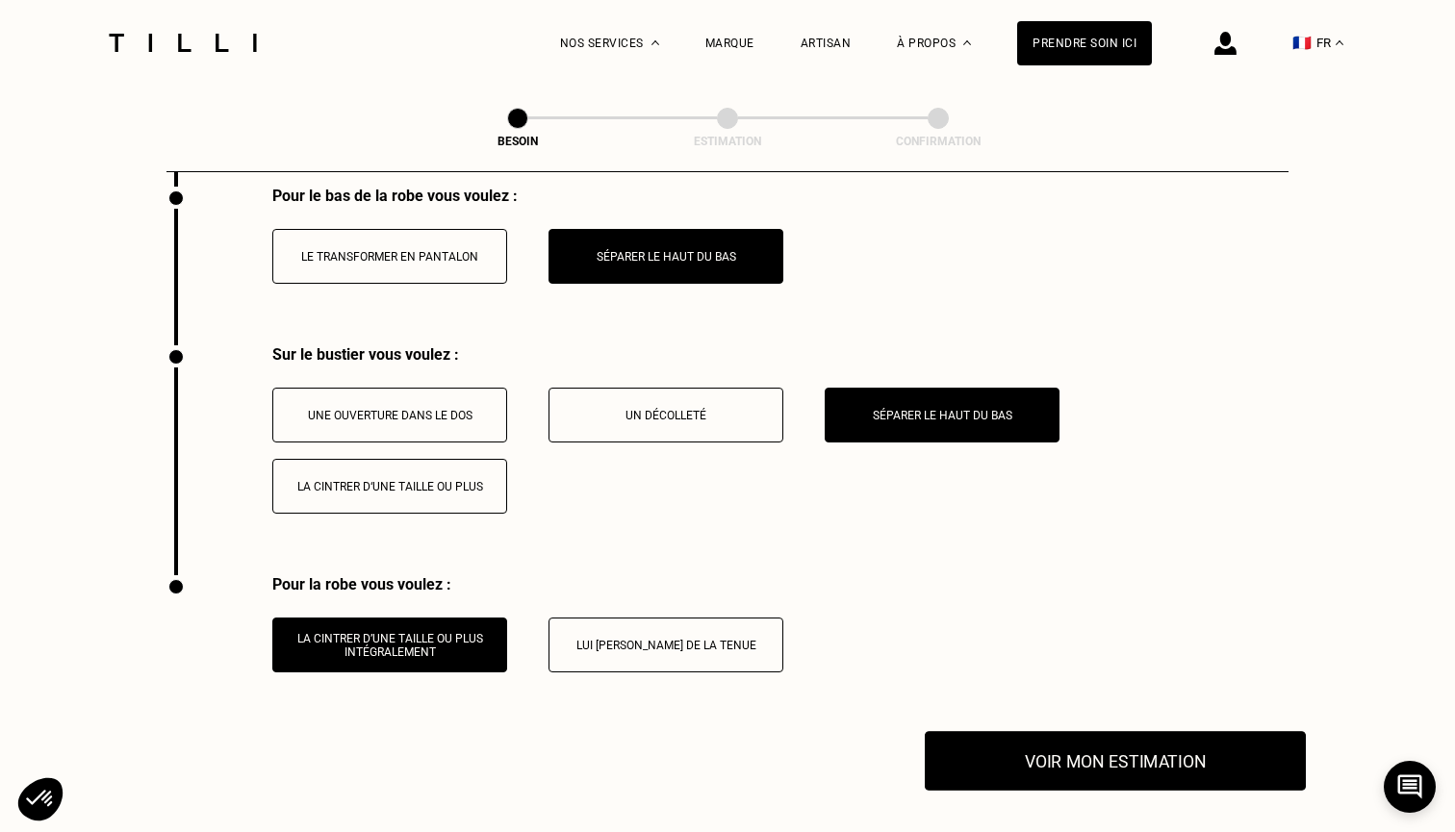
click at [990, 745] on button "Voir mon estimation" at bounding box center [1115, 761] width 381 height 60
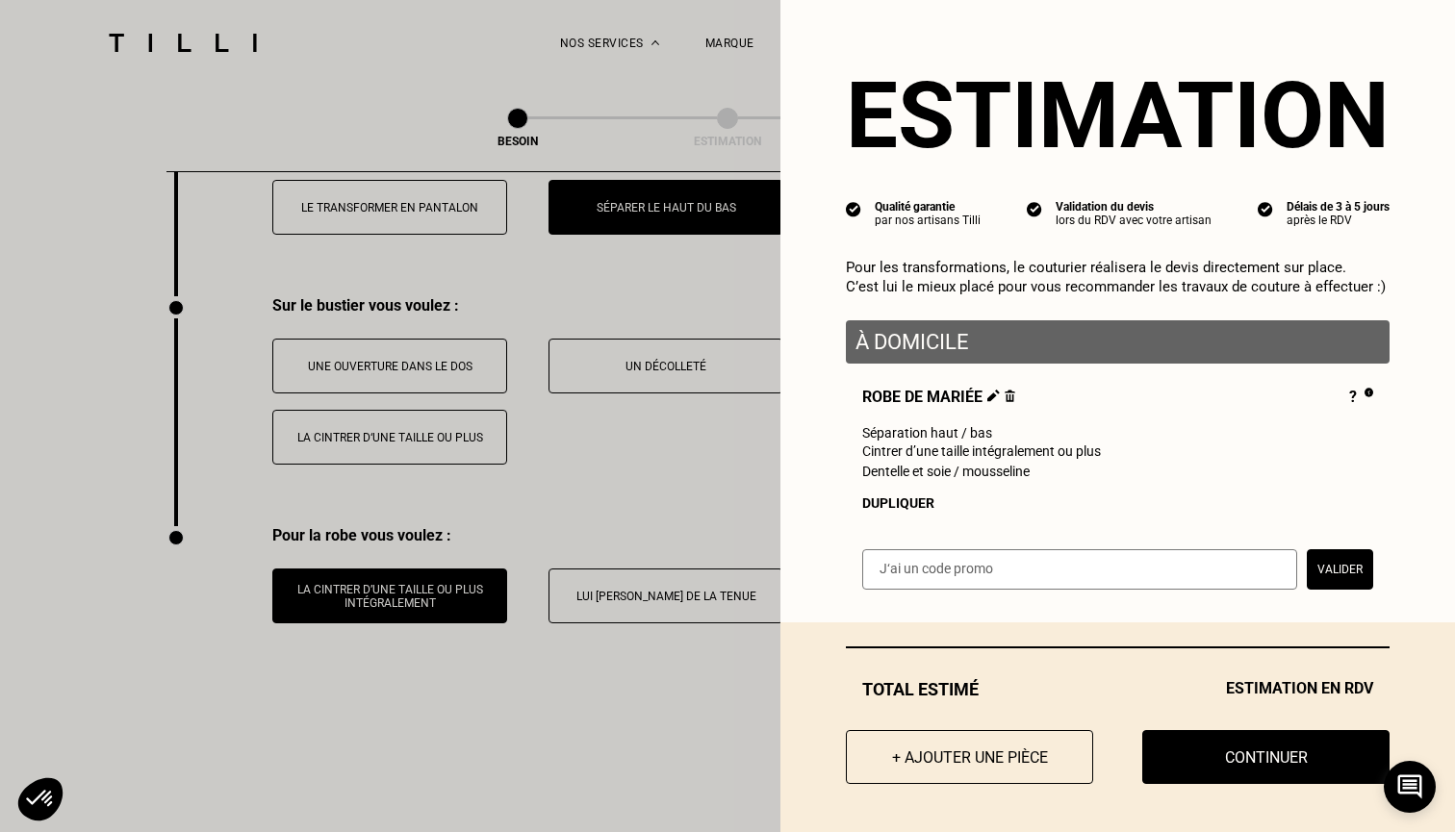
scroll to position [3049, 0]
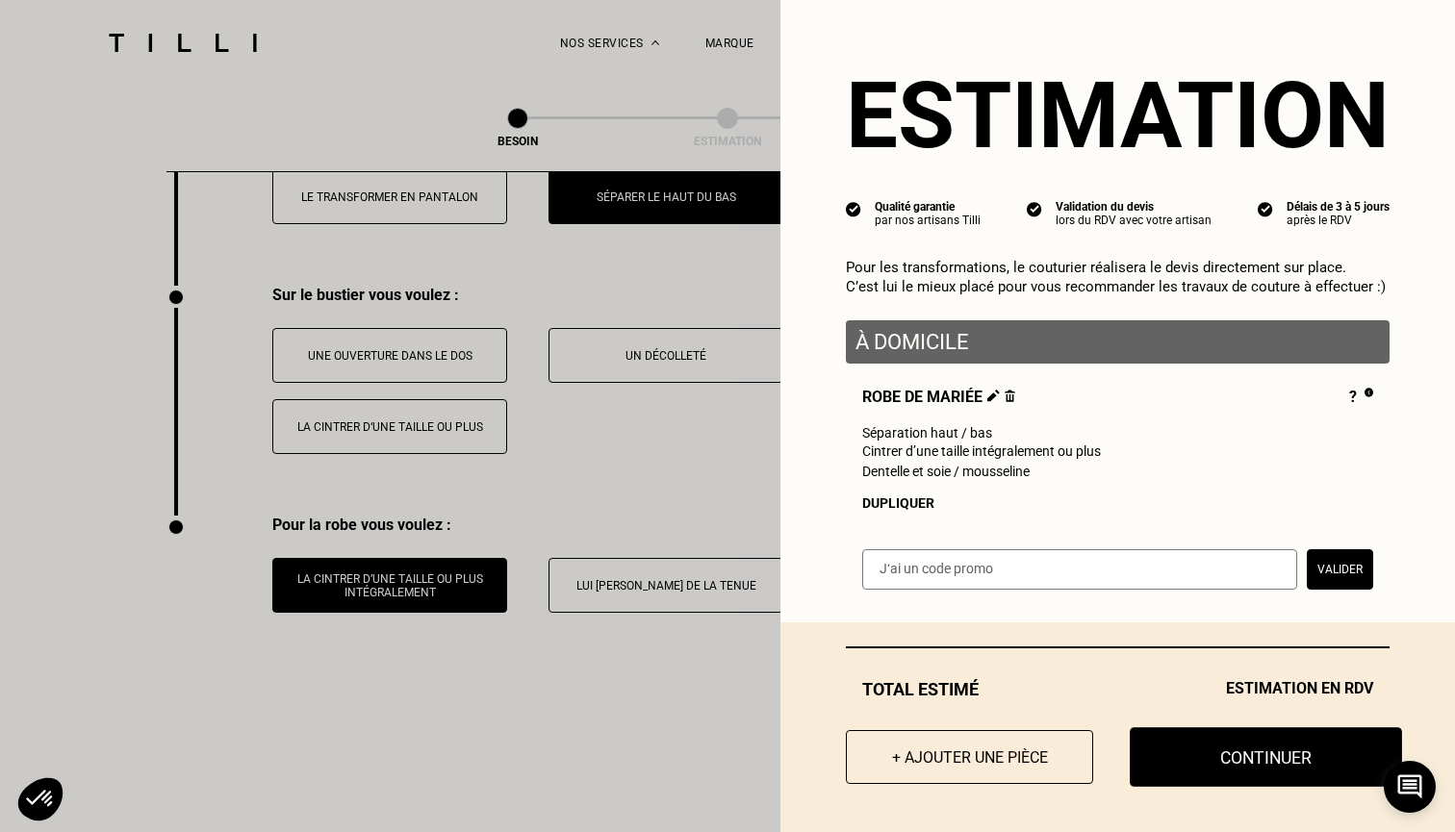
click at [1222, 749] on button "Continuer" at bounding box center [1266, 757] width 272 height 60
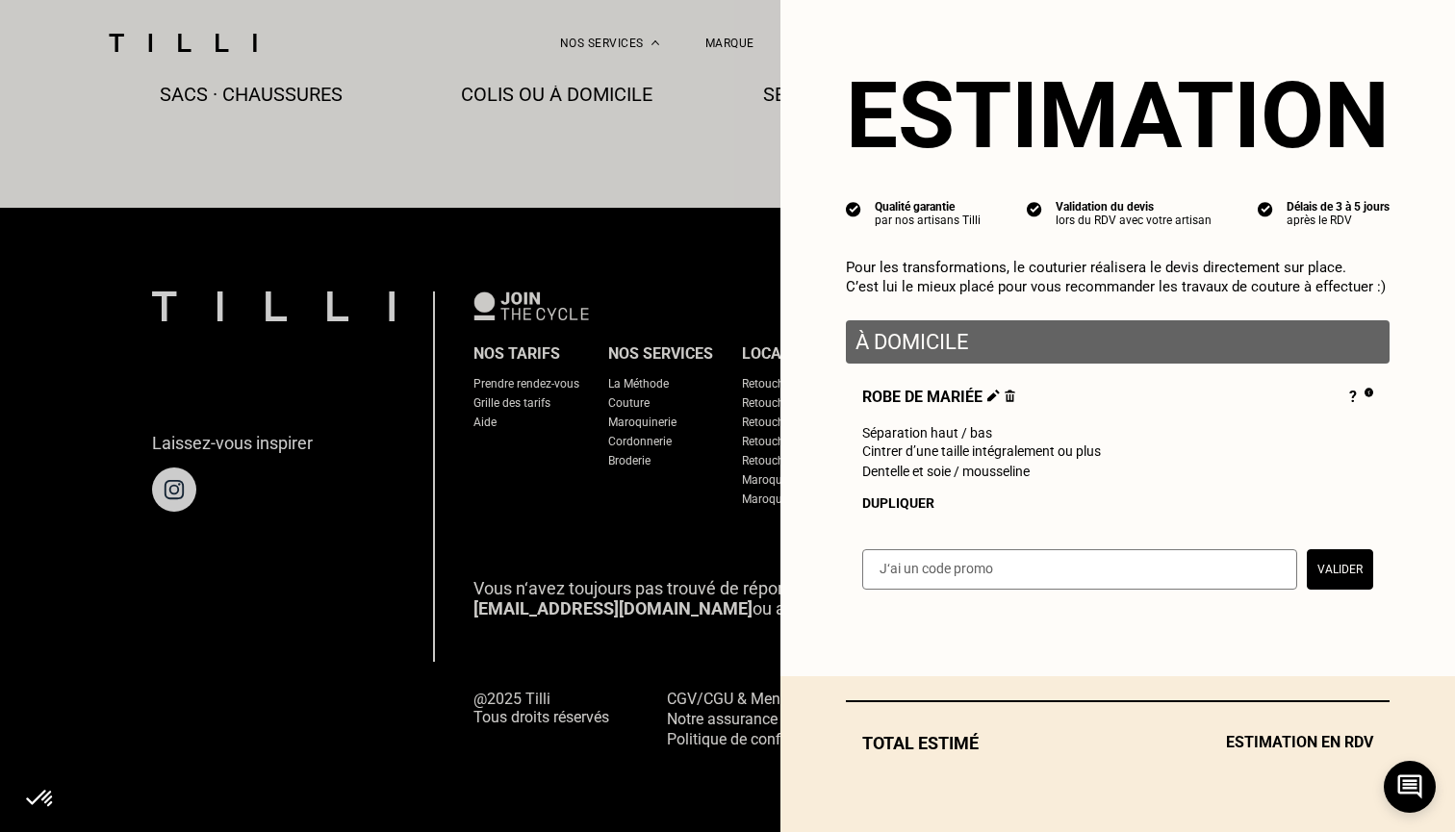
scroll to position [1113, 0]
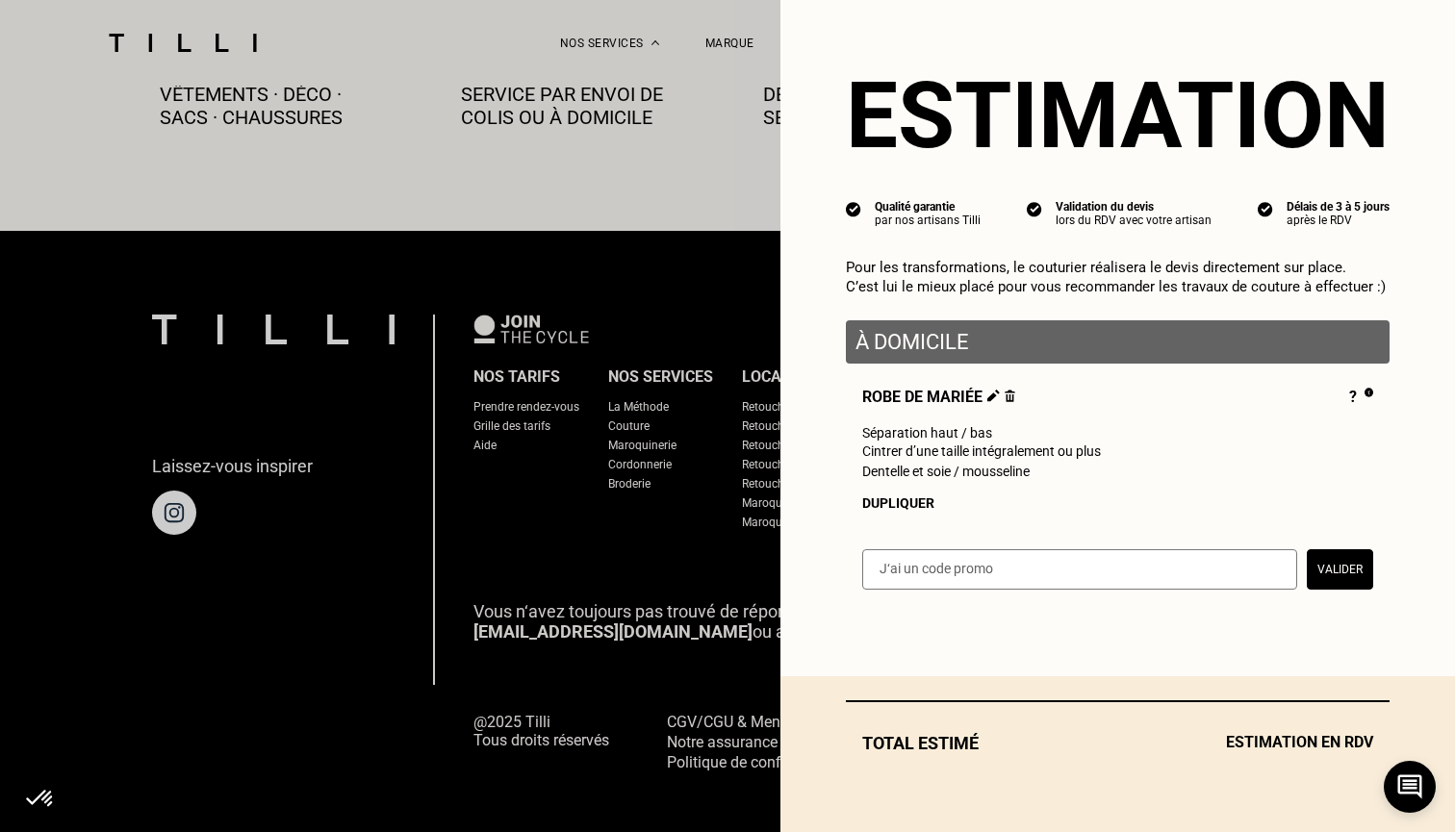
select select "FR"
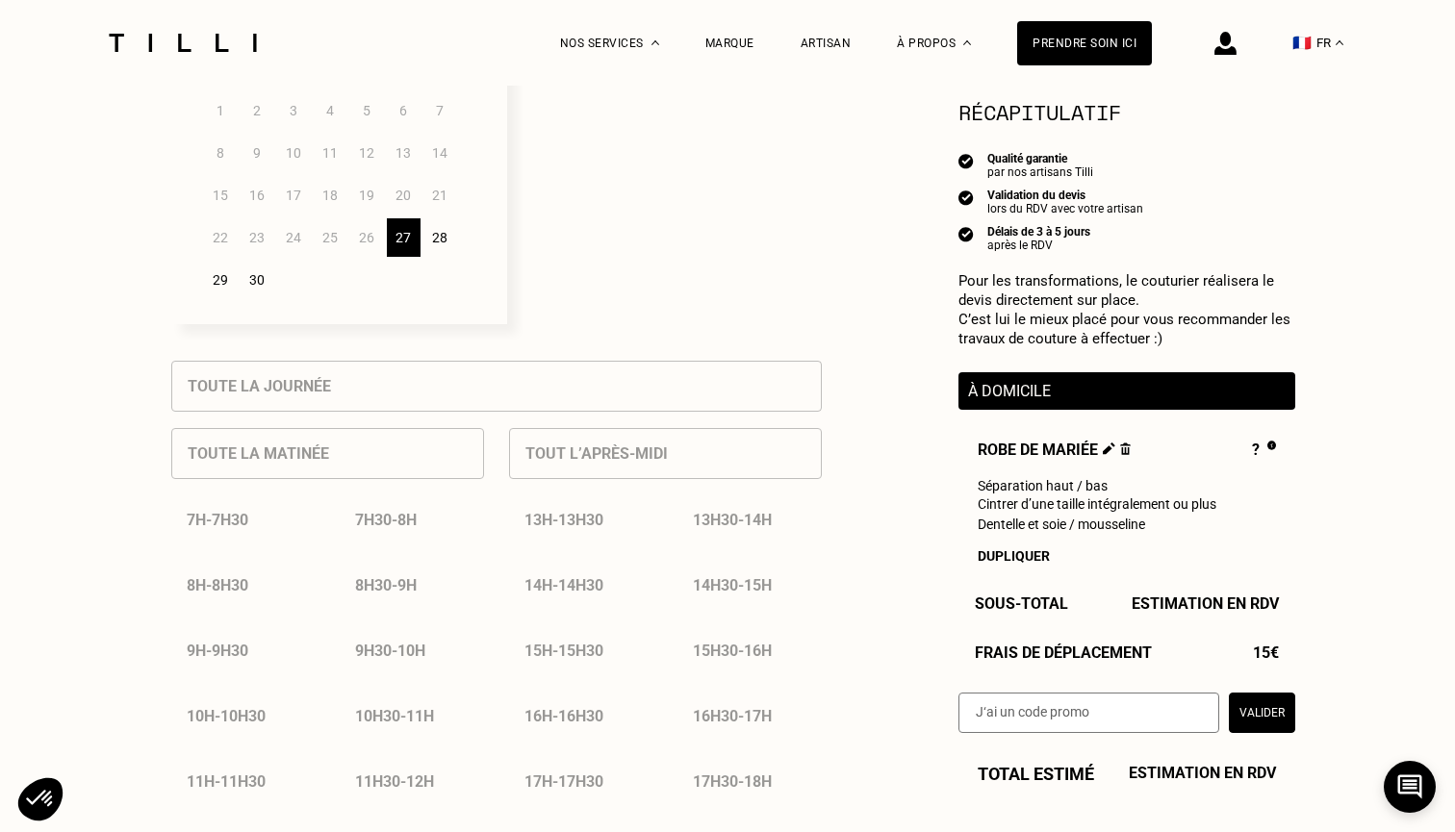
scroll to position [585, 0]
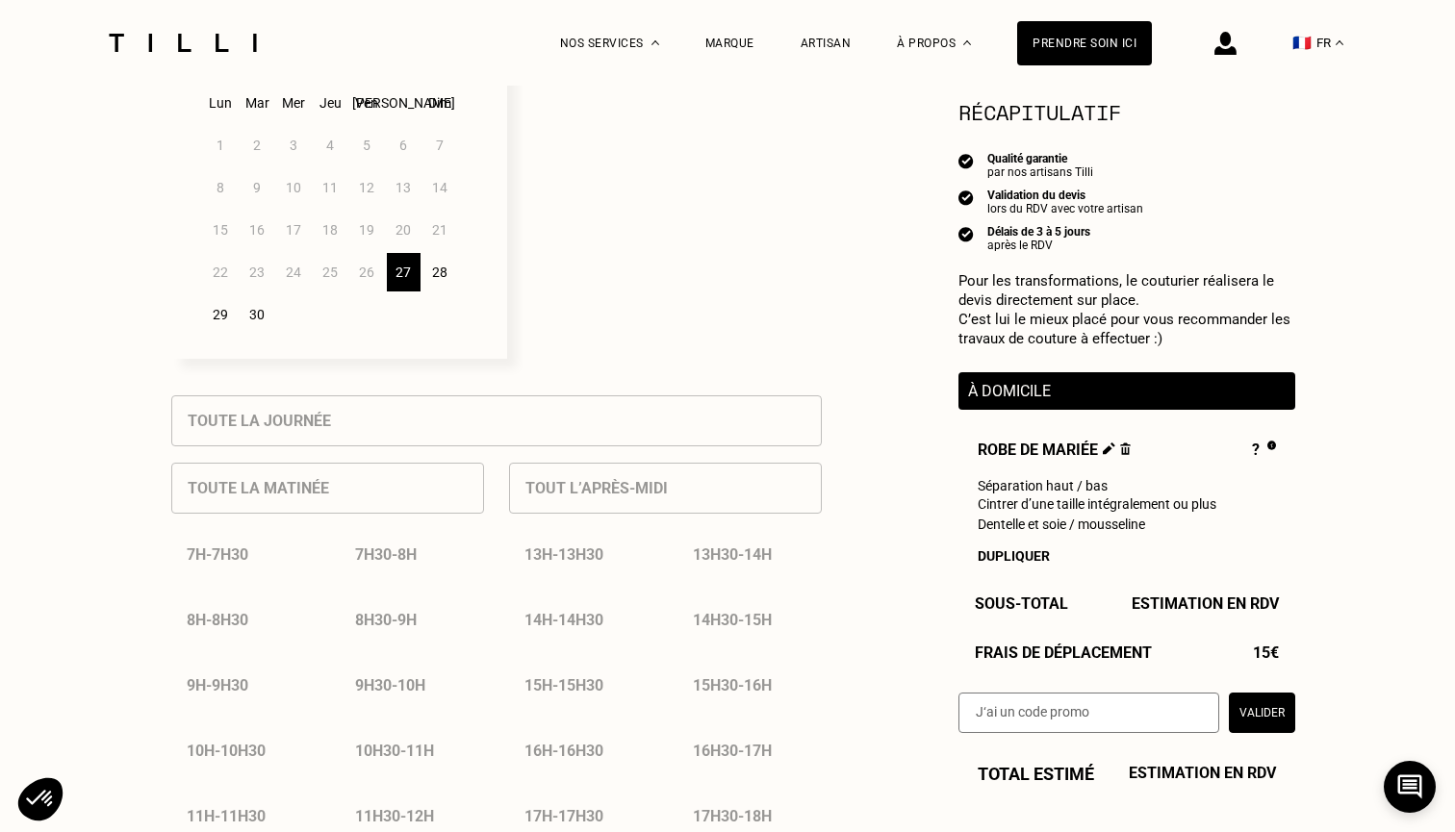
click at [442, 283] on div "28" at bounding box center [440, 272] width 34 height 38
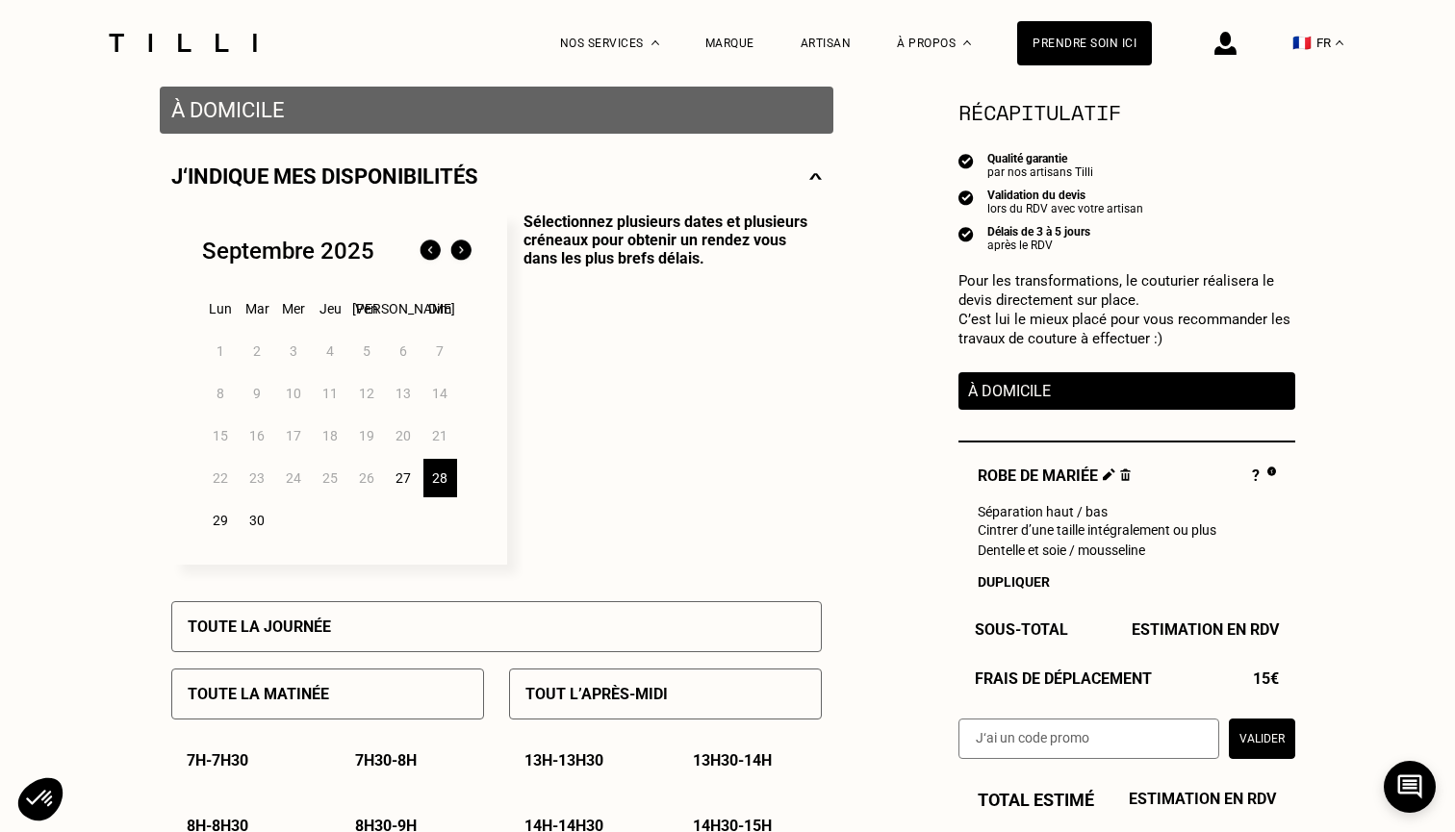
scroll to position [393, 0]
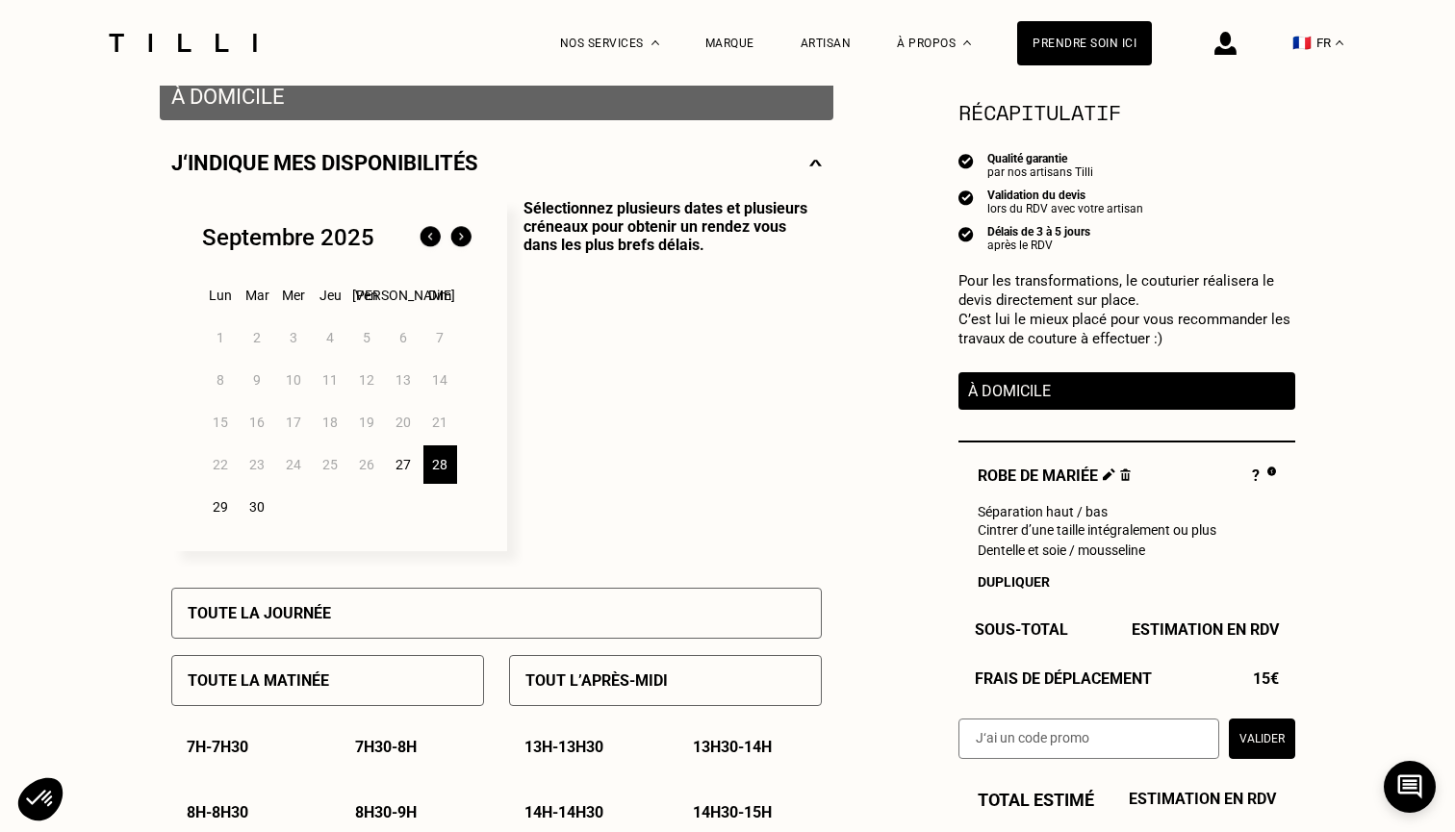
click at [459, 249] on img at bounding box center [460, 237] width 31 height 31
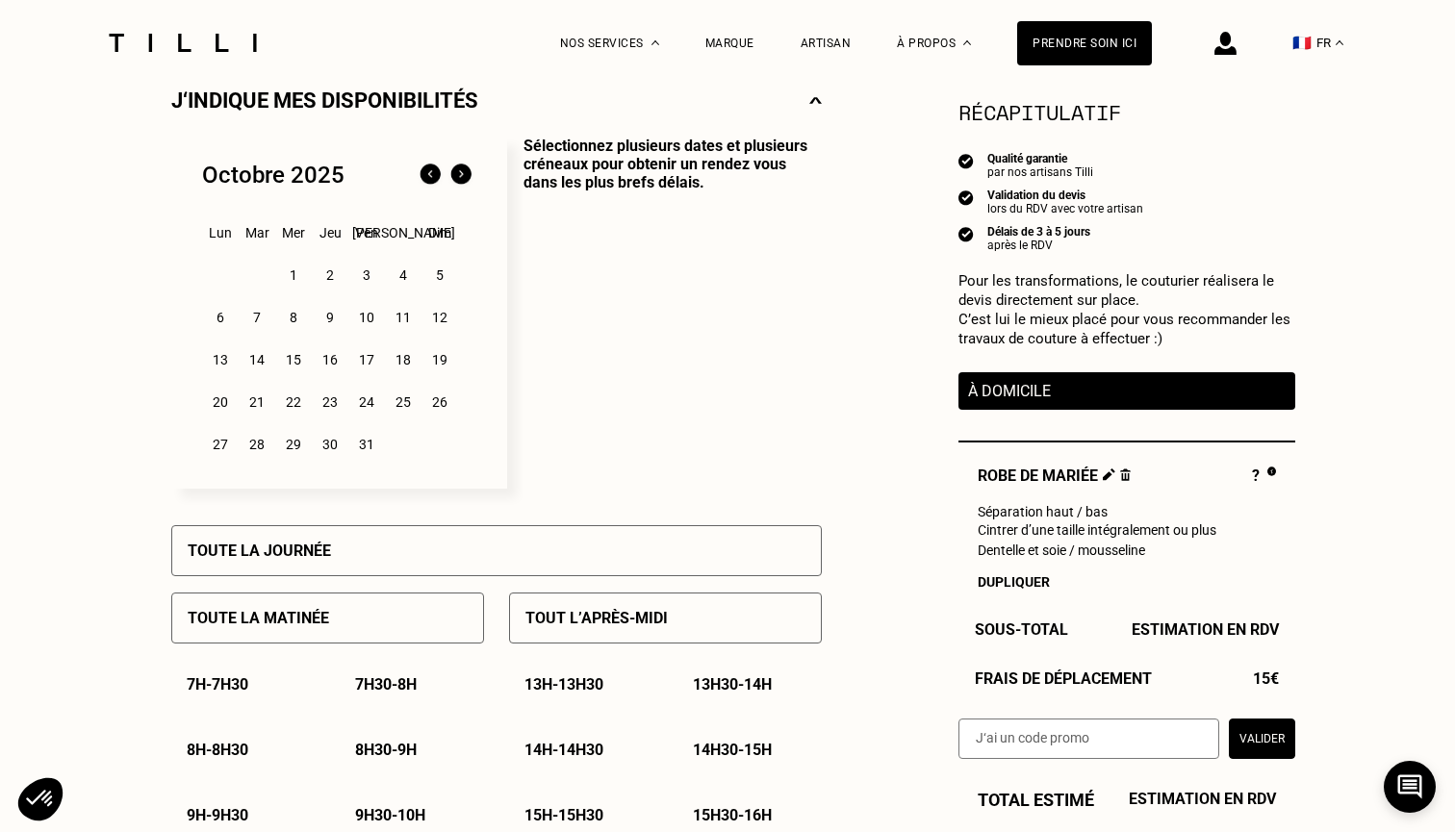
scroll to position [455, 0]
click at [411, 277] on div "4" at bounding box center [404, 275] width 34 height 38
click at [361, 273] on div "3" at bounding box center [367, 275] width 34 height 38
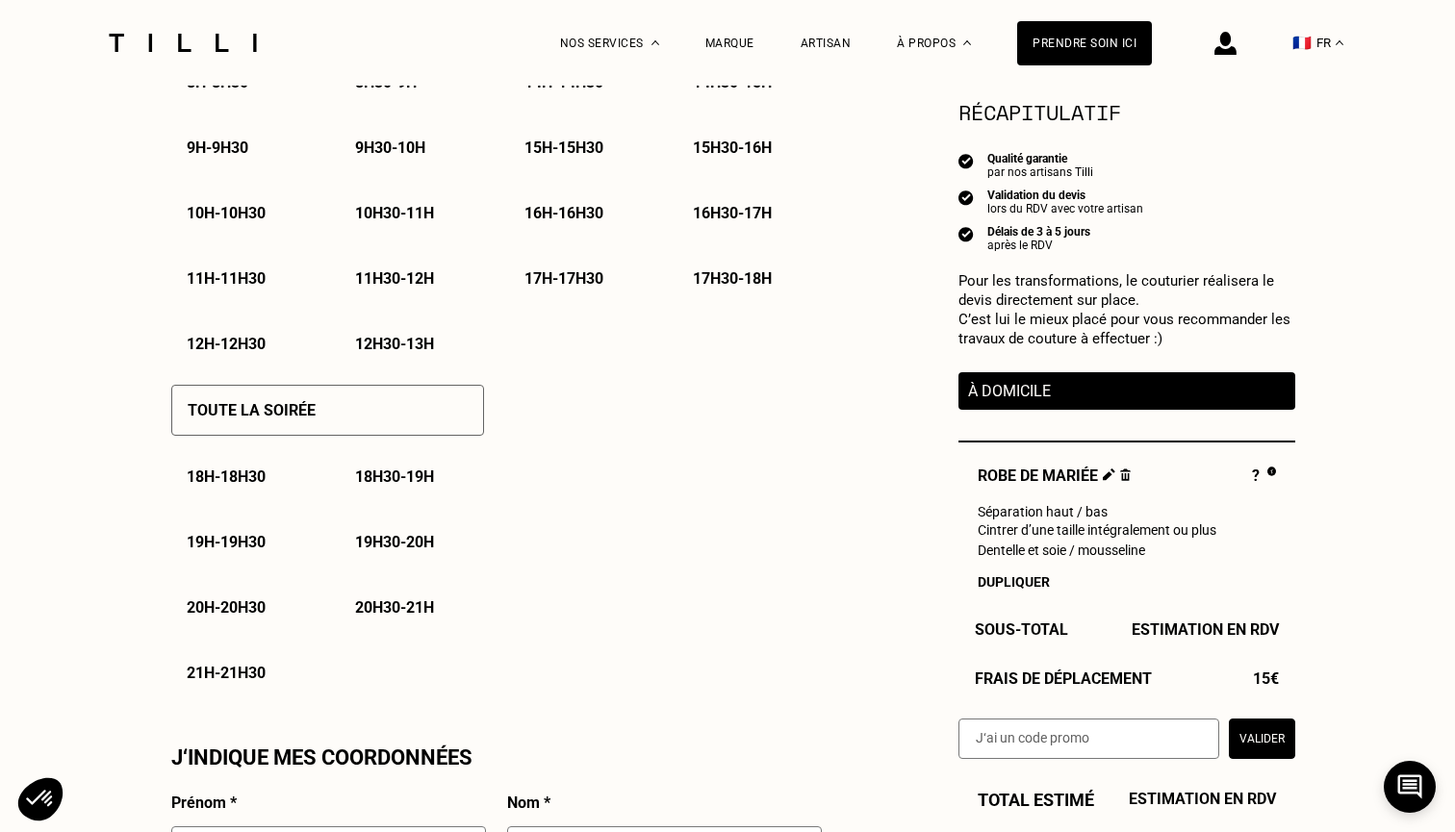
scroll to position [1143, 0]
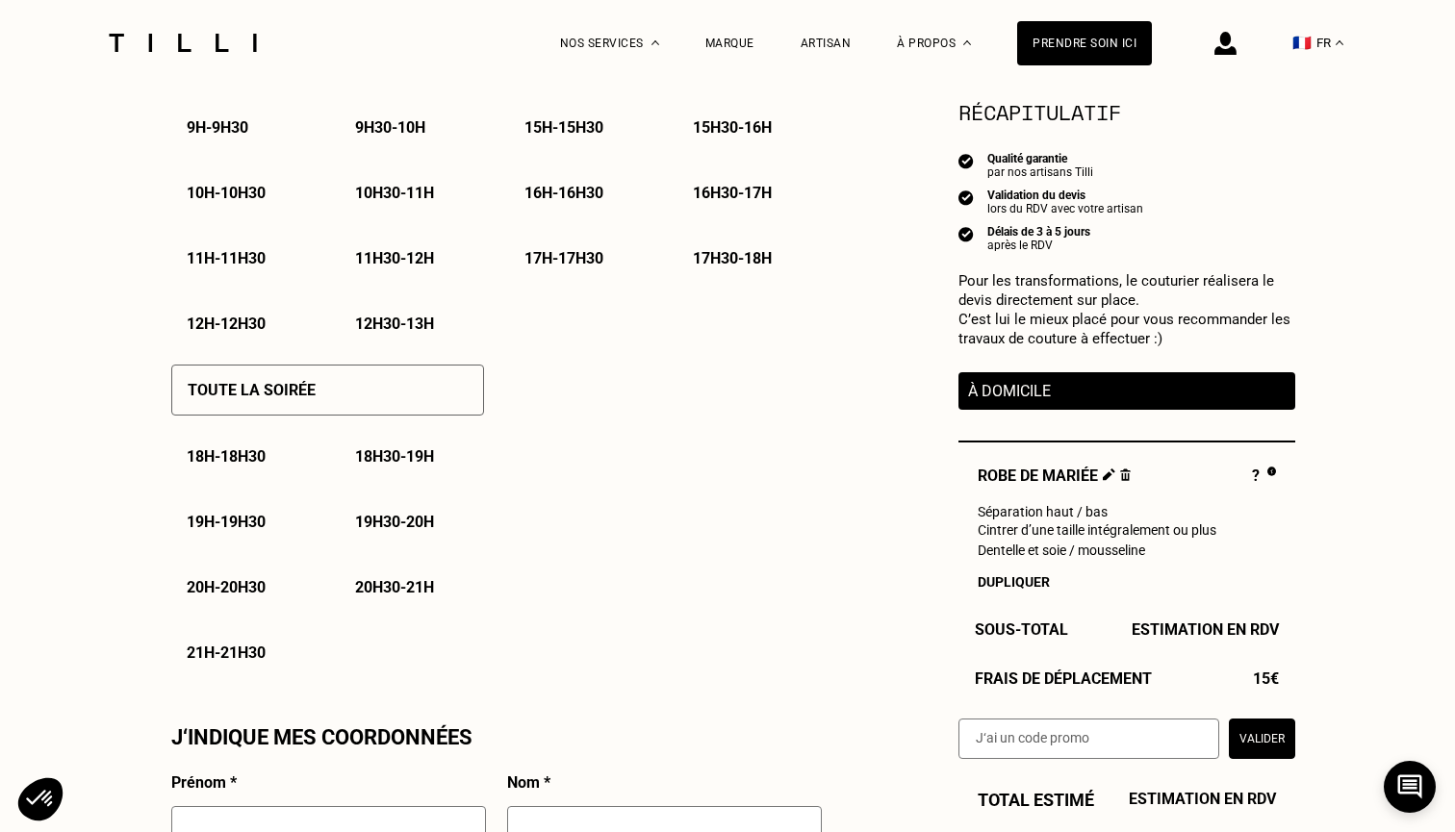
click at [241, 659] on p "21h - 21h30" at bounding box center [226, 653] width 79 height 18
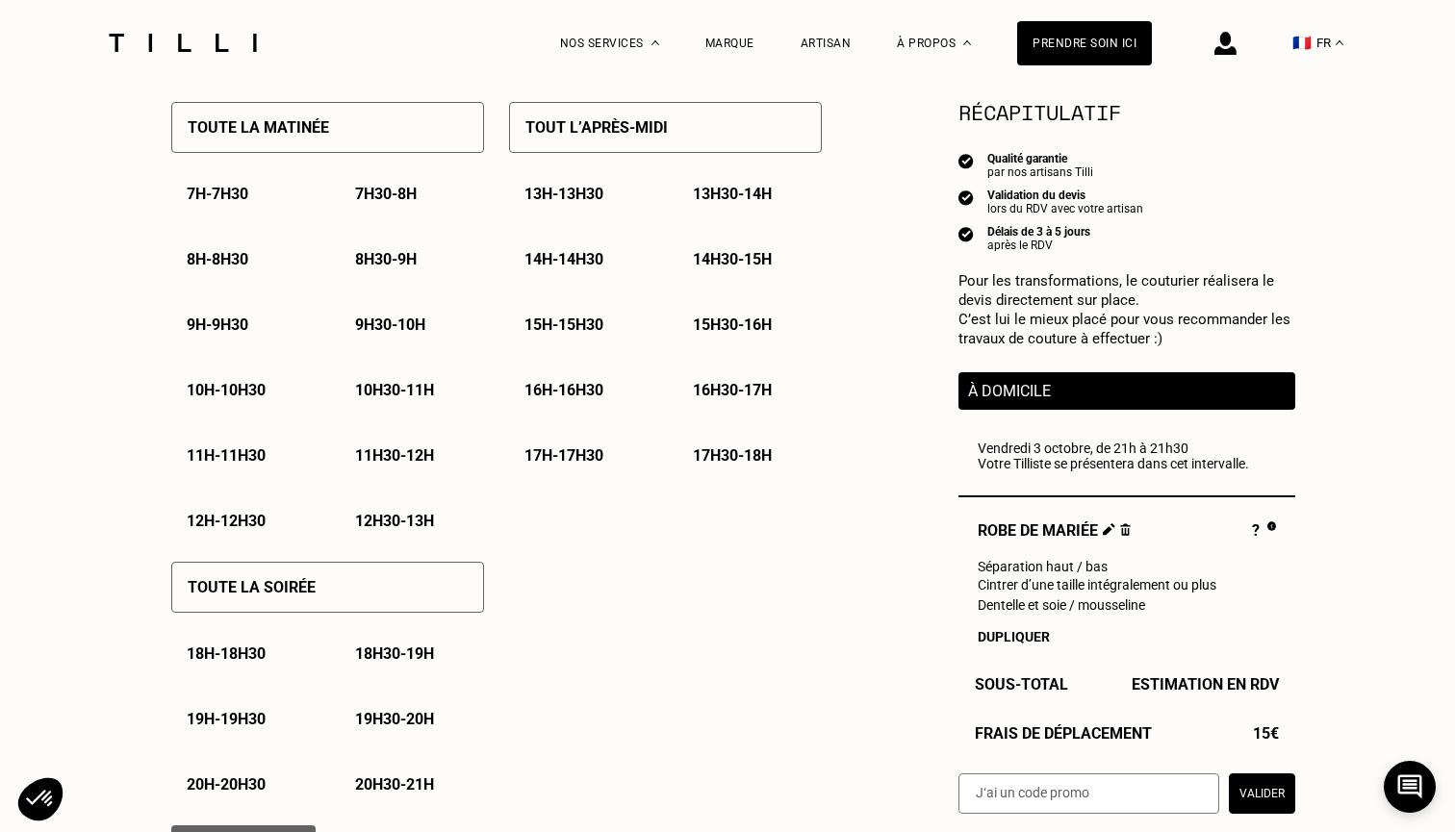
scroll to position [942, 0]
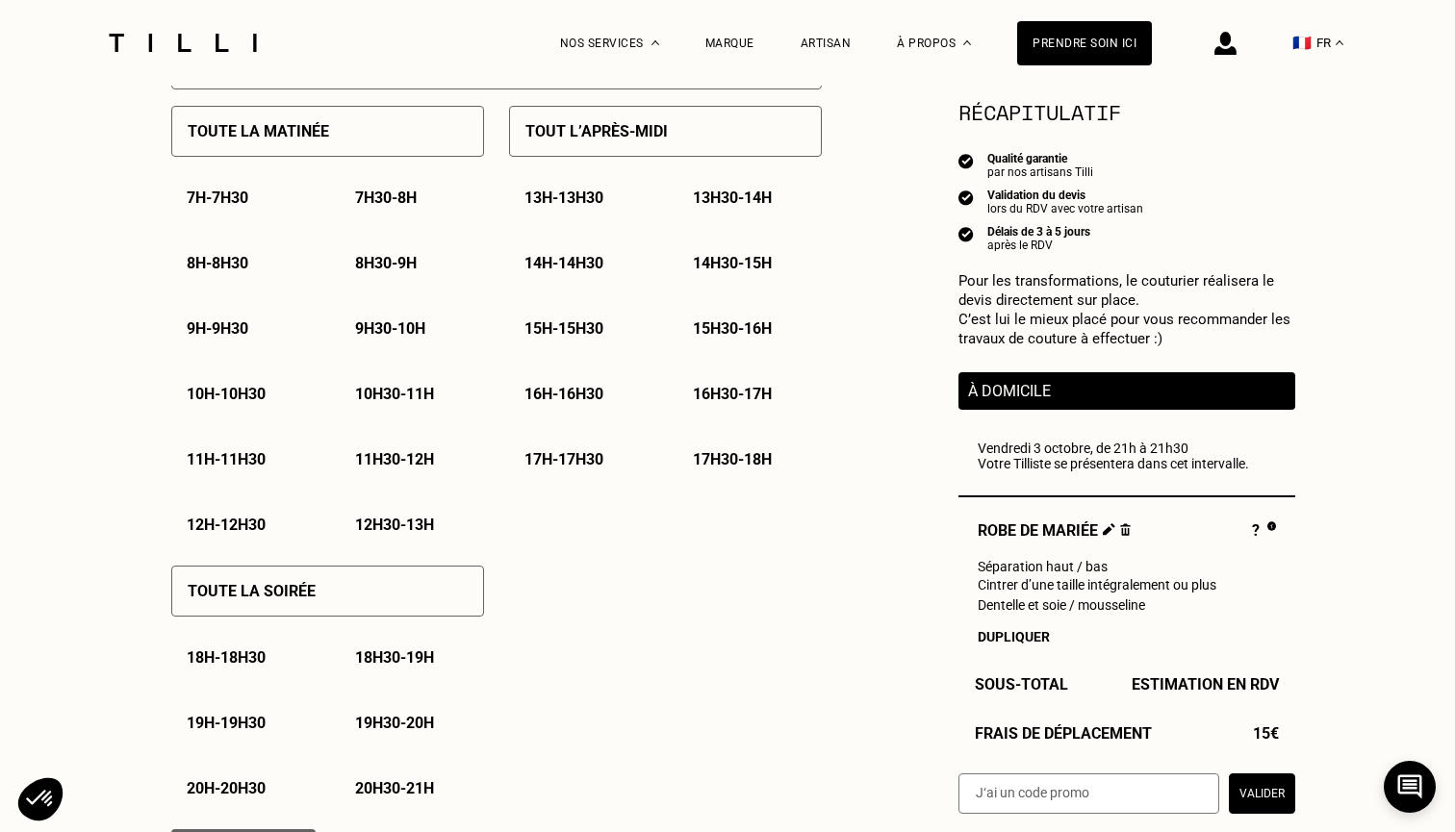
click at [353, 652] on div "18h30 - 19h" at bounding box center [412, 657] width 144 height 49
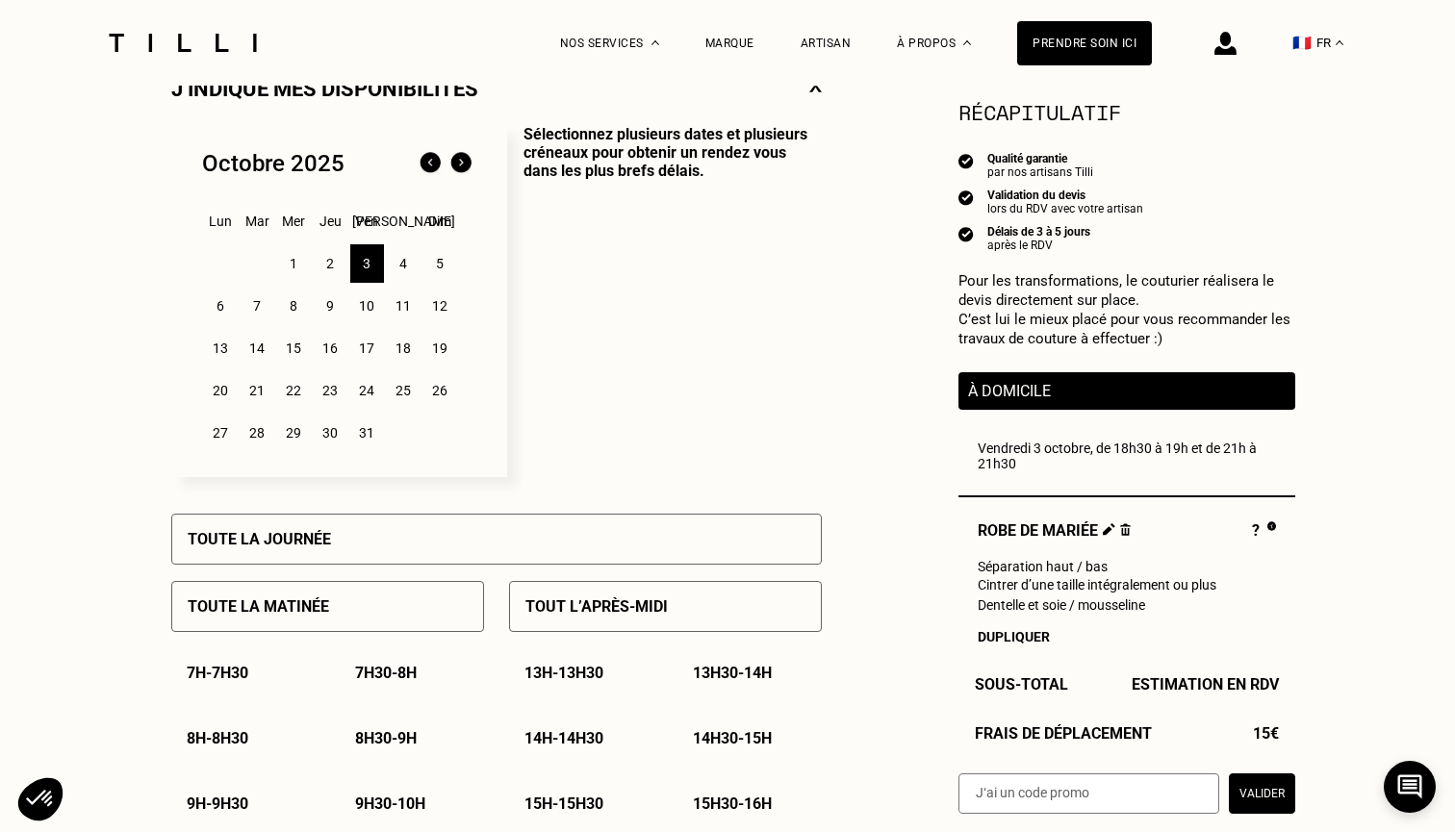
scroll to position [493, 0]
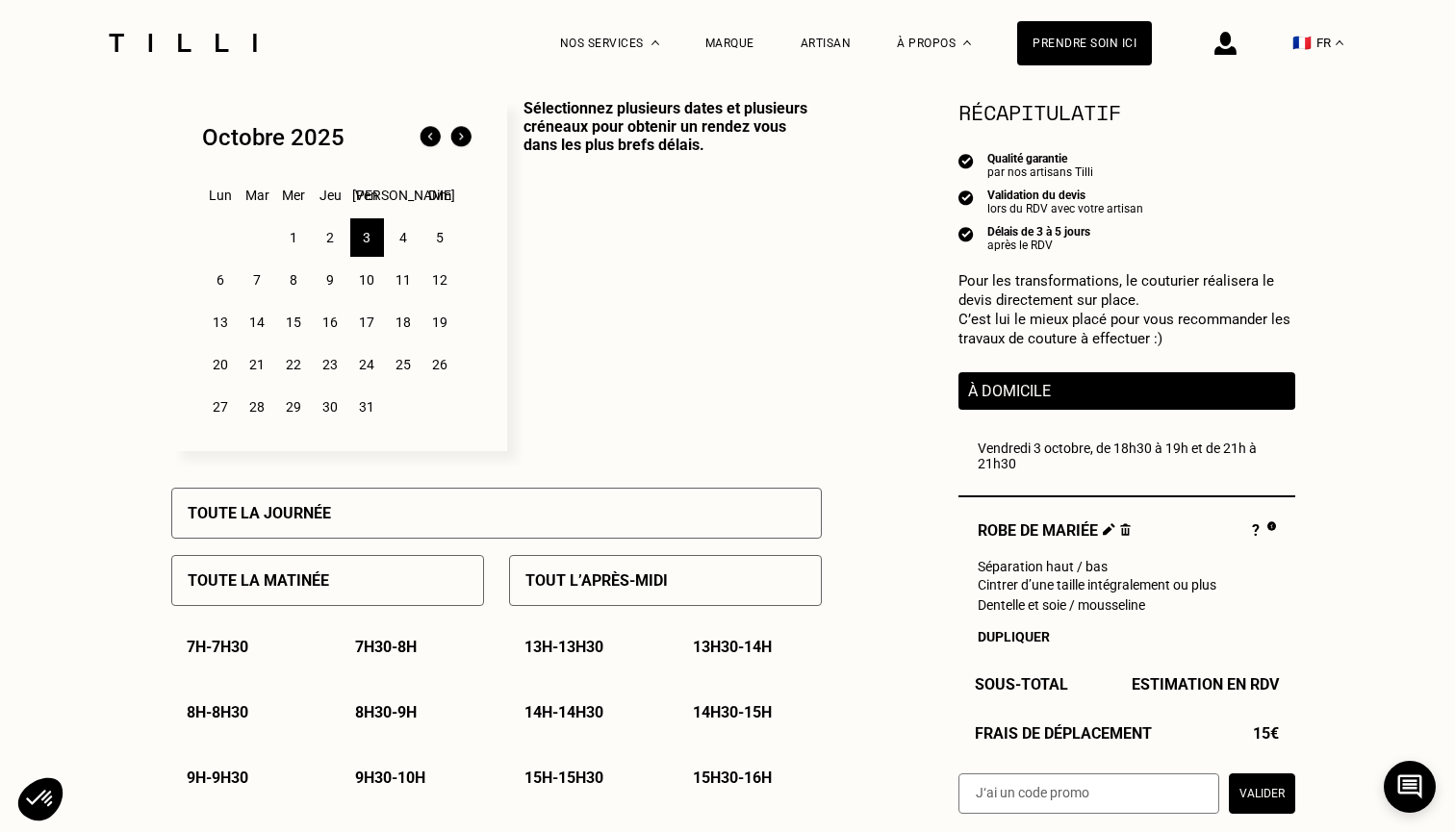
click at [262, 280] on div "7" at bounding box center [258, 280] width 34 height 38
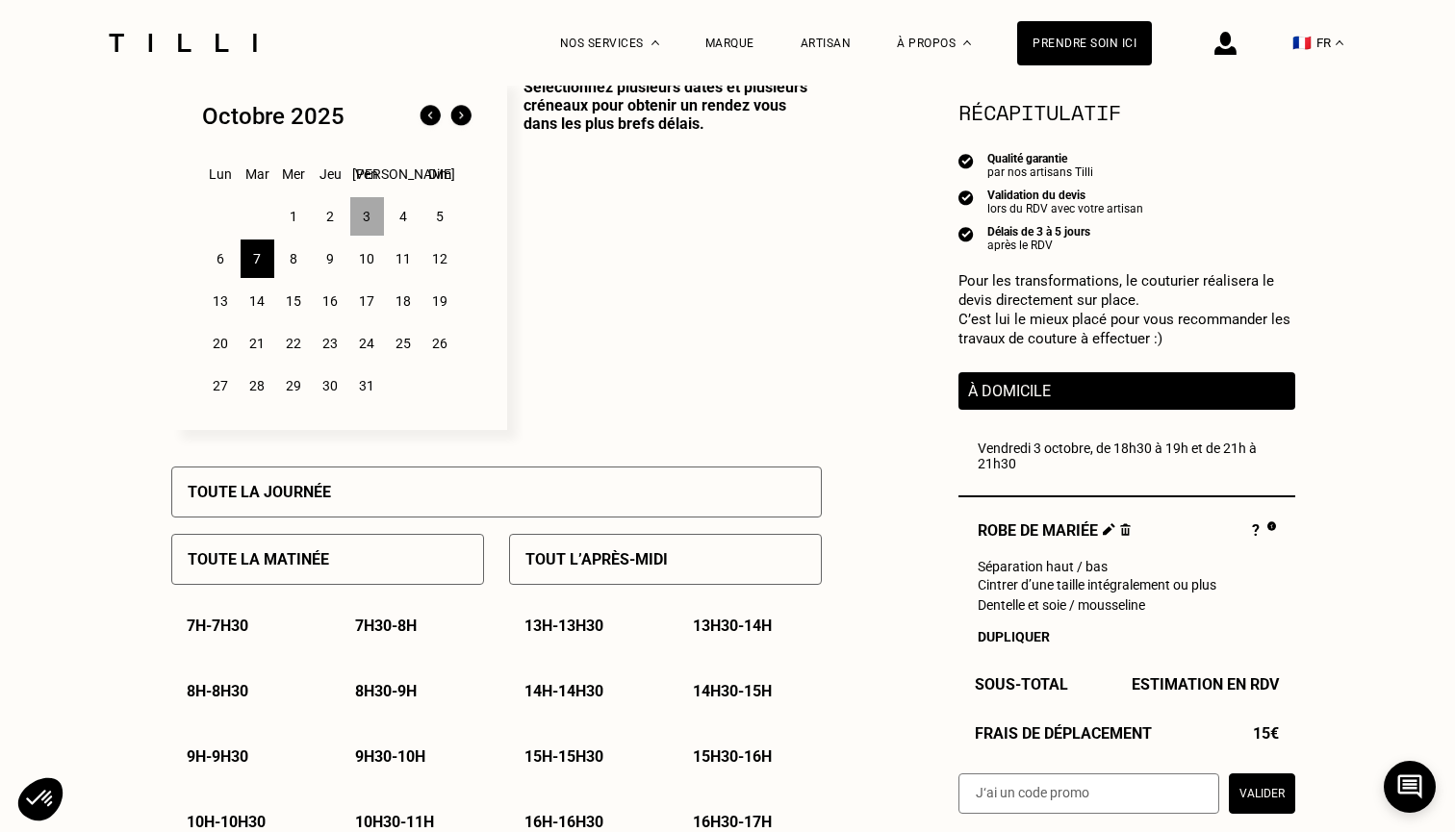
scroll to position [508, 0]
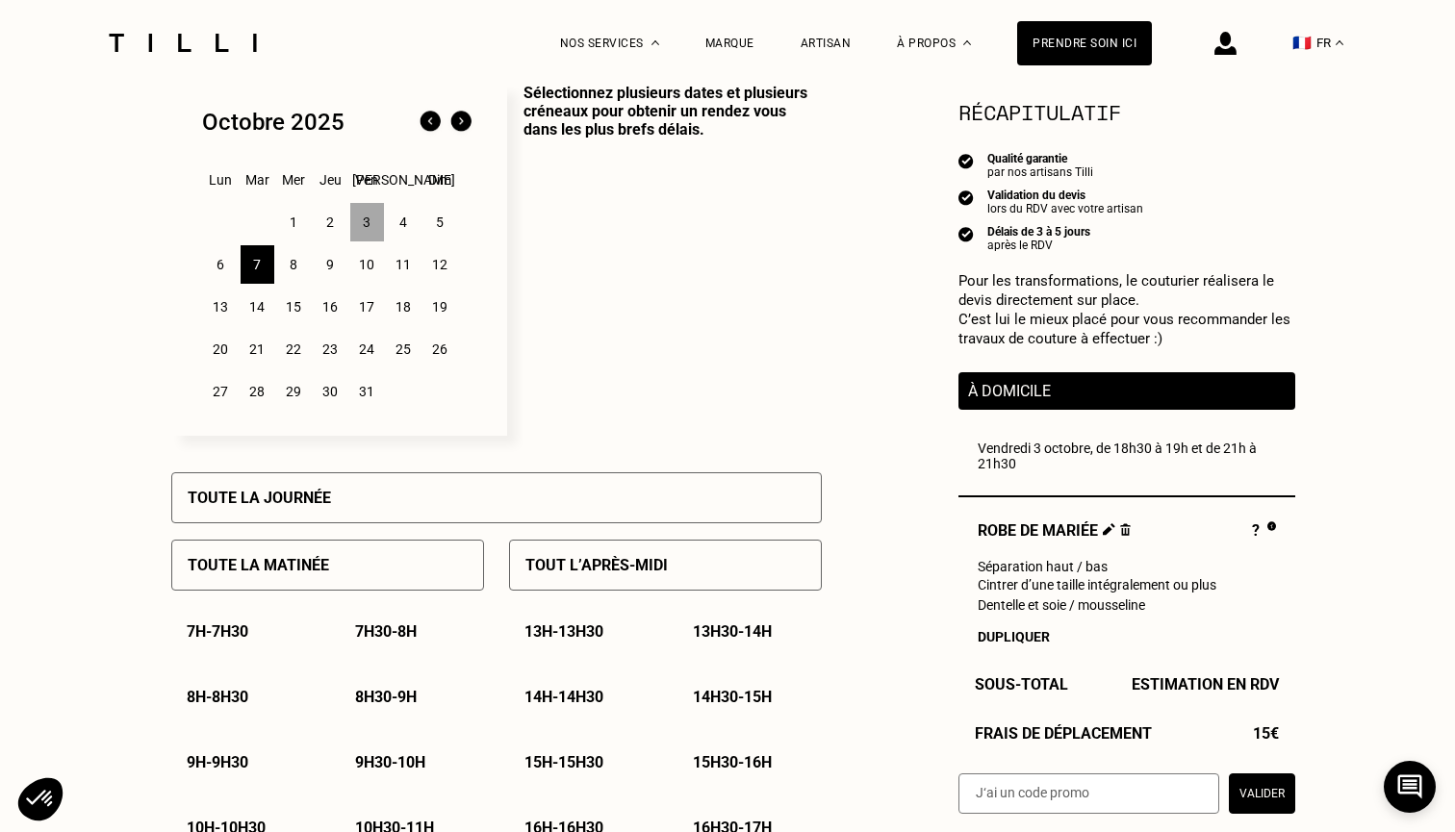
click at [612, 546] on div "Tout l’après-midi" at bounding box center [665, 565] width 313 height 51
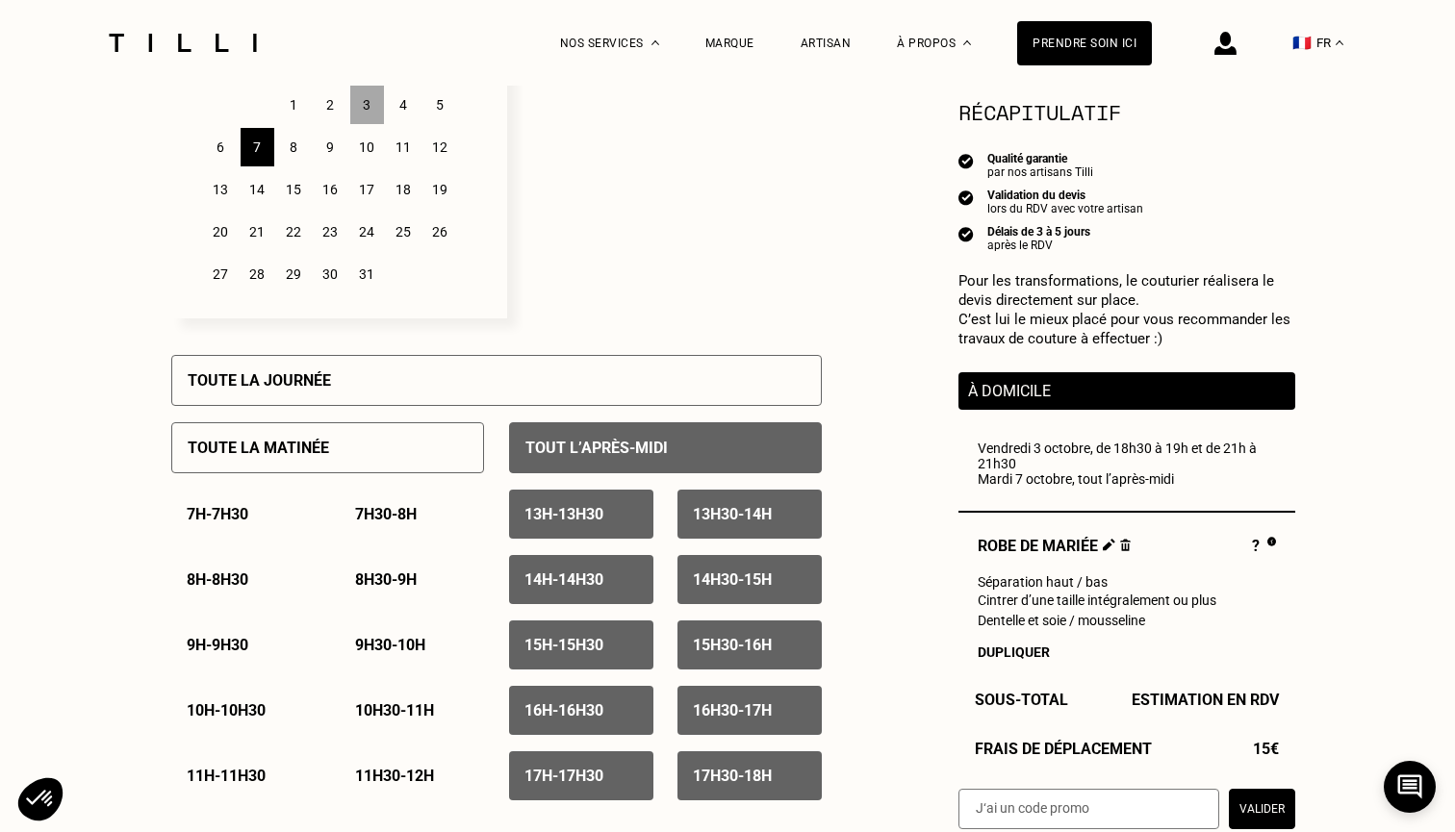
scroll to position [631, 0]
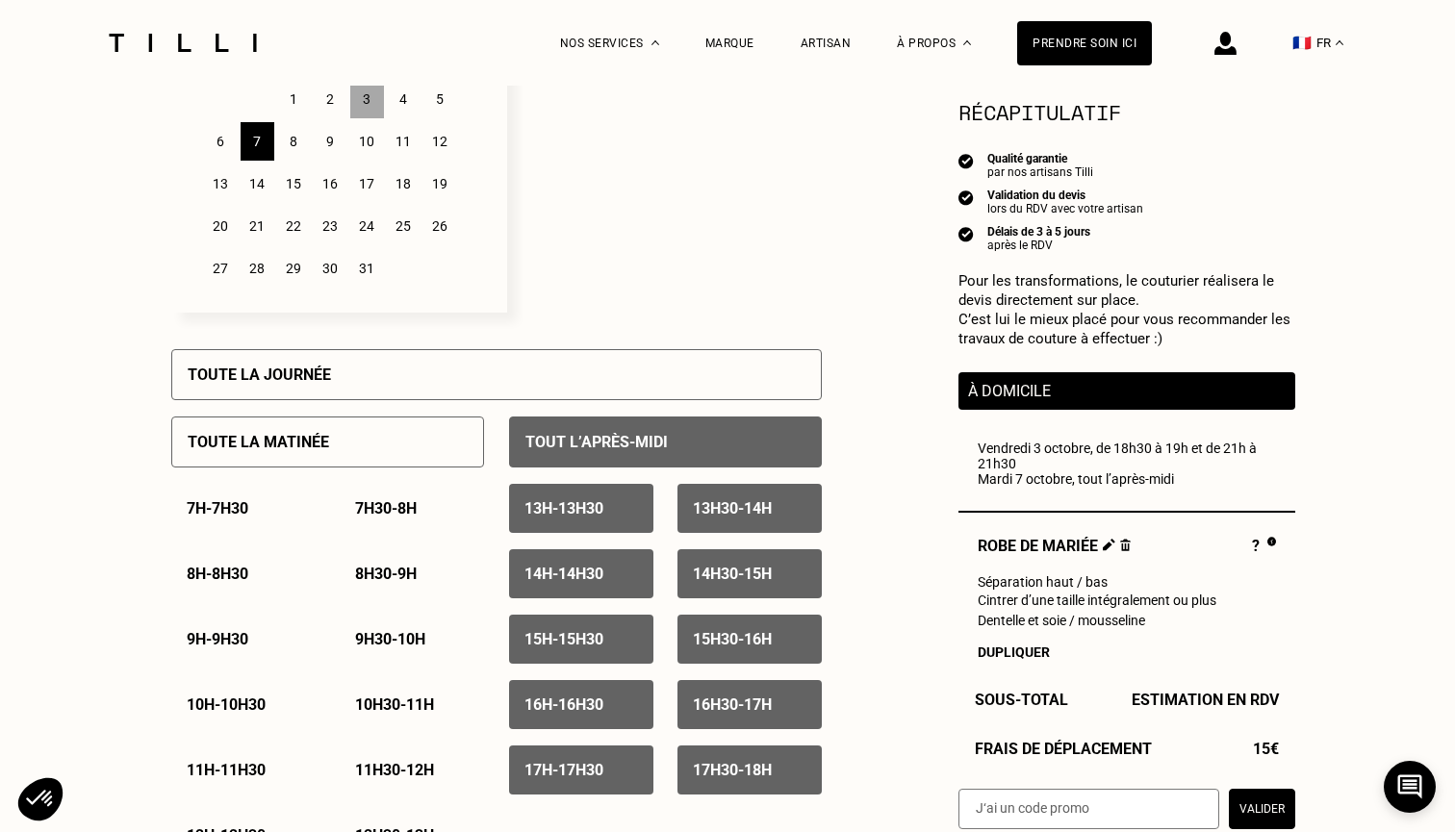
click at [611, 444] on p "Tout l’après-midi" at bounding box center [596, 442] width 142 height 18
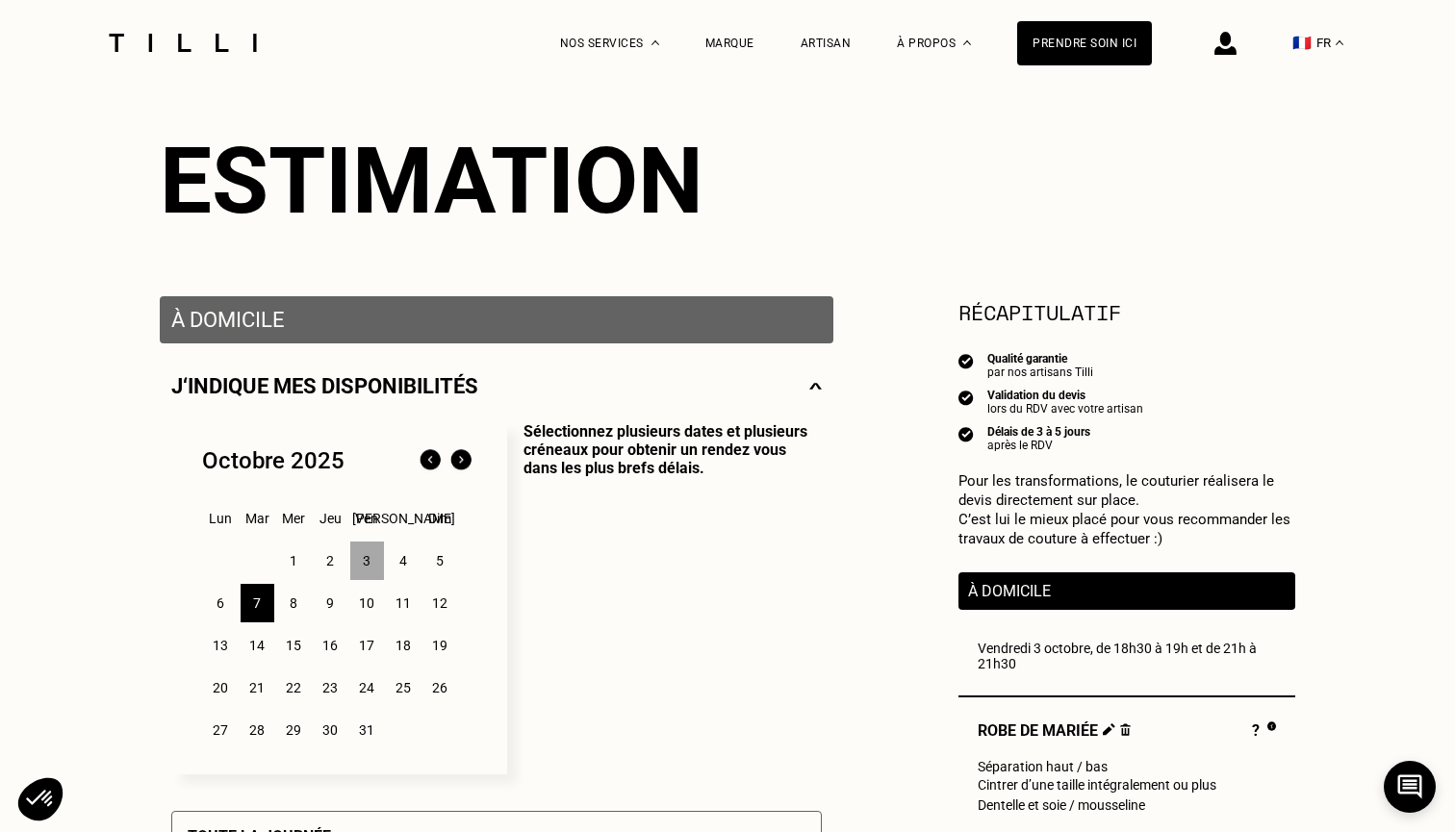
scroll to position [171, 0]
